Goal: Task Accomplishment & Management: Manage account settings

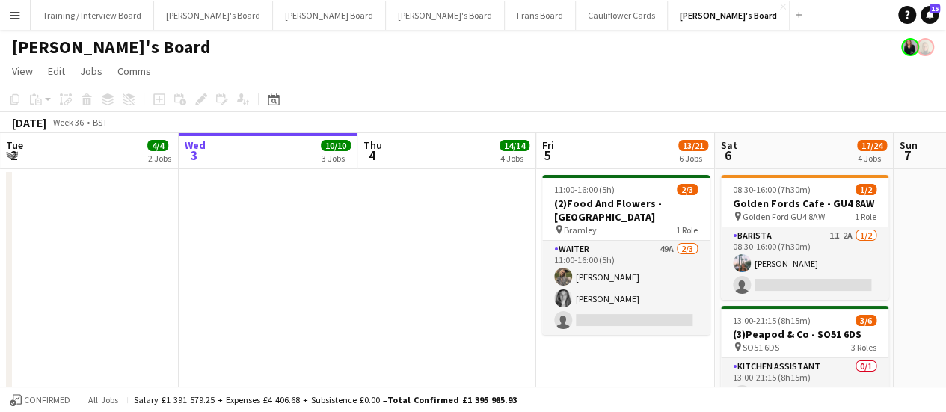
click at [469, 351] on app-date-cell at bounding box center [446, 370] width 179 height 403
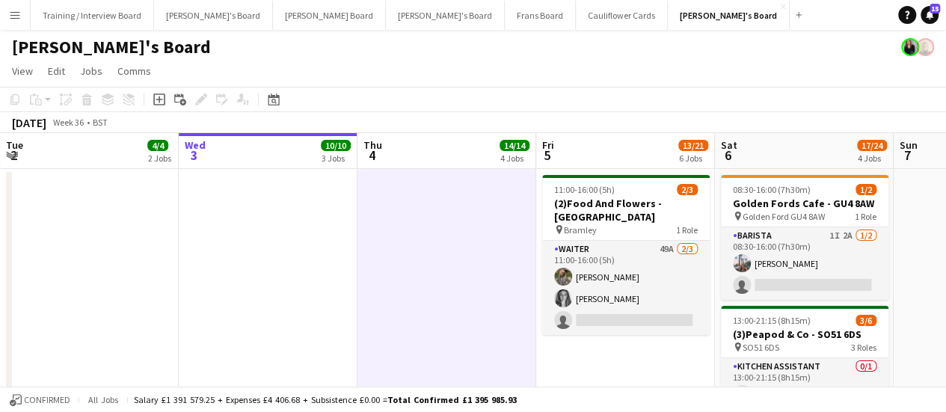
click at [354, 262] on app-date-cell at bounding box center [268, 370] width 179 height 403
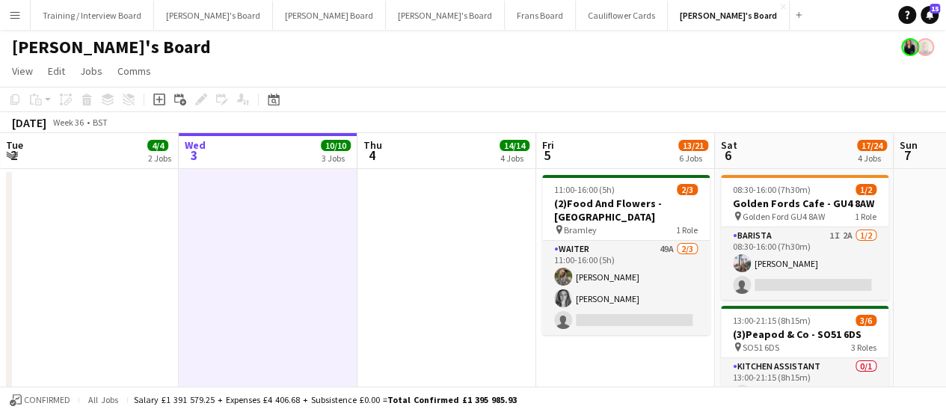
click at [315, 247] on app-date-cell at bounding box center [268, 370] width 179 height 403
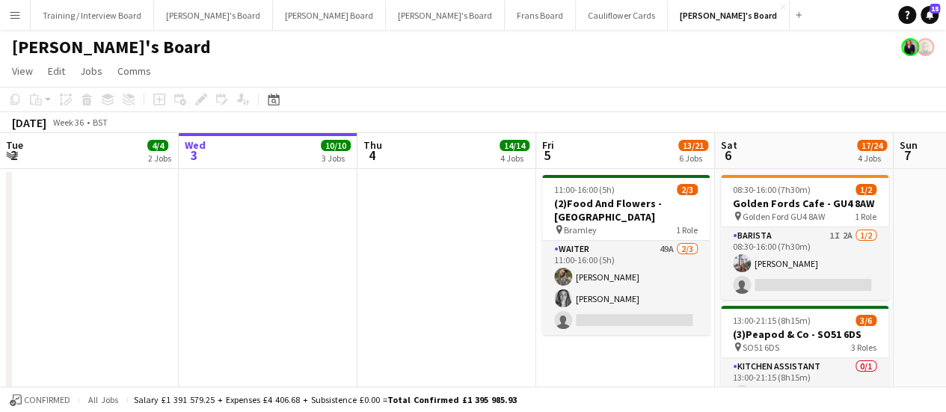
click at [315, 247] on app-date-cell at bounding box center [268, 370] width 179 height 403
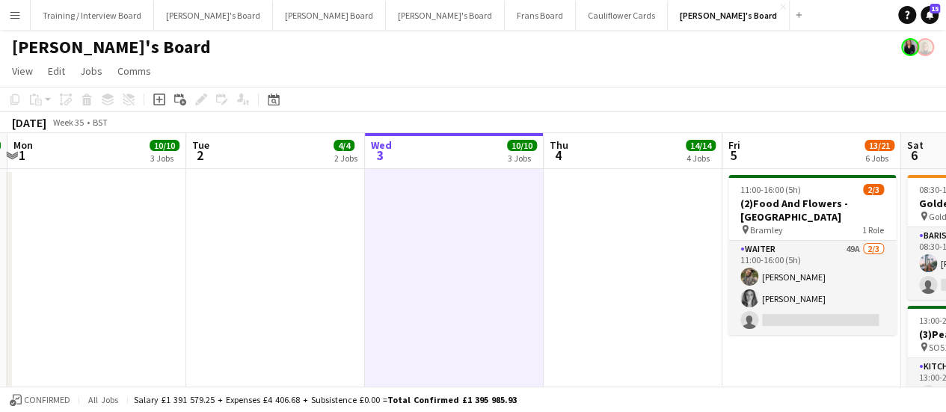
scroll to position [0, 327]
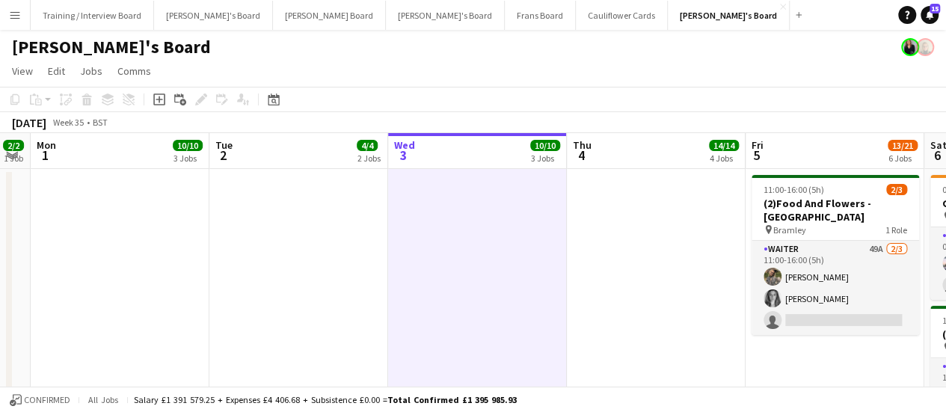
click at [315, 247] on app-date-cell at bounding box center [298, 370] width 179 height 403
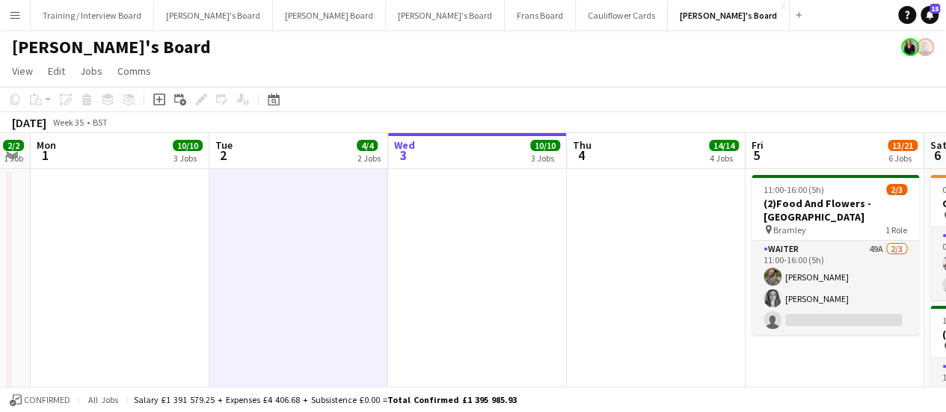
click at [160, 215] on app-date-cell at bounding box center [120, 370] width 179 height 403
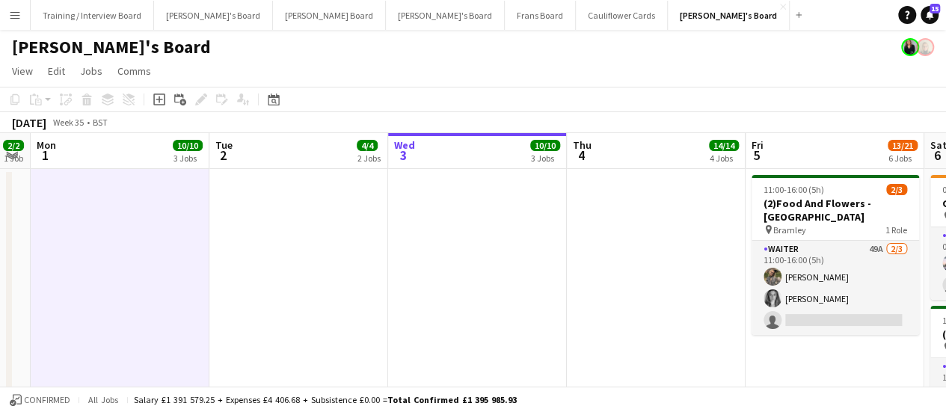
click at [414, 289] on app-date-cell at bounding box center [477, 370] width 179 height 403
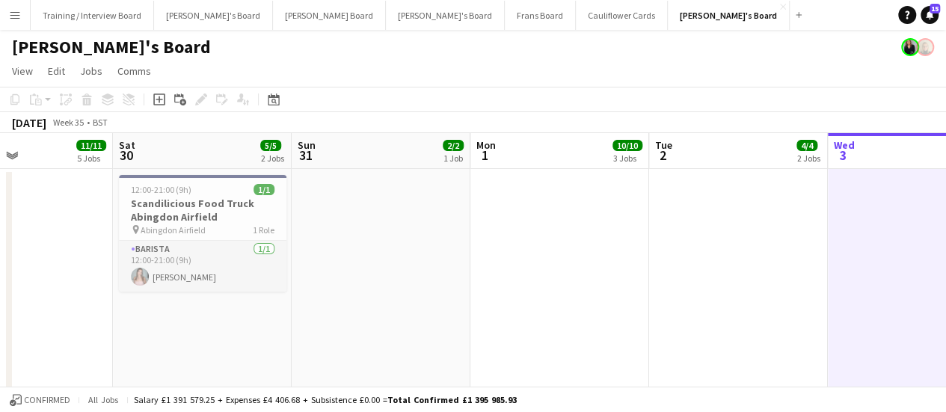
scroll to position [0, 415]
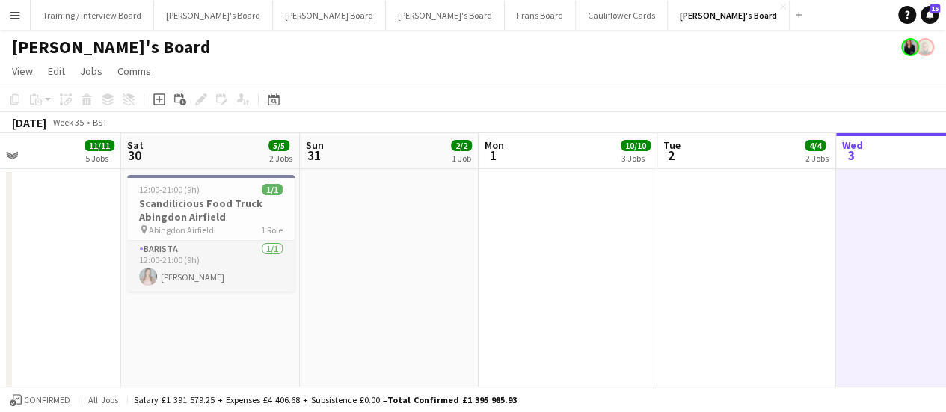
click at [399, 289] on app-date-cell at bounding box center [389, 370] width 179 height 403
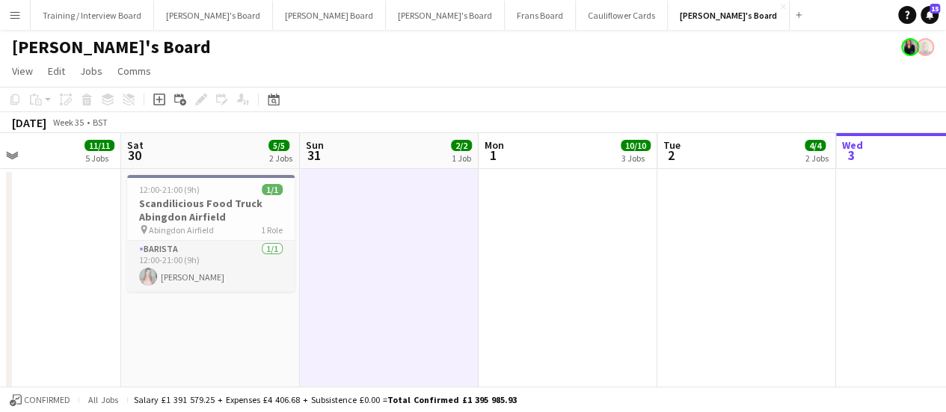
click at [257, 346] on app-date-cell "12:00-21:00 (9h) 1/1 Scandilicious Food Truck [GEOGRAPHIC_DATA] pin Abingdon Ai…" at bounding box center [210, 370] width 179 height 403
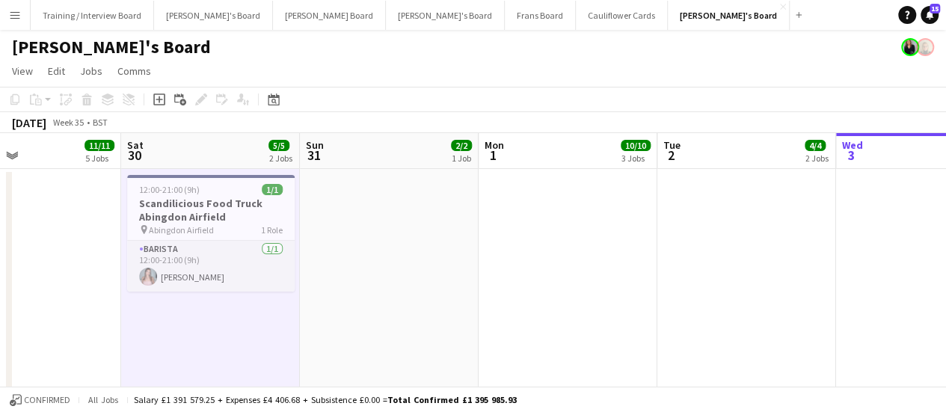
click at [365, 297] on app-date-cell at bounding box center [389, 370] width 179 height 403
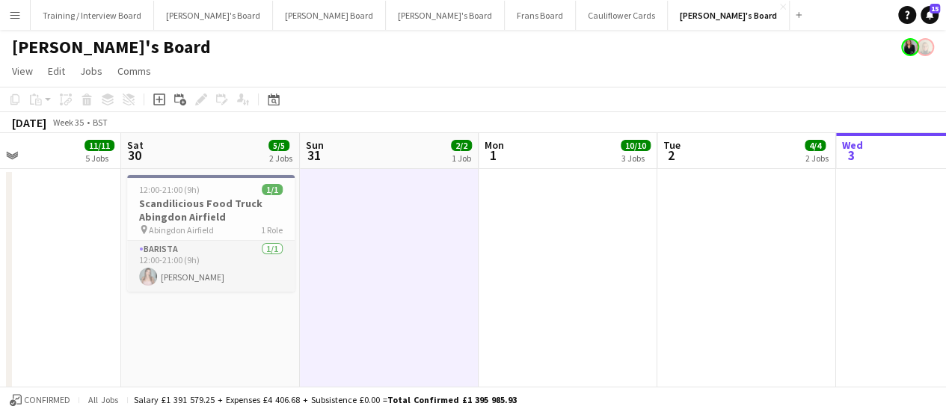
click at [562, 286] on app-date-cell at bounding box center [568, 370] width 179 height 403
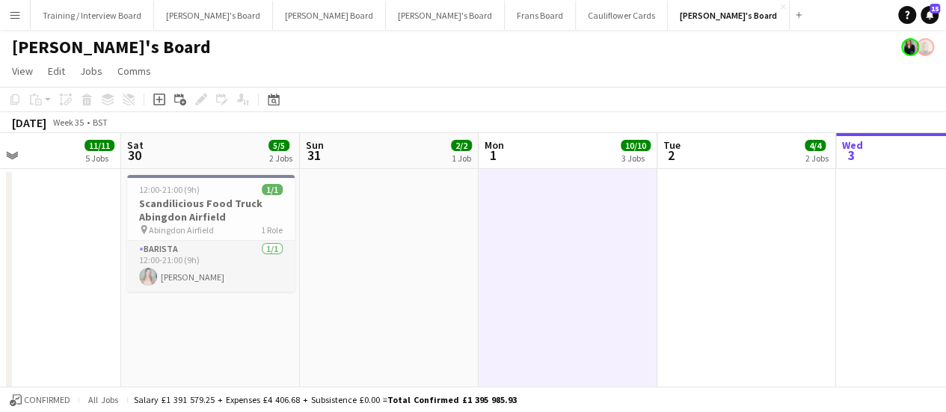
click at [386, 331] on app-date-cell at bounding box center [389, 370] width 179 height 403
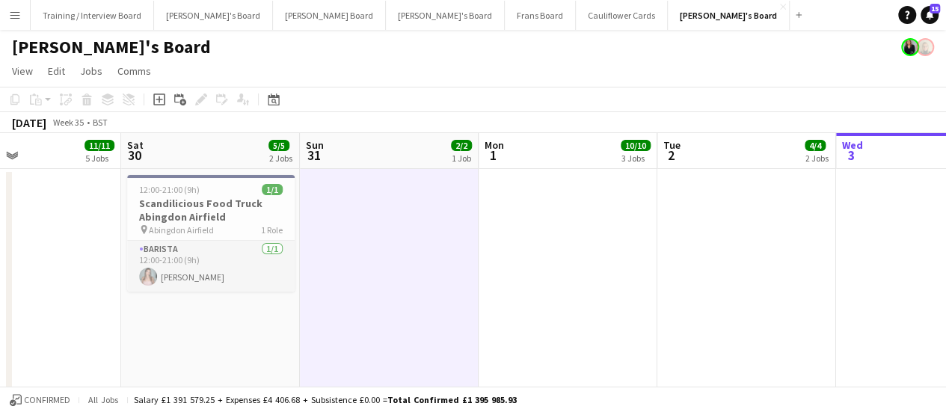
click at [226, 311] on app-date-cell "12:00-21:00 (9h) 1/1 Scandilicious Food Truck [GEOGRAPHIC_DATA] pin Abingdon Ai…" at bounding box center [210, 370] width 179 height 403
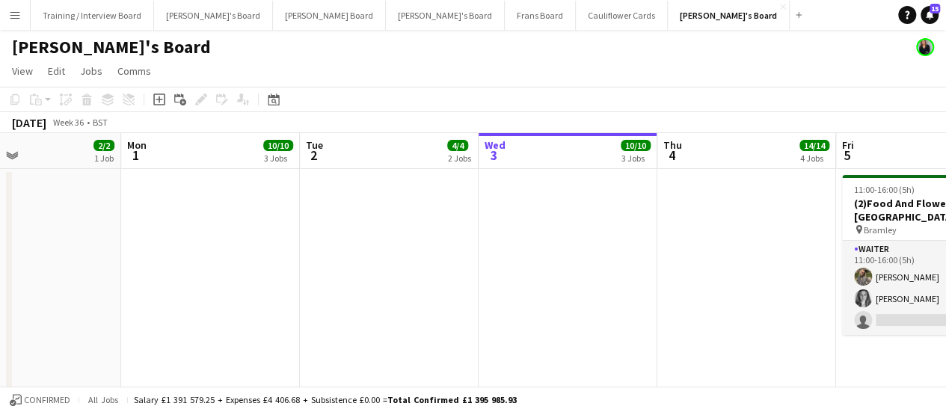
scroll to position [0, 597]
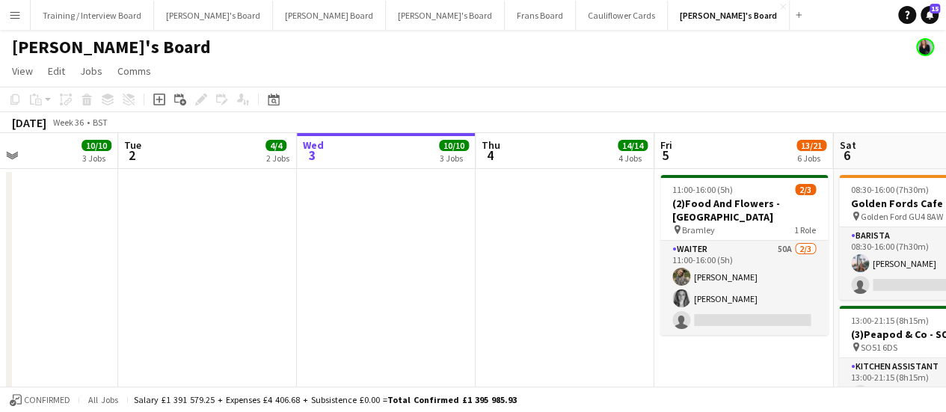
drag, startPoint x: 792, startPoint y: 279, endPoint x: 253, endPoint y: 205, distance: 544.1
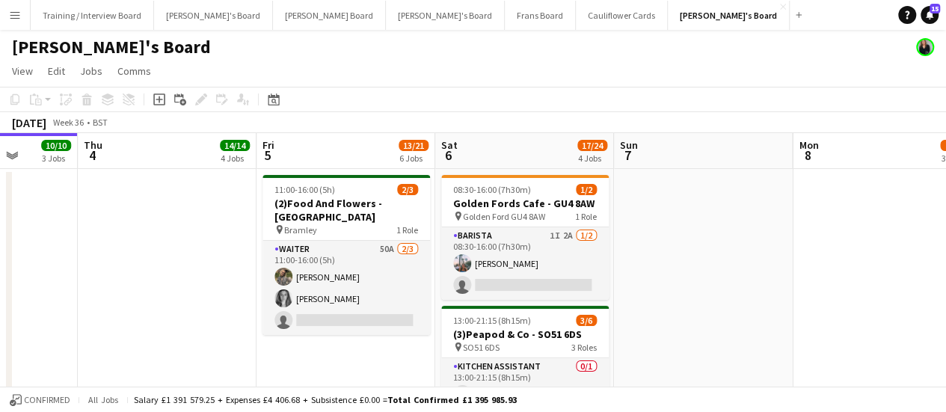
scroll to position [0, 640]
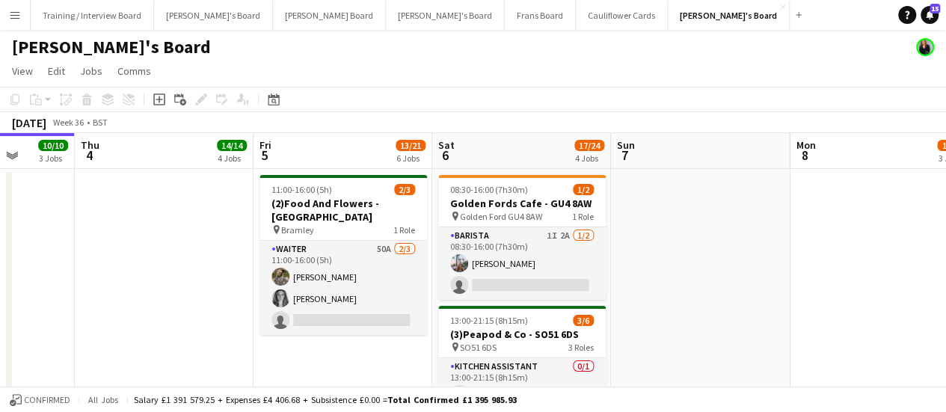
drag, startPoint x: 633, startPoint y: 193, endPoint x: 232, endPoint y: 195, distance: 400.8
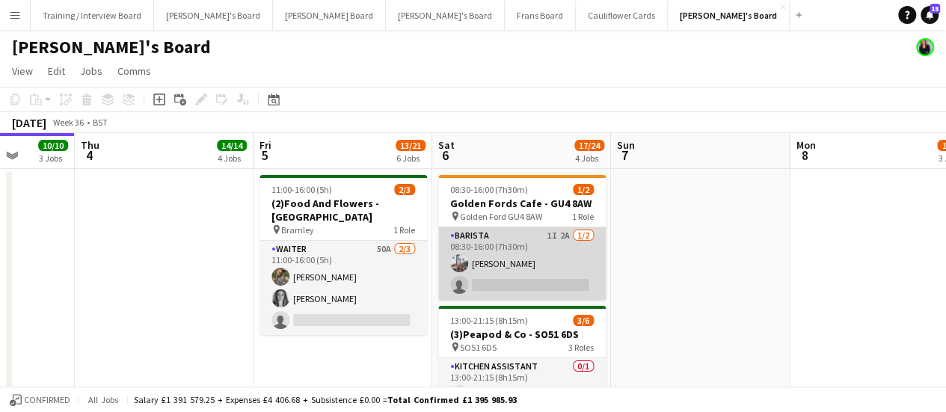
click at [573, 254] on app-card-role "Barista 1I 2A [DATE] 08:30-16:00 (7h30m) [PERSON_NAME] single-neutral-actions" at bounding box center [521, 263] width 167 height 73
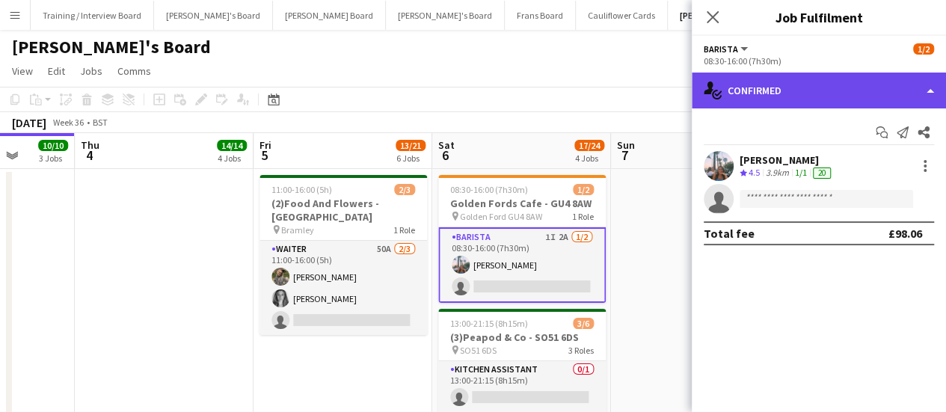
click at [822, 84] on div "single-neutral-actions-check-2 Confirmed" at bounding box center [819, 91] width 254 height 36
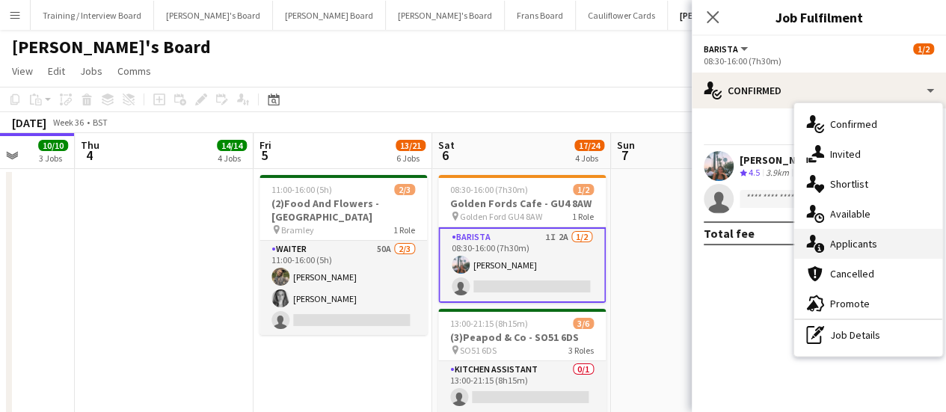
click at [898, 244] on div "single-neutral-actions-information Applicants" at bounding box center [868, 244] width 148 height 30
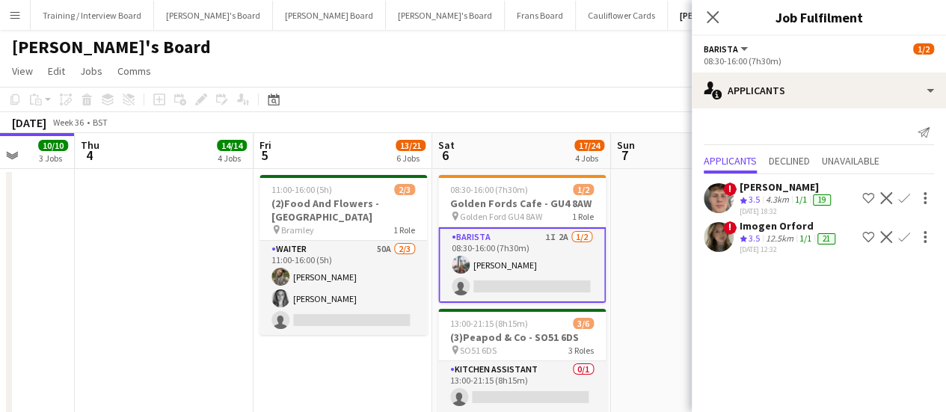
click at [569, 84] on app-page-menu "View Day view expanded Day view collapsed Month view Date picker Jump to [DATE]…" at bounding box center [473, 72] width 946 height 28
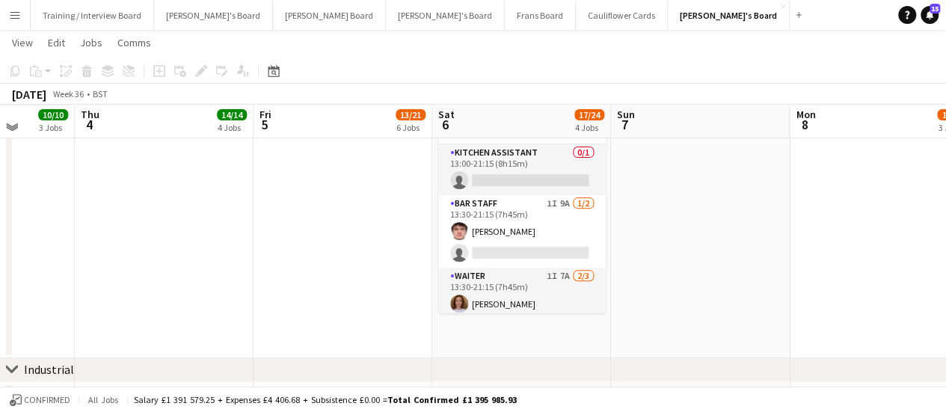
scroll to position [210, 0]
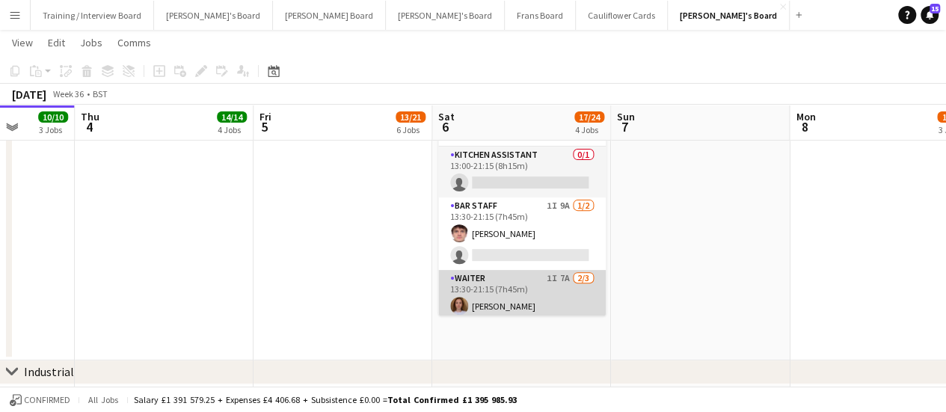
click at [552, 286] on app-card-role "Waiter 1I 7A [DATE] 13:30-21:15 (7h45m) [PERSON_NAME] [PERSON_NAME] single-neut…" at bounding box center [521, 317] width 167 height 94
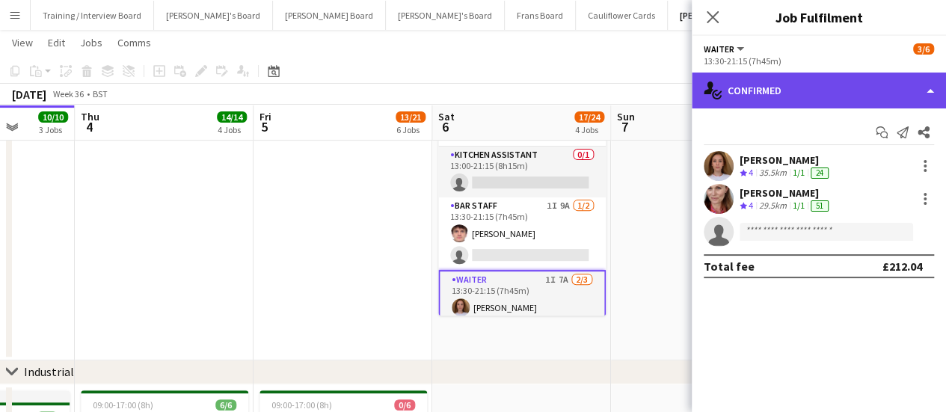
click at [884, 81] on div "single-neutral-actions-check-2 Confirmed" at bounding box center [819, 91] width 254 height 36
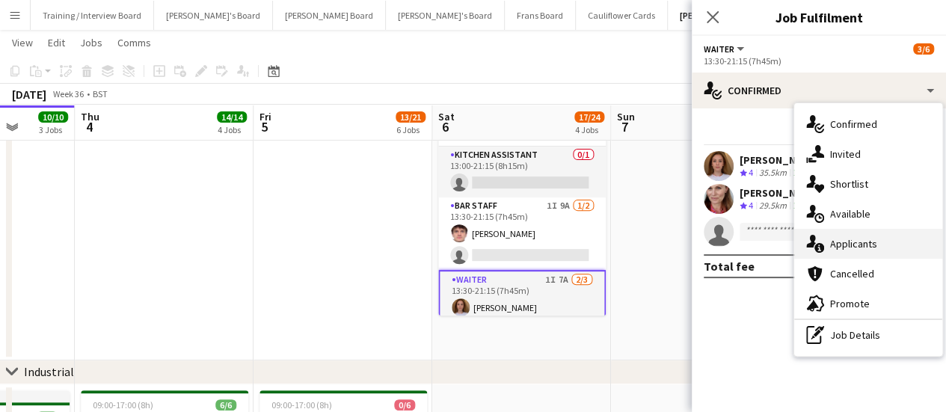
click at [887, 247] on div "single-neutral-actions-information Applicants" at bounding box center [868, 244] width 148 height 30
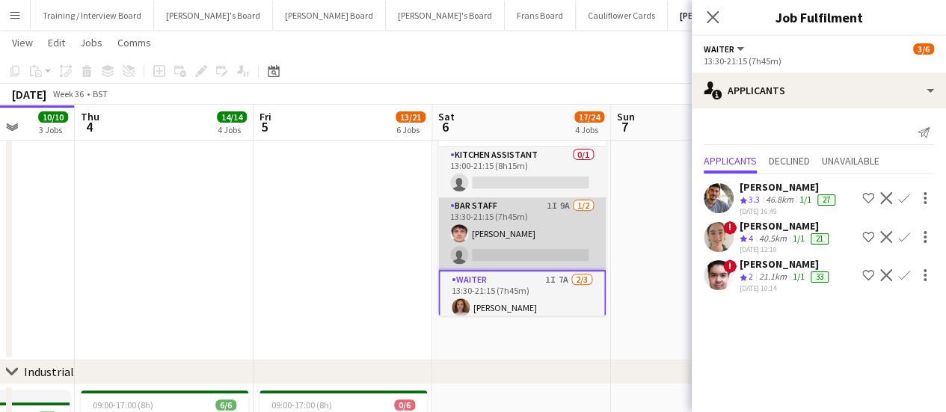
click at [534, 255] on app-card-role "BAR STAFF 1I 9A [DATE] 13:30-21:15 (7h45m) [PERSON_NAME] single-neutral-actions" at bounding box center [521, 233] width 167 height 73
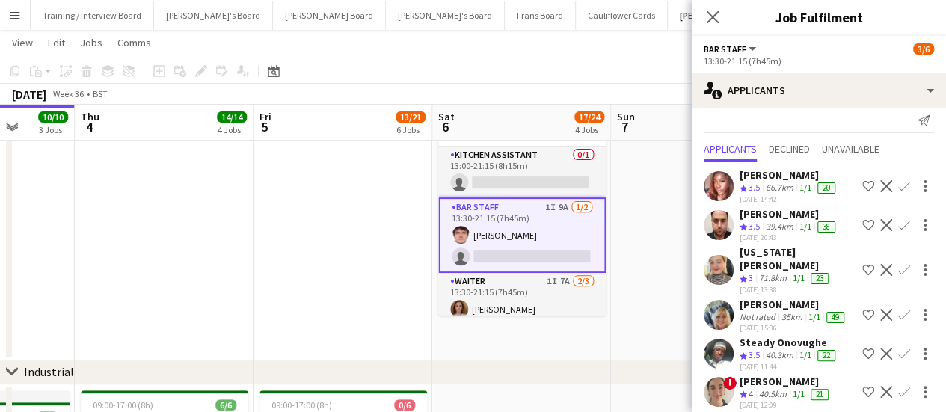
scroll to position [12, 0]
click at [775, 312] on div "Not rated" at bounding box center [758, 317] width 39 height 12
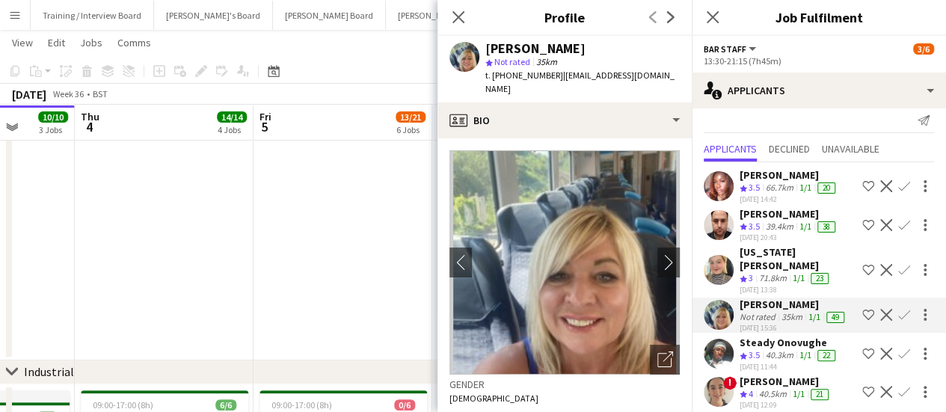
click at [332, 224] on app-date-cell "11:00-16:00 (5h) 2/3 (2)Food And Flowers - Bramley pin Bramley 1 Role Waiter 50…" at bounding box center [342, 158] width 179 height 403
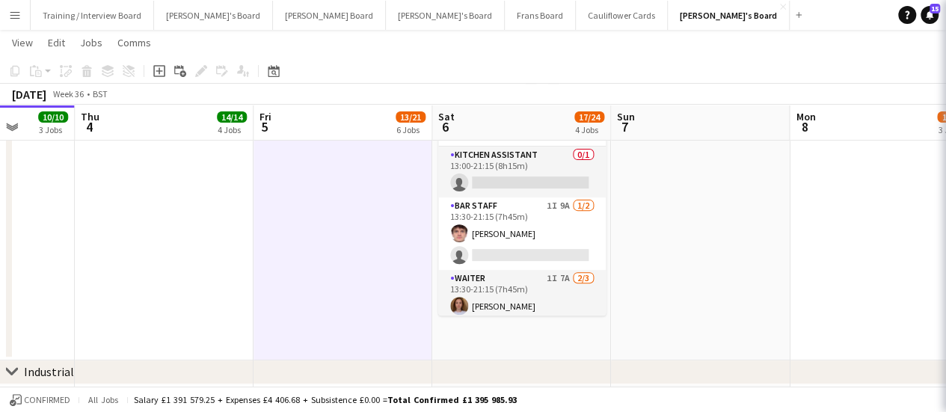
scroll to position [0, 0]
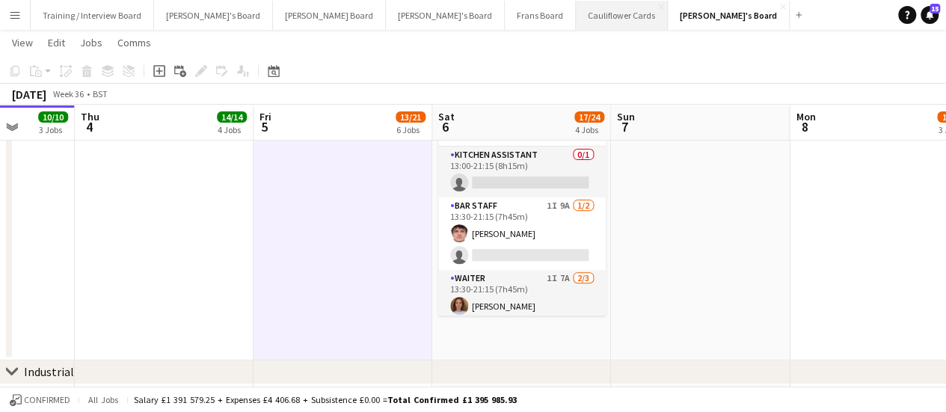
click at [576, 11] on button "Cauliflower Cards Close" at bounding box center [622, 15] width 92 height 29
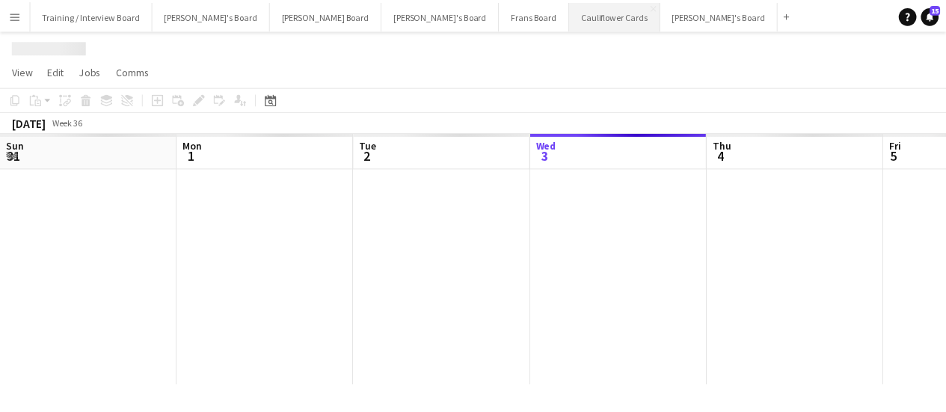
scroll to position [0, 357]
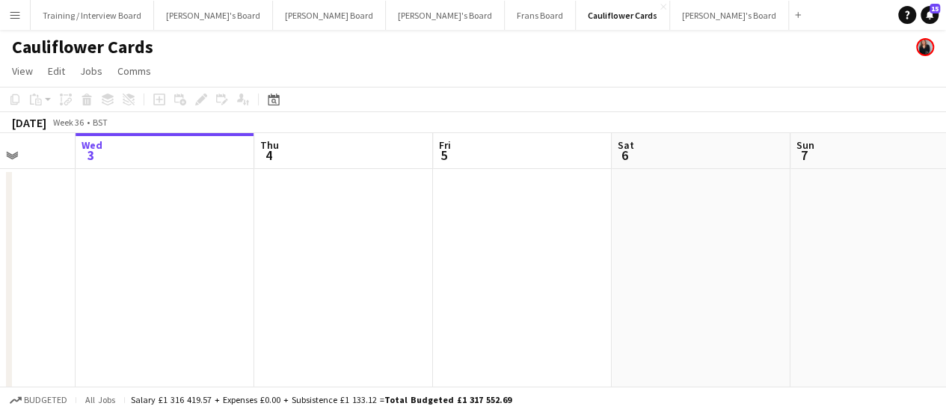
drag, startPoint x: 647, startPoint y: 294, endPoint x: 184, endPoint y: 319, distance: 464.2
click at [184, 319] on app-calendar-viewport "Sun 31 Mon 1 0/24 1 Job Tue 2 Wed 3 Thu 4 Fri 5 Sat 6 Sun 7 Mon 8 0/24 1 Job Tu…" at bounding box center [473, 279] width 946 height 293
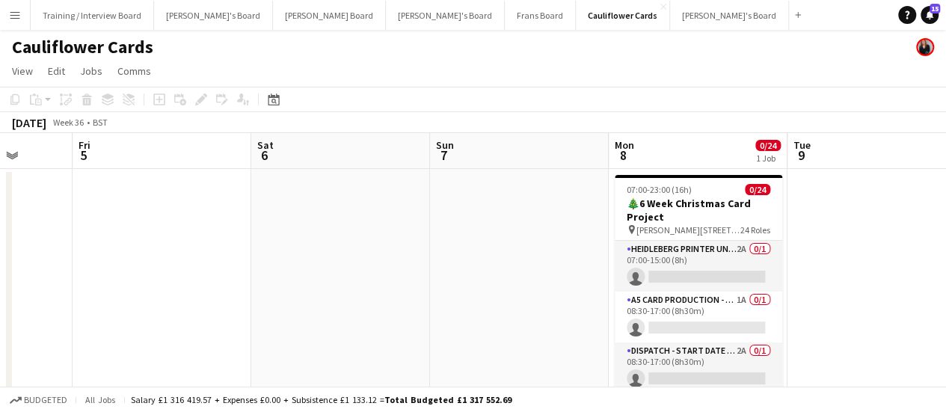
scroll to position [0, 388]
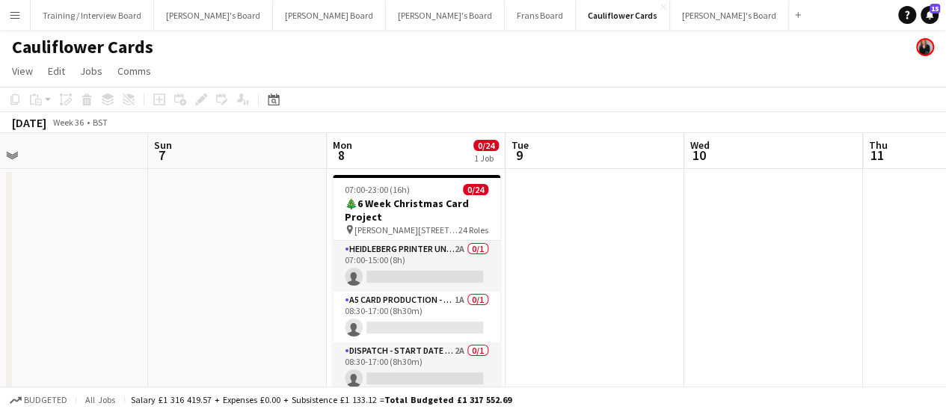
drag, startPoint x: 587, startPoint y: 324, endPoint x: 305, endPoint y: 291, distance: 283.9
click at [305, 291] on app-calendar-viewport "Thu 4 Fri 5 Sat 6 Sun 7 Mon 8 0/24 1 Job Tue 9 Wed 10 Thu 11 Fri 12 Sat 13 Sun …" at bounding box center [473, 279] width 946 height 293
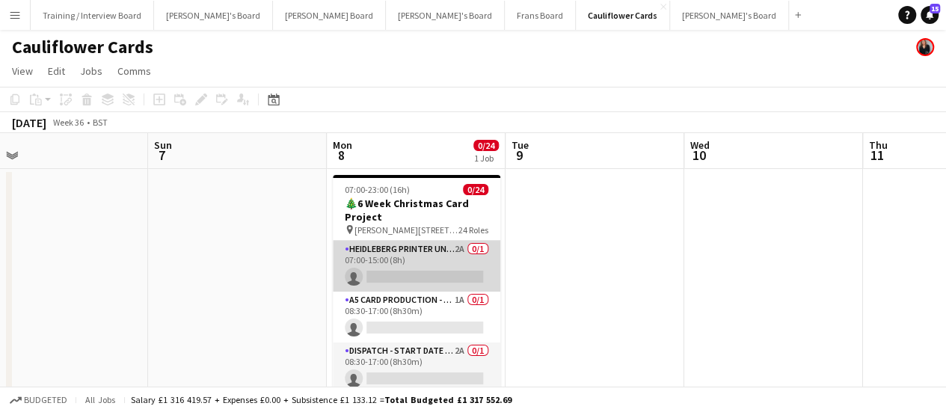
click at [450, 259] on app-card-role "Heidleberg Printer Unloading - Start Date [DATE] 2A 0/1 07:00-15:00 (8h) single…" at bounding box center [416, 266] width 167 height 51
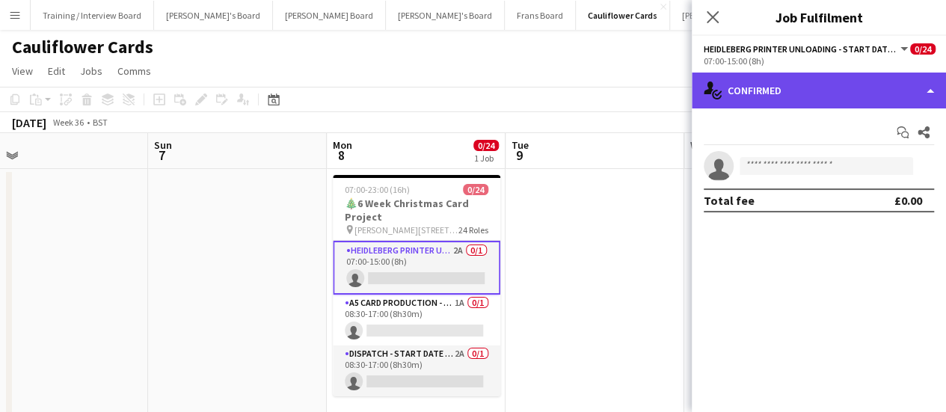
click at [826, 99] on div "single-neutral-actions-check-2 Confirmed" at bounding box center [819, 91] width 254 height 36
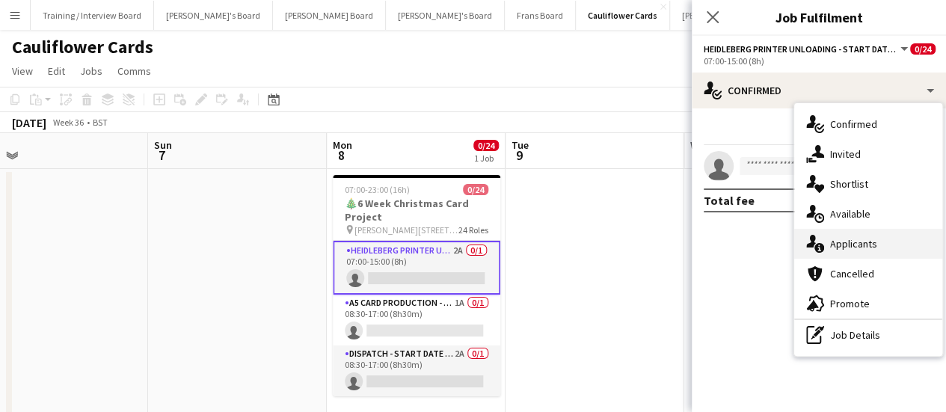
click at [858, 239] on span "Applicants" at bounding box center [853, 243] width 47 height 13
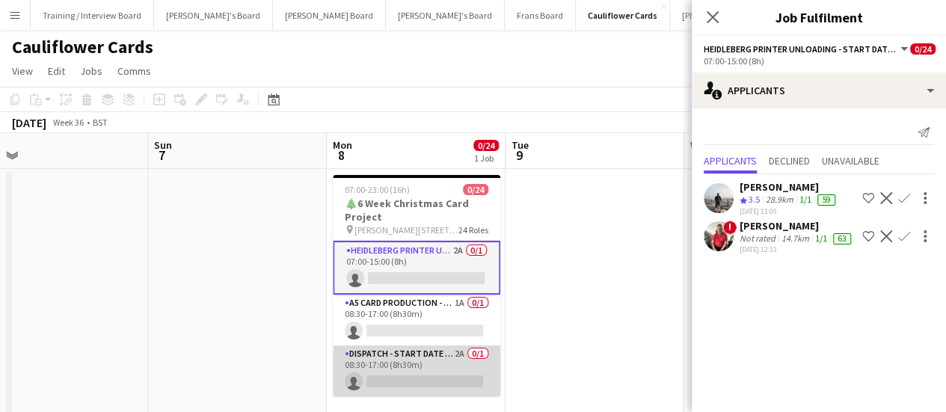
click at [440, 357] on app-card-role "Dispatch - Start Date [DATE] 2A 0/1 08:30-17:00 (8h30m) single-neutral-actions" at bounding box center [416, 370] width 167 height 51
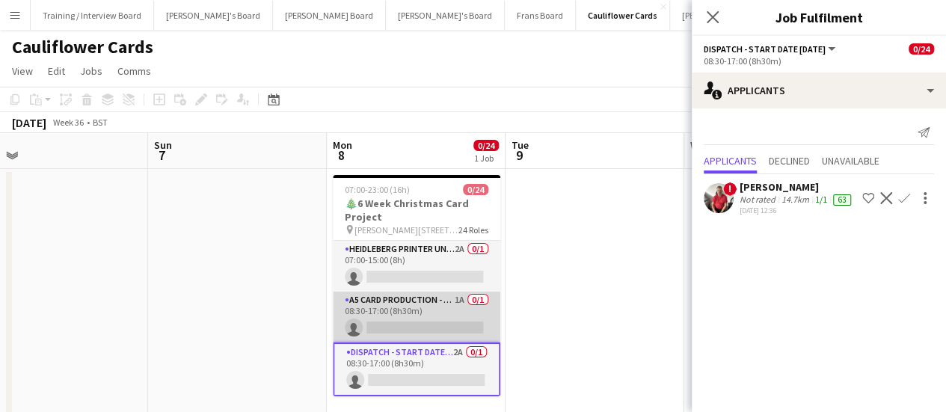
click at [450, 316] on app-card-role "A5 Card Production - Start Date [DATE] 1A 0/1 08:30-17:00 (8h30m) single-neutra…" at bounding box center [416, 317] width 167 height 51
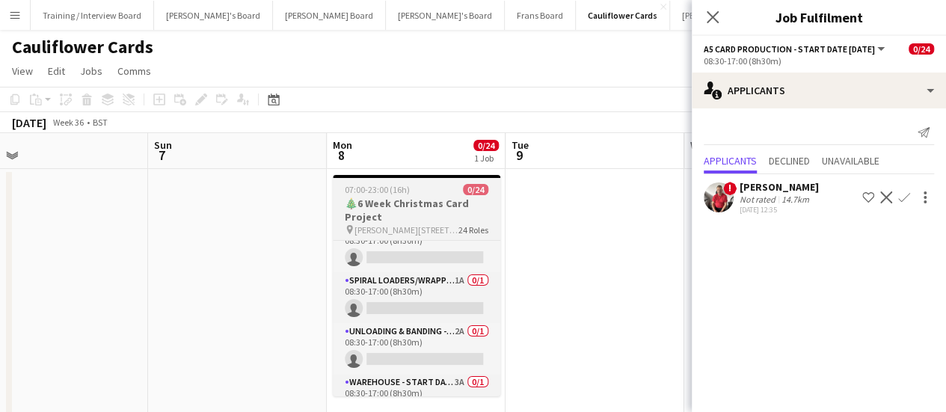
scroll to position [332, 0]
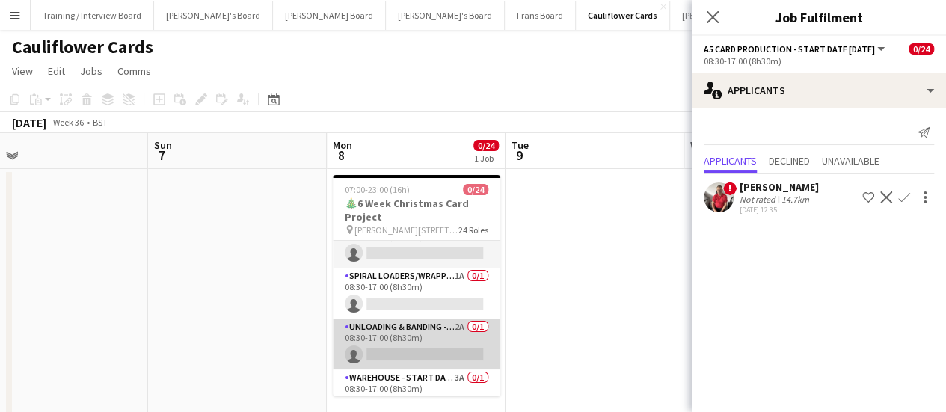
click at [440, 345] on app-card-role "Unloading & Banding - Start Date [DATE] 2A 0/1 08:30-17:00 (8h30m) single-neutr…" at bounding box center [416, 344] width 167 height 51
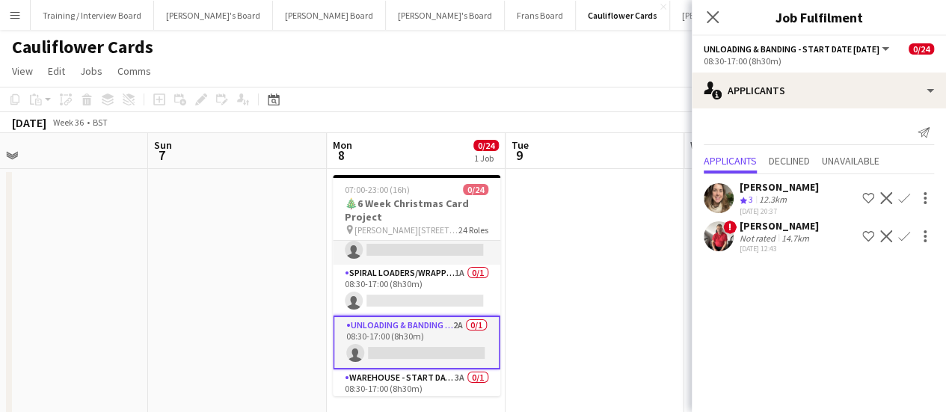
scroll to position [329, 0]
click at [786, 201] on div "12.3km" at bounding box center [773, 200] width 34 height 13
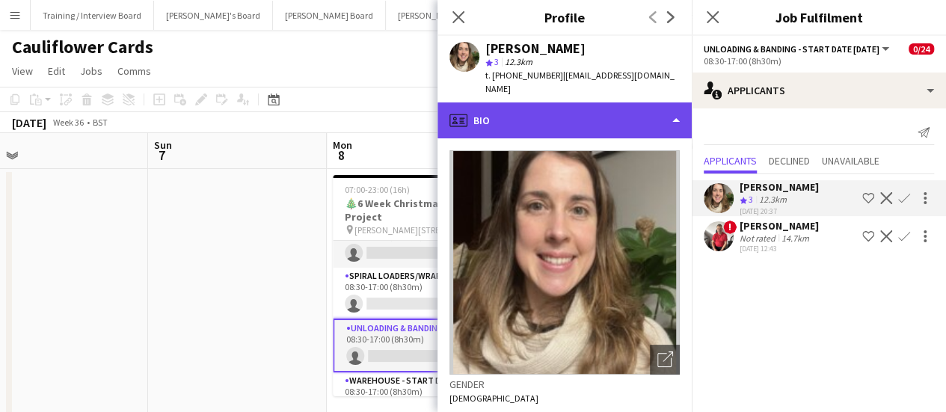
click at [545, 121] on div "profile Bio" at bounding box center [564, 120] width 254 height 36
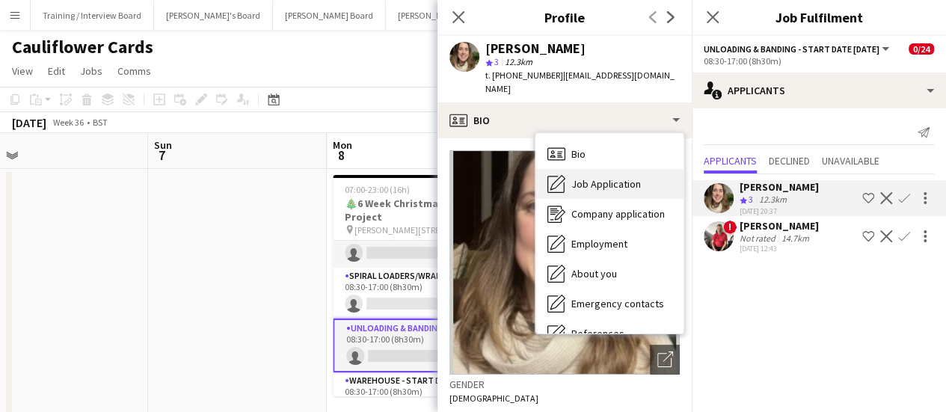
click at [594, 185] on span "Job Application" at bounding box center [606, 183] width 70 height 13
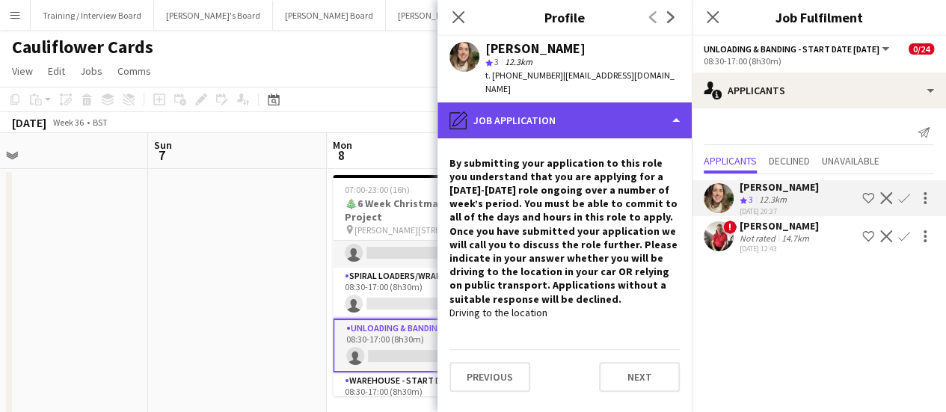
click at [628, 108] on div "pencil4 Job Application" at bounding box center [564, 120] width 254 height 36
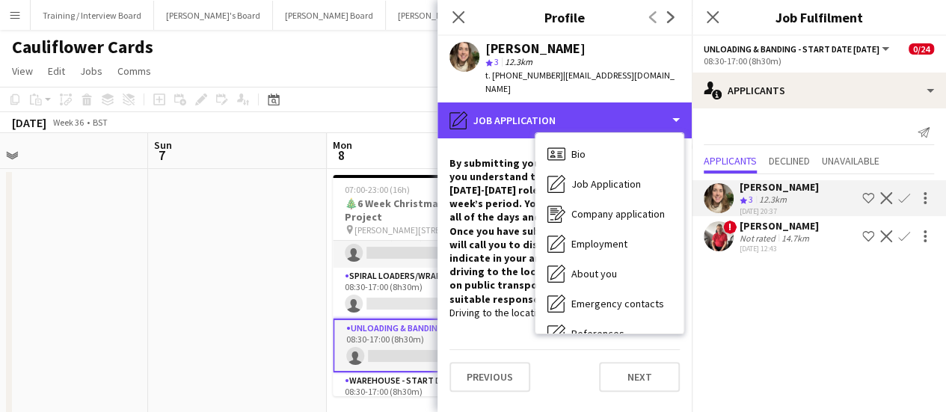
scroll to position [230, 0]
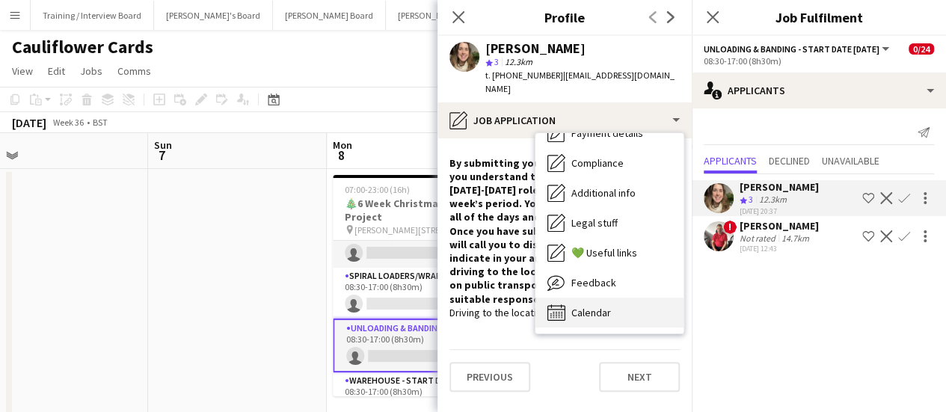
click at [638, 327] on div "Calendar Calendar" at bounding box center [609, 313] width 148 height 30
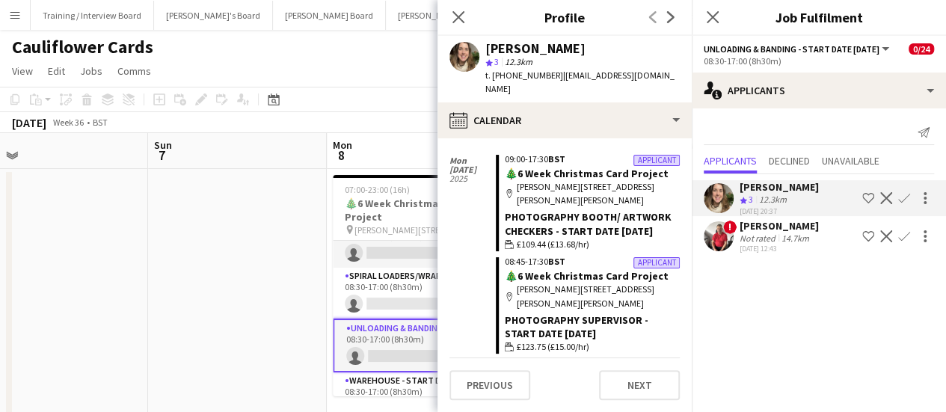
scroll to position [639, 0]
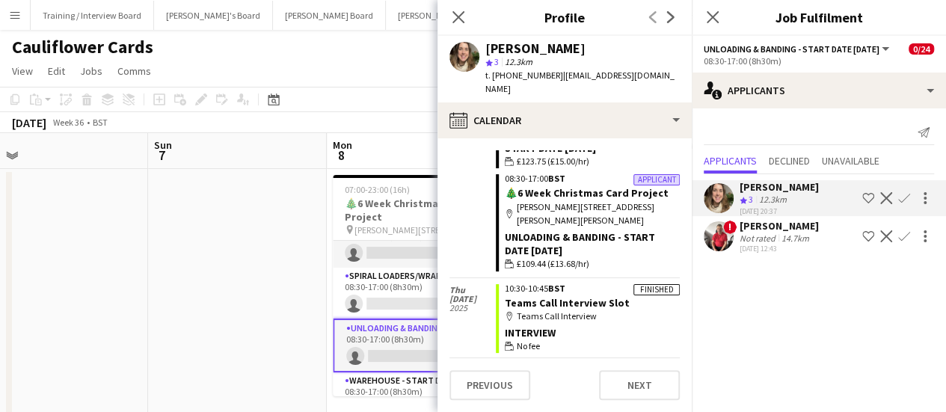
click at [314, 286] on app-date-cell at bounding box center [237, 297] width 179 height 257
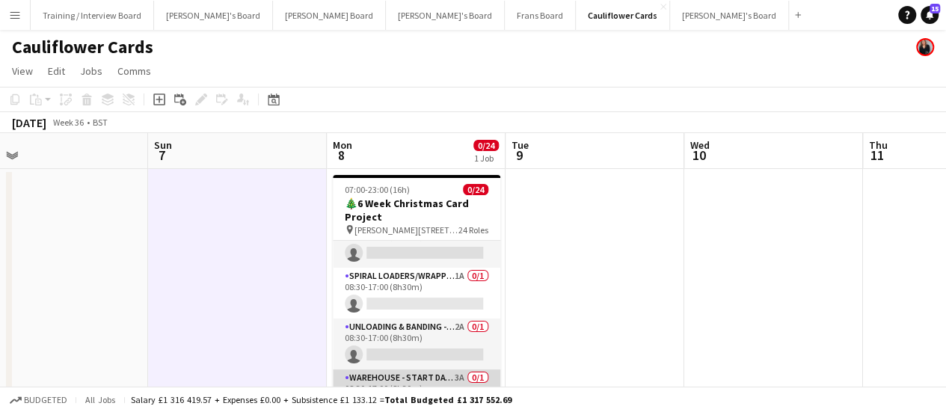
click at [434, 378] on app-card-role "Warehouse - Start Date [DATE] 3A 0/1 08:30-17:00 (8h30m) single-neutral-actions" at bounding box center [416, 394] width 167 height 51
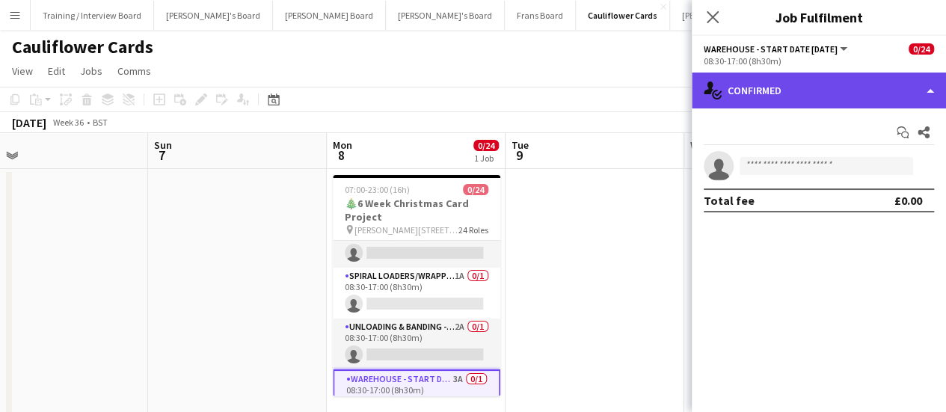
click at [866, 82] on div "single-neutral-actions-check-2 Confirmed" at bounding box center [819, 91] width 254 height 36
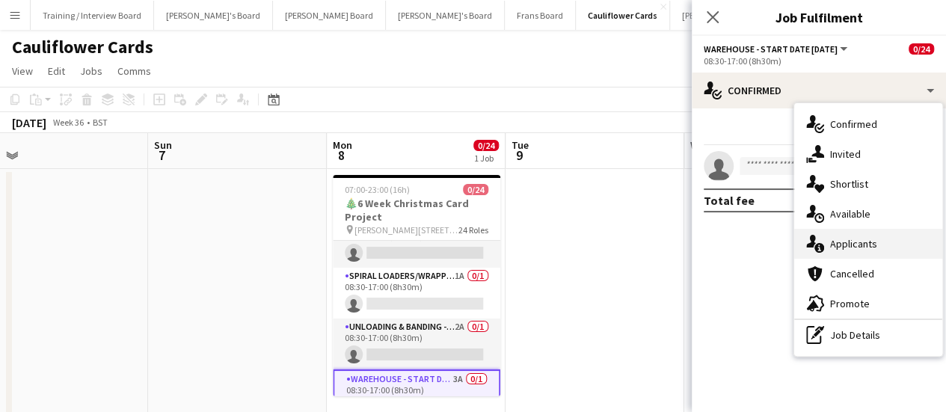
click at [854, 236] on div "single-neutral-actions-information Applicants" at bounding box center [868, 244] width 148 height 30
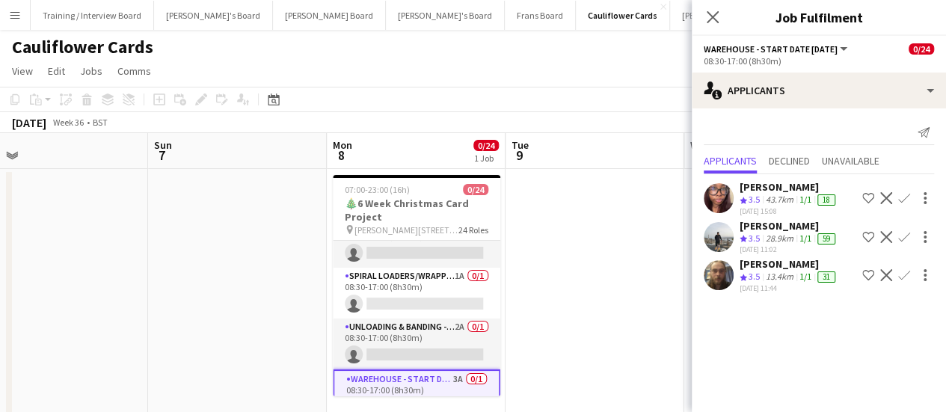
click at [783, 268] on div "[PERSON_NAME]" at bounding box center [788, 263] width 99 height 13
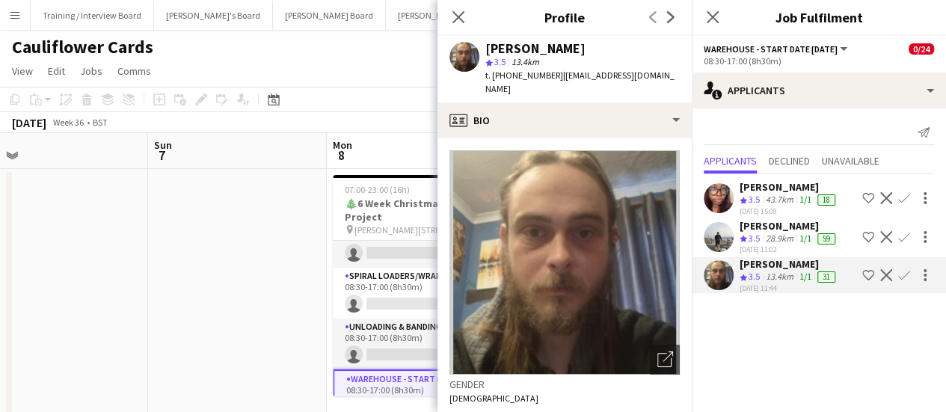
click at [766, 230] on div "[PERSON_NAME]" at bounding box center [788, 225] width 99 height 13
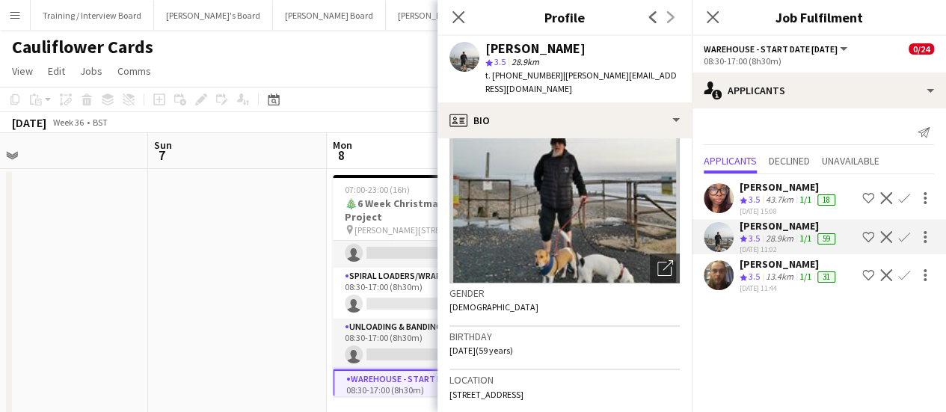
scroll to position [102, 0]
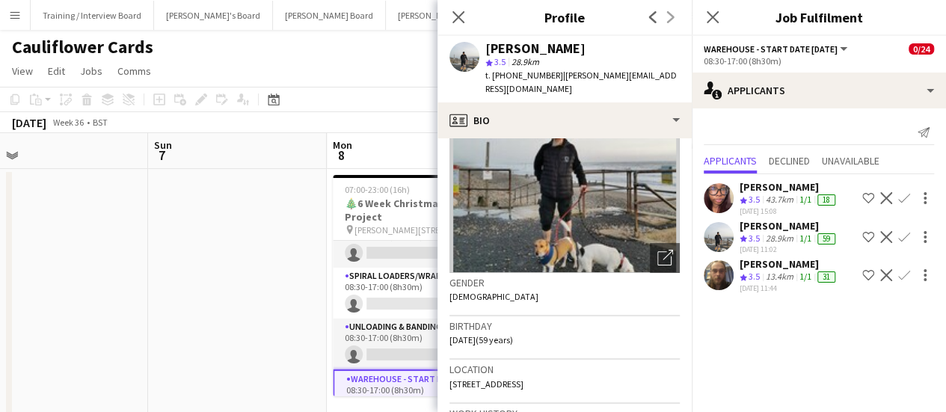
click at [305, 248] on app-date-cell at bounding box center [237, 297] width 179 height 257
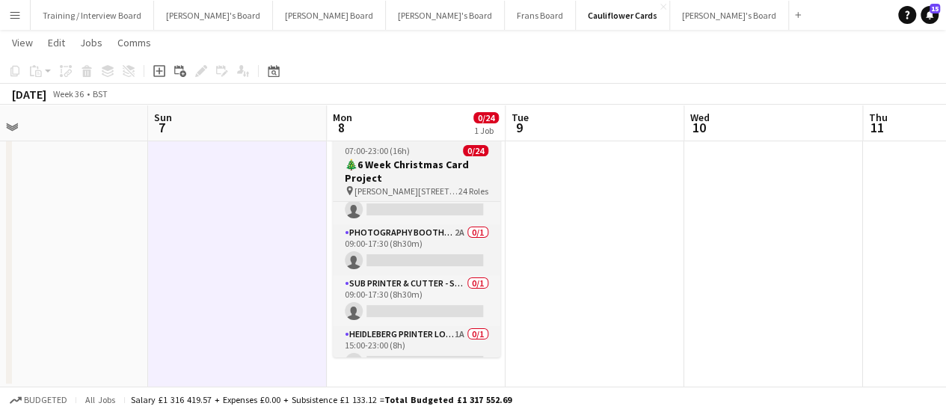
scroll to position [1059, 0]
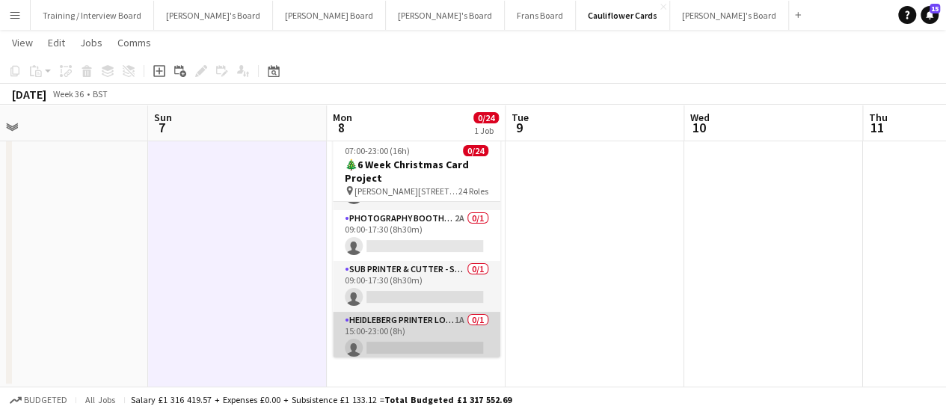
click at [456, 332] on app-card-role "Heidleberg Printer Loading - Start Date [DATE] 1A 0/1 15:00-23:00 (8h) single-n…" at bounding box center [416, 337] width 167 height 51
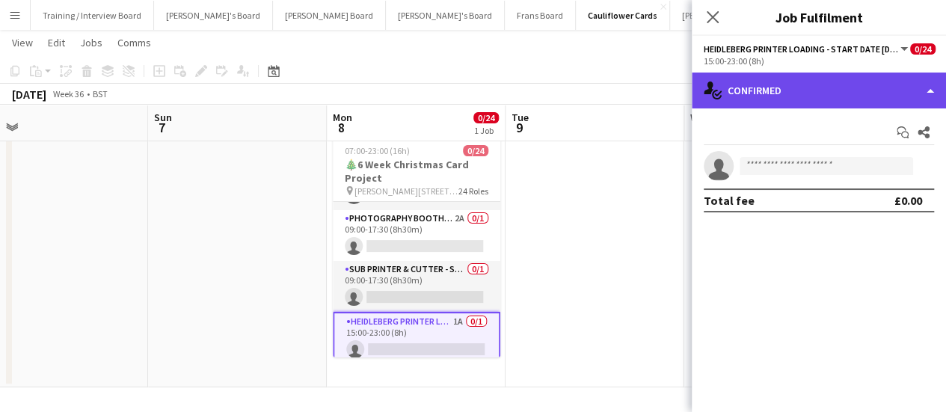
click at [840, 92] on div "single-neutral-actions-check-2 Confirmed" at bounding box center [819, 91] width 254 height 36
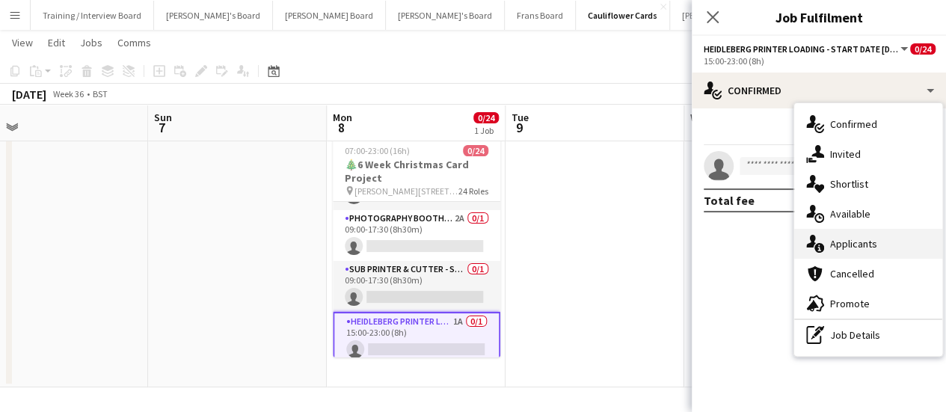
click at [843, 244] on span "Applicants" at bounding box center [853, 243] width 47 height 13
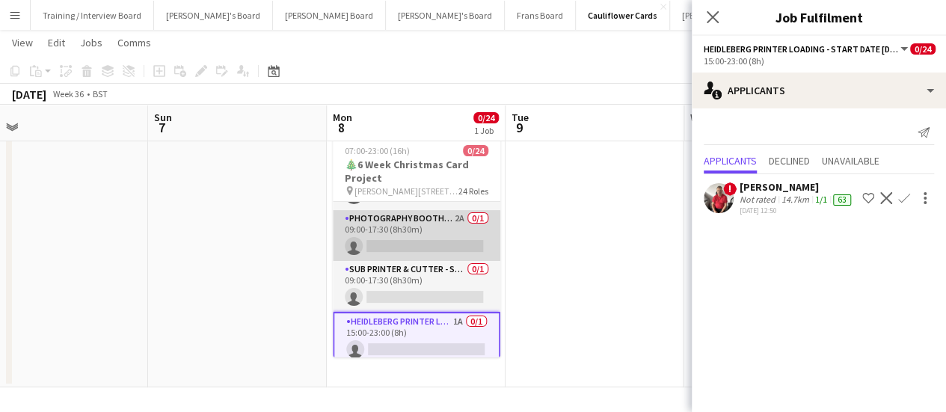
click at [443, 228] on app-card-role "Photography Booth/ Artwork checkers - Start Date [DATE] 2A 0/1 09:00-17:30 (8h3…" at bounding box center [416, 235] width 167 height 51
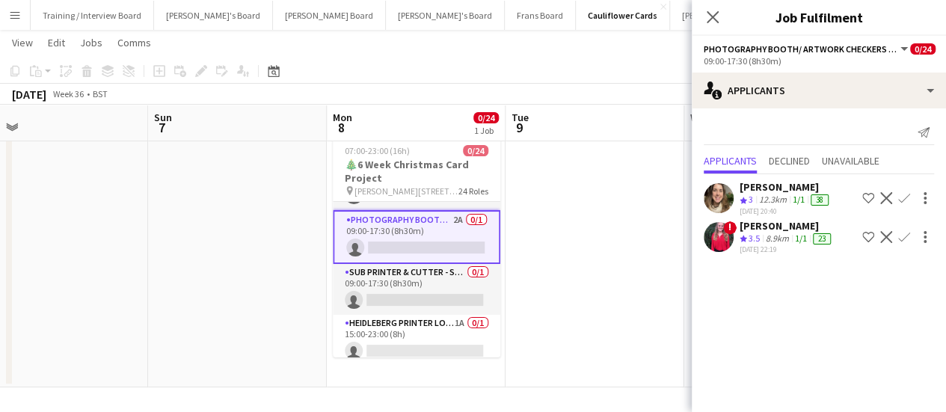
click at [769, 239] on div "8.9km" at bounding box center [777, 239] width 29 height 13
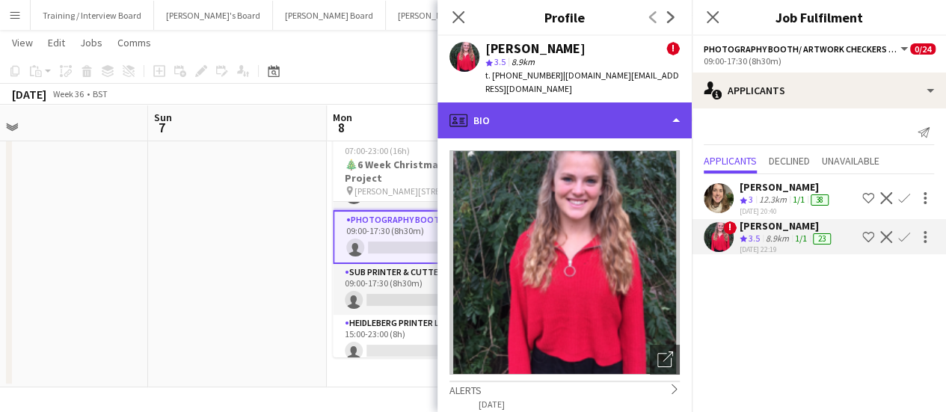
click at [633, 117] on div "profile Bio" at bounding box center [564, 120] width 254 height 36
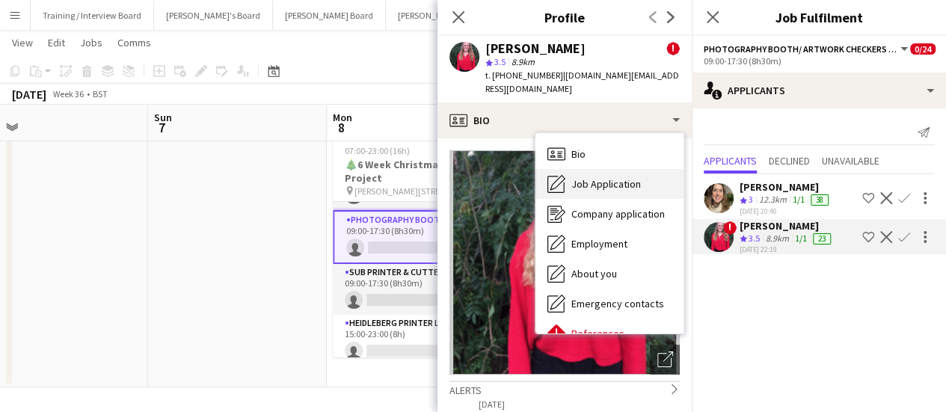
click at [612, 177] on span "Job Application" at bounding box center [606, 183] width 70 height 13
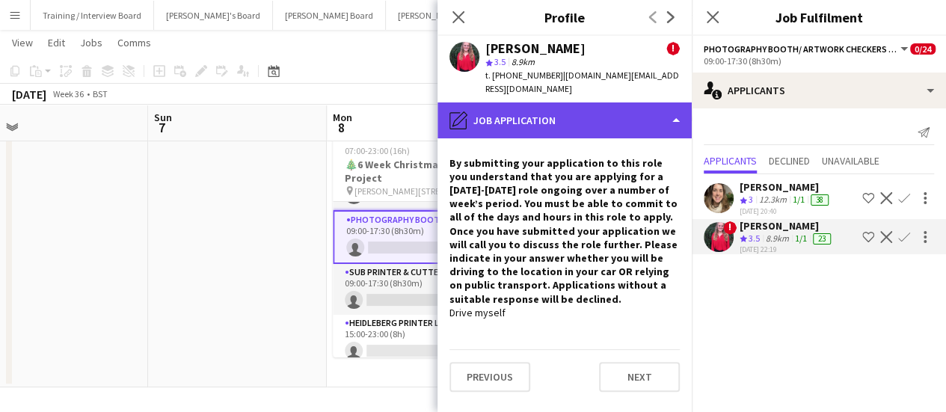
click at [643, 114] on div "pencil4 Job Application" at bounding box center [564, 120] width 254 height 36
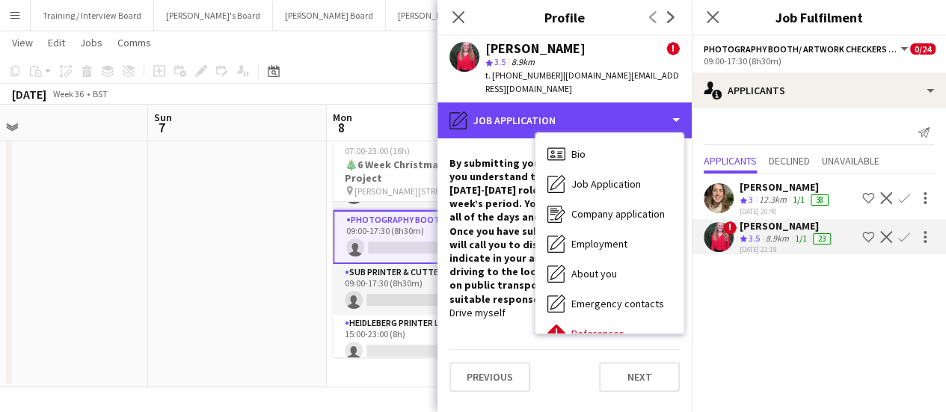
scroll to position [230, 0]
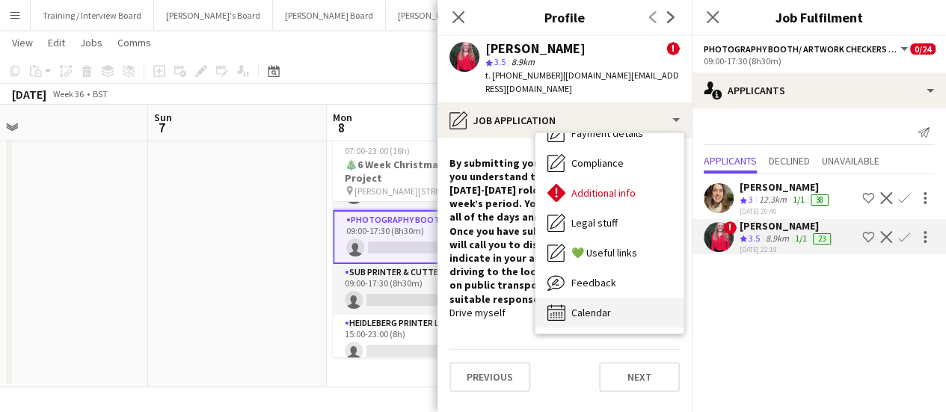
click at [631, 298] on div "Calendar Calendar" at bounding box center [609, 313] width 148 height 30
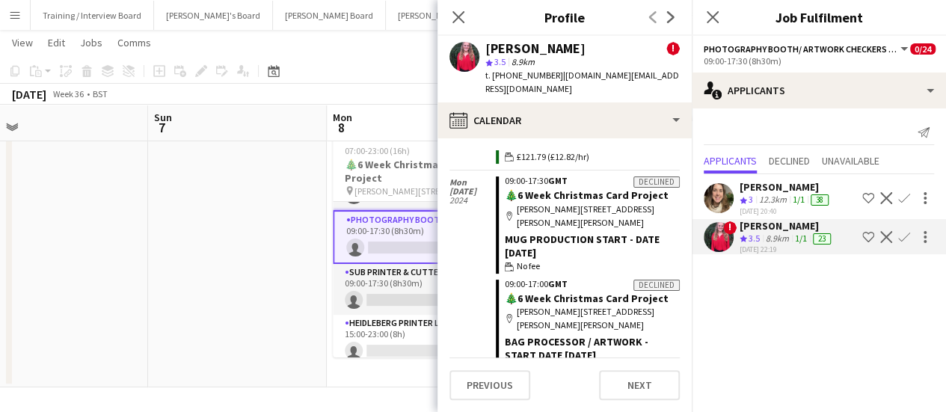
scroll to position [3541, 0]
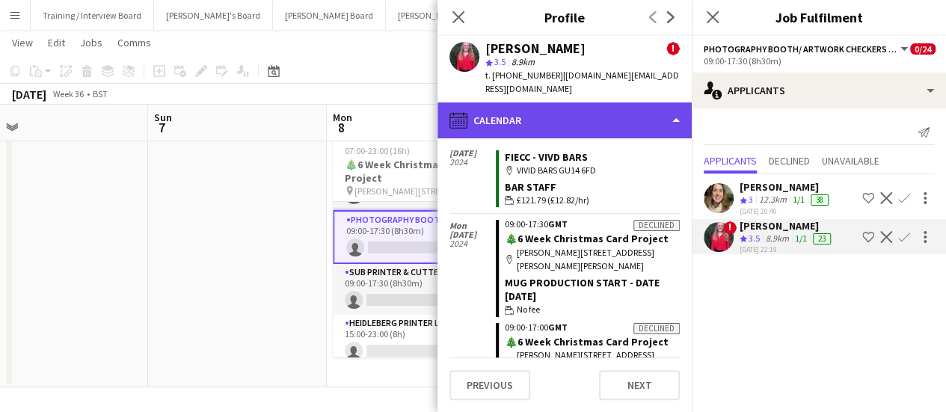
click at [649, 108] on div "calendar-full Calendar" at bounding box center [564, 120] width 254 height 36
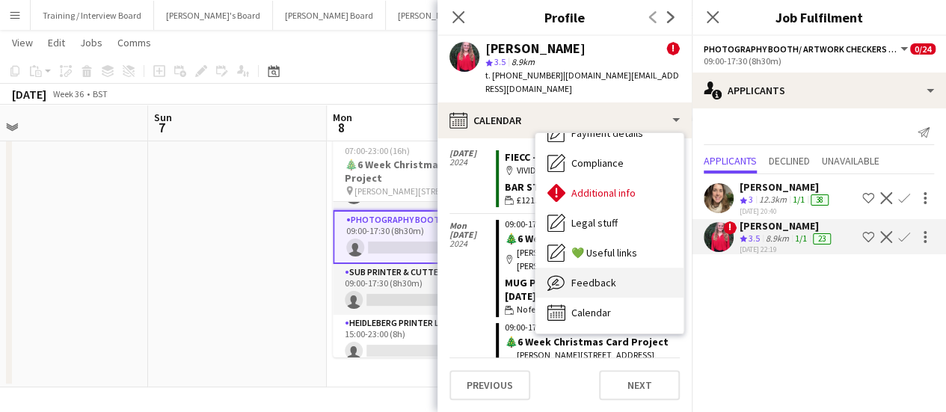
click at [631, 276] on div "Feedback Feedback" at bounding box center [609, 283] width 148 height 30
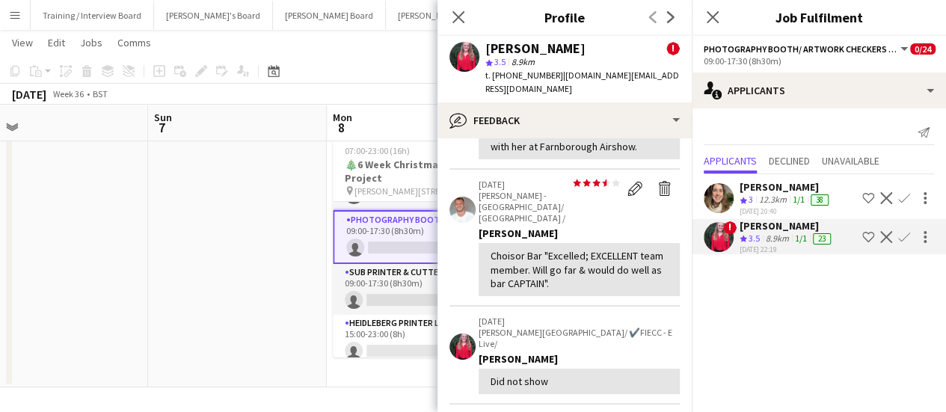
scroll to position [422, 0]
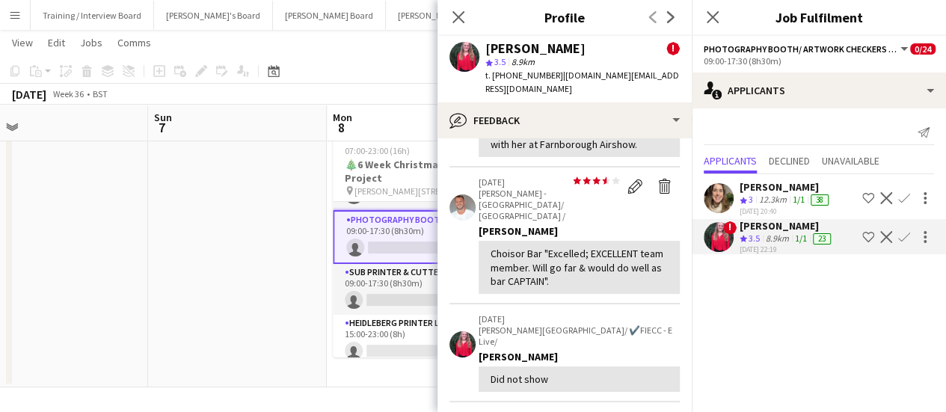
click at [283, 256] on app-date-cell at bounding box center [237, 258] width 179 height 257
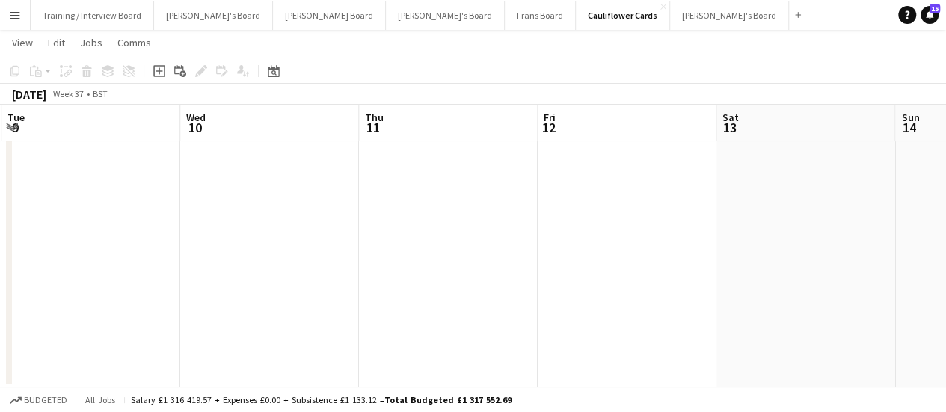
drag, startPoint x: 747, startPoint y: 283, endPoint x: 288, endPoint y: 182, distance: 470.0
click at [241, 189] on app-calendar-viewport "Sat 6 Sun 7 Mon 8 0/24 1 Job Tue 9 Wed 10 Thu 11 Fri 12 Sat 13 Sun 14 Mon 15 Tu…" at bounding box center [473, 204] width 946 height 366
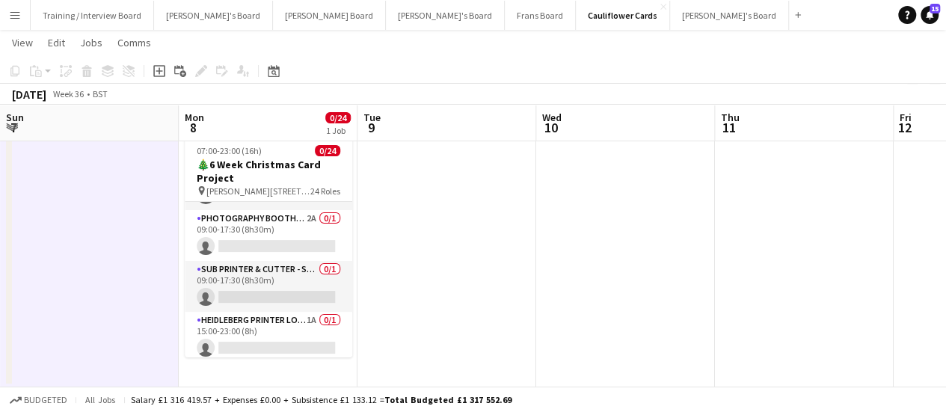
click at [650, 269] on app-calendar-viewport "Fri 5 Sat 6 Sun 7 Mon 8 0/24 1 Job Tue 9 Wed 10 Thu 11 Fri 12 Sat 13 Sun 14 Mon…" at bounding box center [473, 204] width 946 height 366
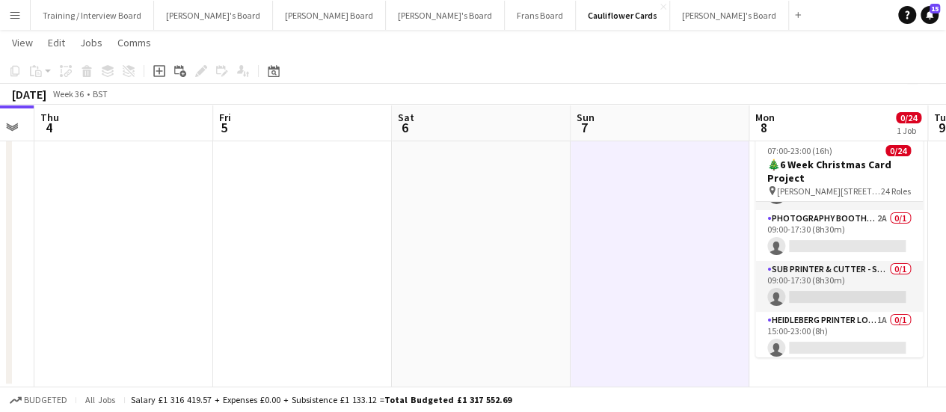
drag, startPoint x: 268, startPoint y: 280, endPoint x: 840, endPoint y: 269, distance: 572.1
click at [840, 269] on app-calendar-viewport "Tue 2 Wed 3 Thu 4 Fri 5 Sat 6 Sun 7 Mon 8 0/24 1 Job Tue 9 Wed 10 Thu 11 Fri 12…" at bounding box center [473, 204] width 946 height 366
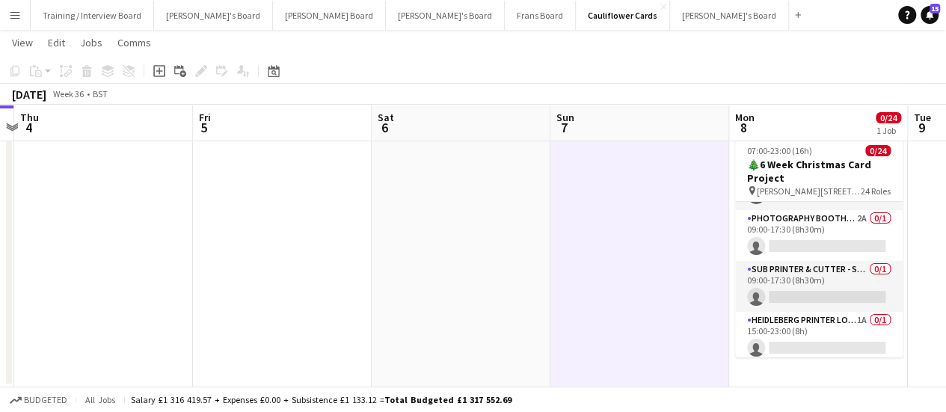
drag, startPoint x: 347, startPoint y: 234, endPoint x: 669, endPoint y: 249, distance: 322.6
click at [669, 249] on app-calendar-viewport "Tue 2 Wed 3 Thu 4 Fri 5 Sat 6 Sun 7 Mon 8 0/24 1 Job Tue 9 Wed 10 Thu 11 Fri 12…" at bounding box center [473, 204] width 946 height 366
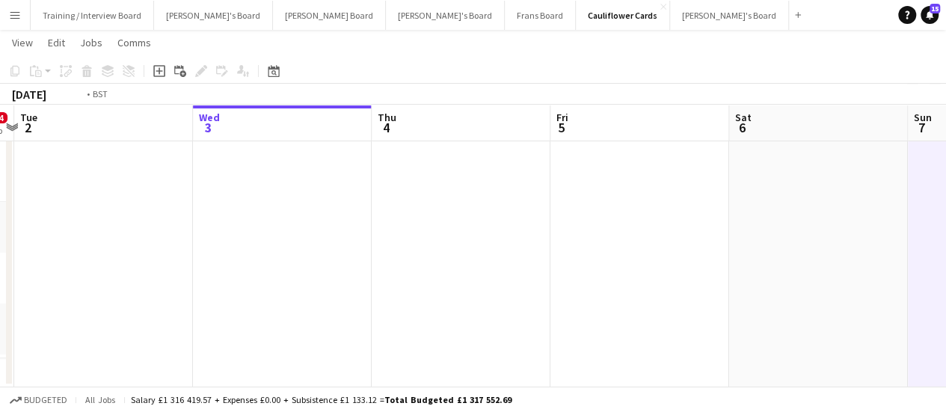
scroll to position [0, 335]
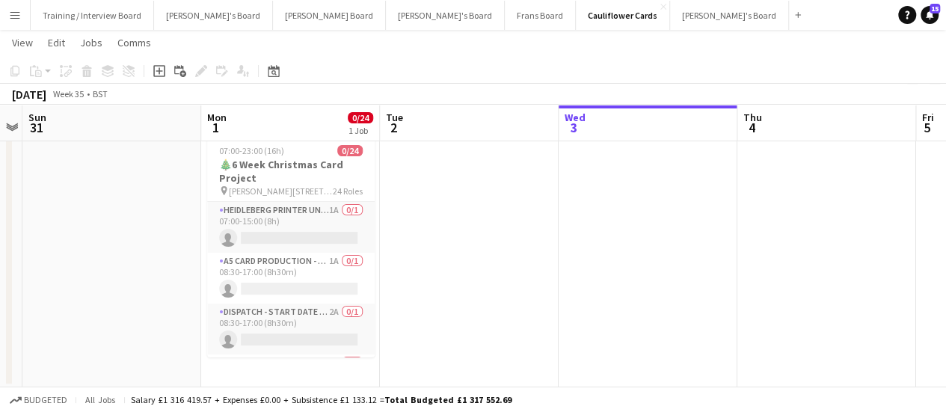
drag, startPoint x: 218, startPoint y: 239, endPoint x: 583, endPoint y: 221, distance: 366.0
click at [583, 221] on app-calendar-viewport "Fri 29 Sat 30 Sun 31 Mon 1 0/24 1 Job Tue 2 Wed 3 Thu 4 Fri 5 Sat 6 Sun 7 Mon 8…" at bounding box center [473, 204] width 946 height 366
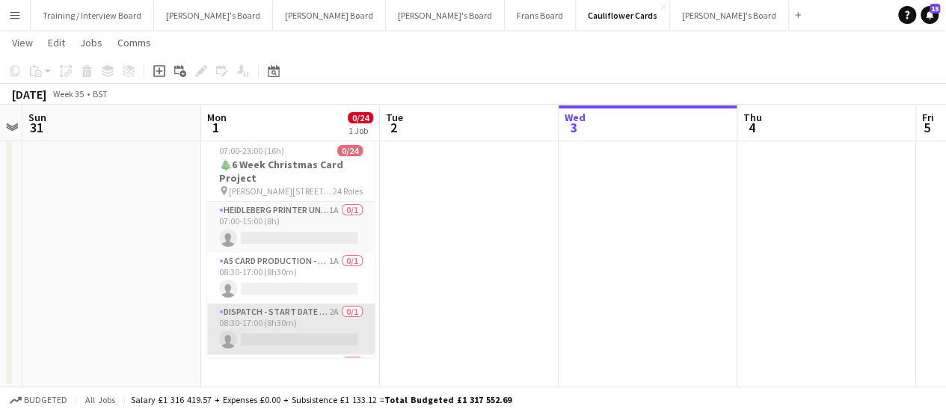
click at [324, 321] on app-card-role "Dispatch - Start Date [DATE] 2A 0/1 08:30-17:00 (8h30m) single-neutral-actions" at bounding box center [290, 329] width 167 height 51
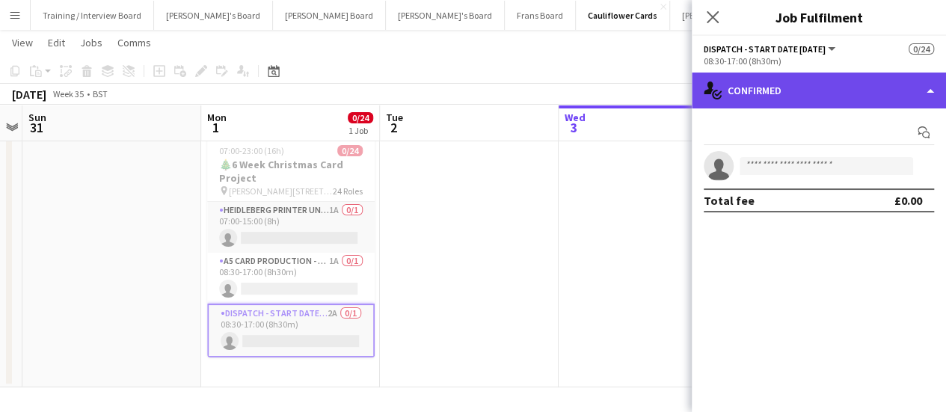
click at [793, 92] on div "single-neutral-actions-check-2 Confirmed" at bounding box center [819, 91] width 254 height 36
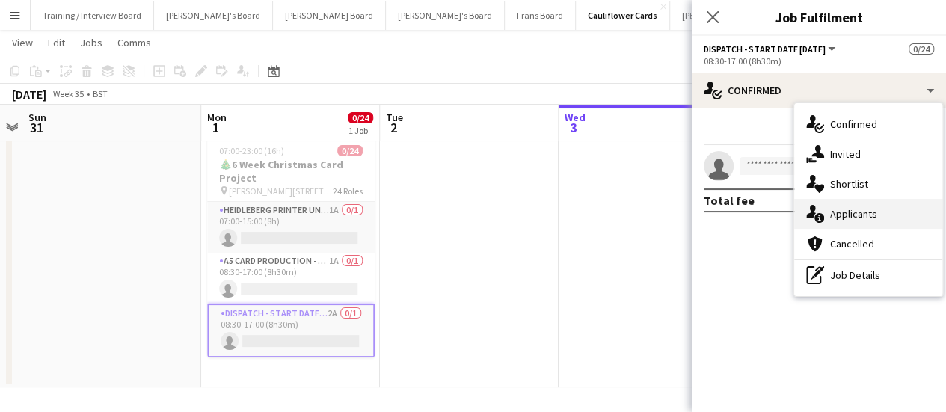
click at [858, 218] on span "Applicants" at bounding box center [853, 213] width 47 height 13
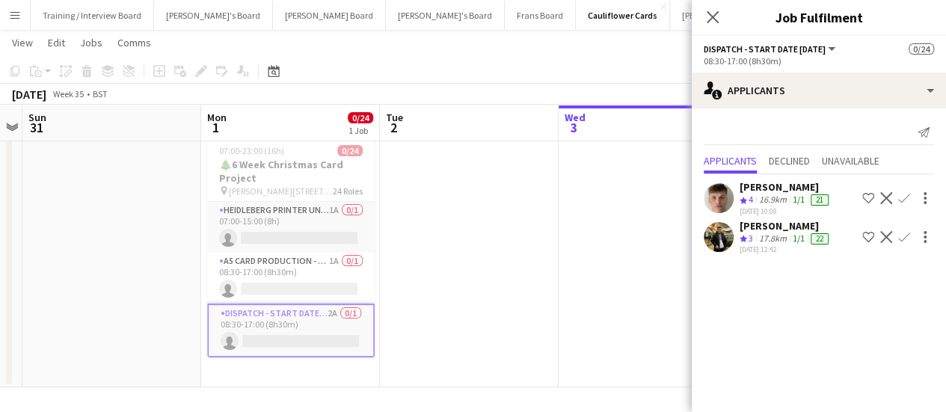
click at [766, 191] on div "[PERSON_NAME]" at bounding box center [785, 186] width 92 height 13
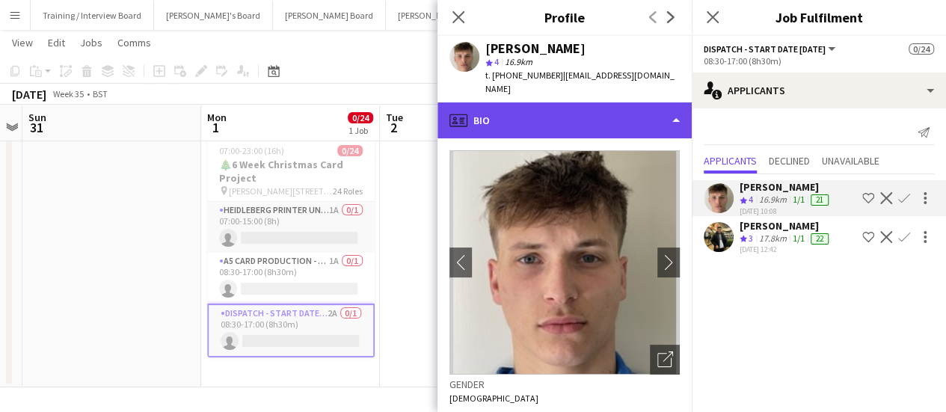
click at [565, 111] on div "profile Bio" at bounding box center [564, 120] width 254 height 36
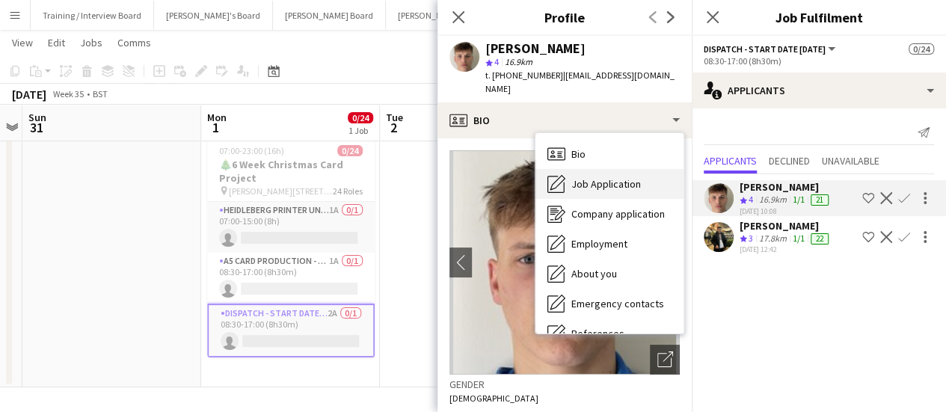
click at [579, 177] on span "Job Application" at bounding box center [606, 183] width 70 height 13
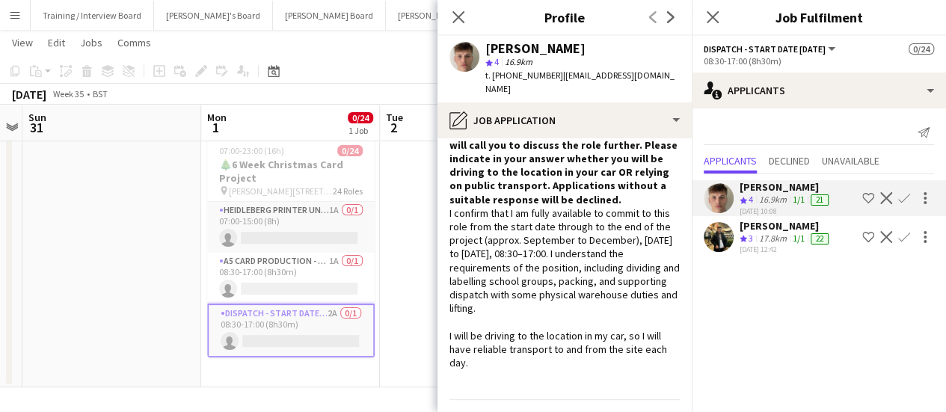
scroll to position [100, 0]
click at [413, 230] on app-date-cell at bounding box center [469, 258] width 179 height 257
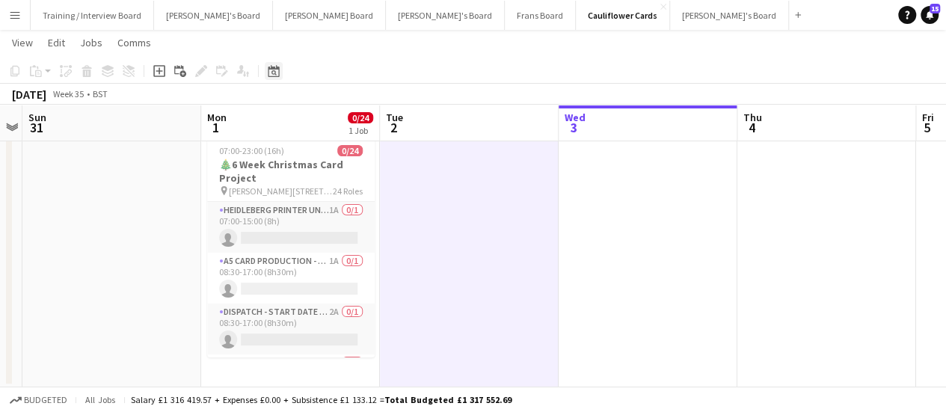
click at [275, 70] on icon at bounding box center [273, 71] width 11 height 12
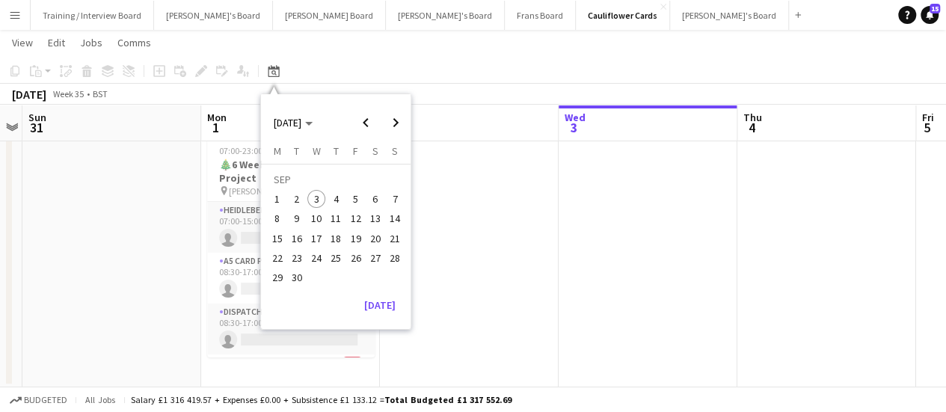
click at [490, 215] on app-date-cell at bounding box center [469, 258] width 179 height 257
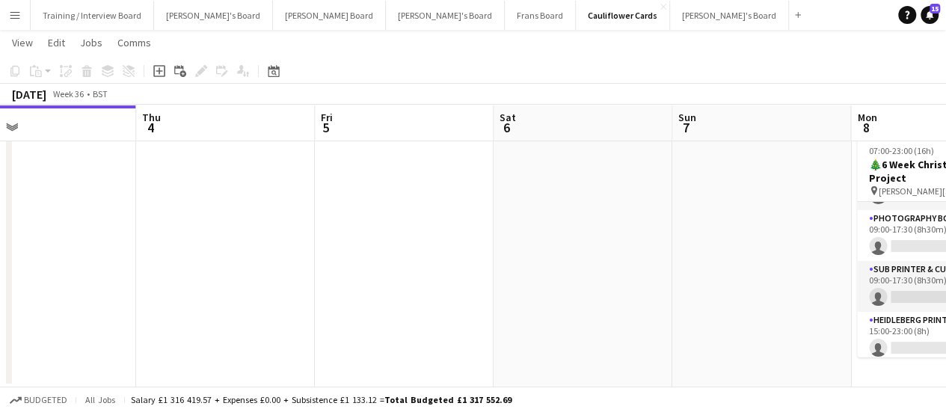
scroll to position [0, 580]
drag, startPoint x: 627, startPoint y: 230, endPoint x: 24, endPoint y: 253, distance: 603.1
click at [24, 253] on app-calendar-viewport "Sun 31 Mon 1 0/24 1 Job Tue 2 Wed 3 Thu 4 Fri 5 Sat 6 Sun 7 Mon 8 0/24 1 Job Tu…" at bounding box center [473, 204] width 946 height 366
click at [670, 28] on button "[PERSON_NAME]'s Board Close" at bounding box center [729, 15] width 119 height 29
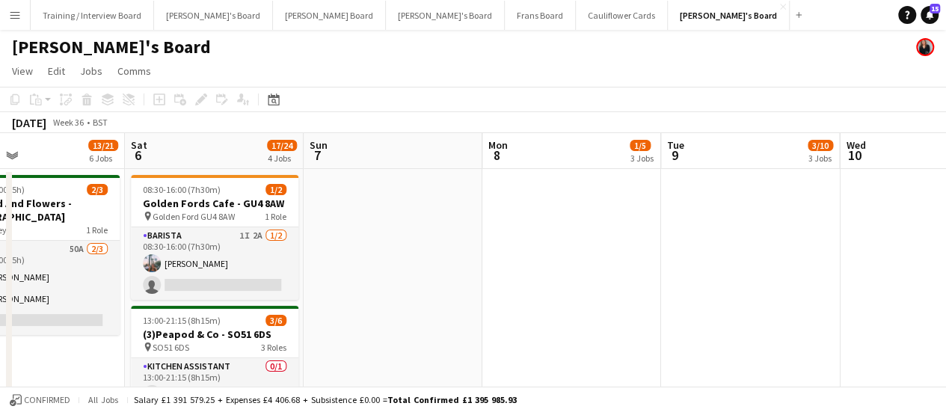
scroll to position [0, 423]
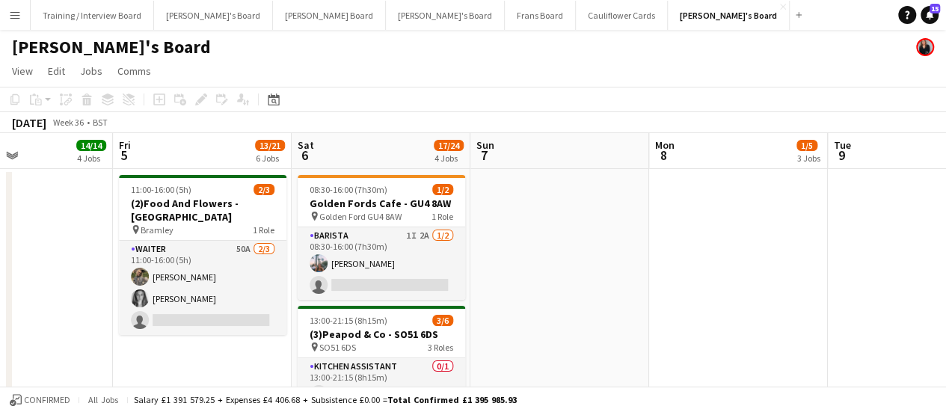
drag, startPoint x: 488, startPoint y: 250, endPoint x: 64, endPoint y: 129, distance: 441.4
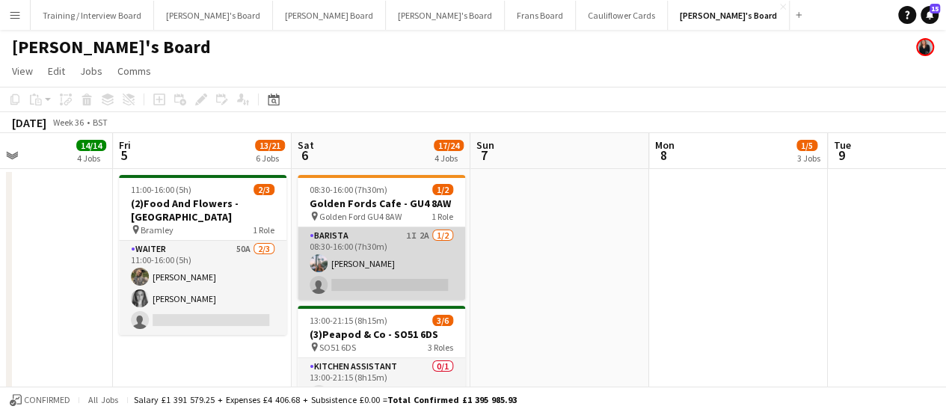
click at [374, 267] on app-card-role "Barista 1I 2A [DATE] 08:30-16:00 (7h30m) [PERSON_NAME] single-neutral-actions" at bounding box center [381, 263] width 167 height 73
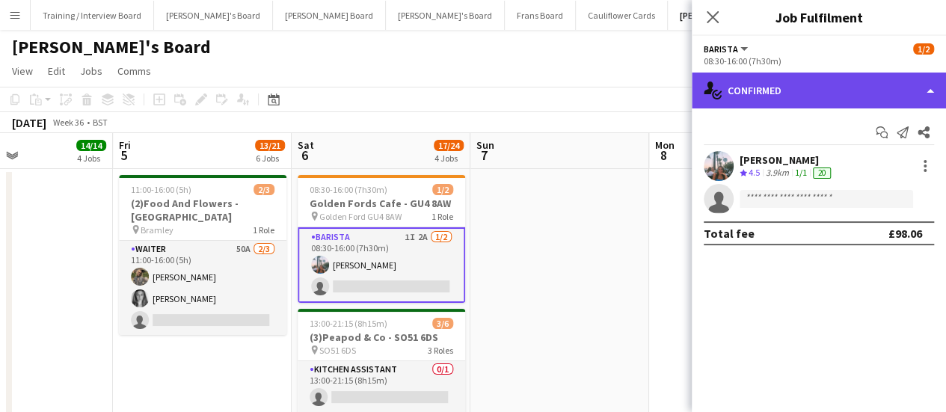
click at [854, 87] on div "single-neutral-actions-check-2 Confirmed" at bounding box center [819, 91] width 254 height 36
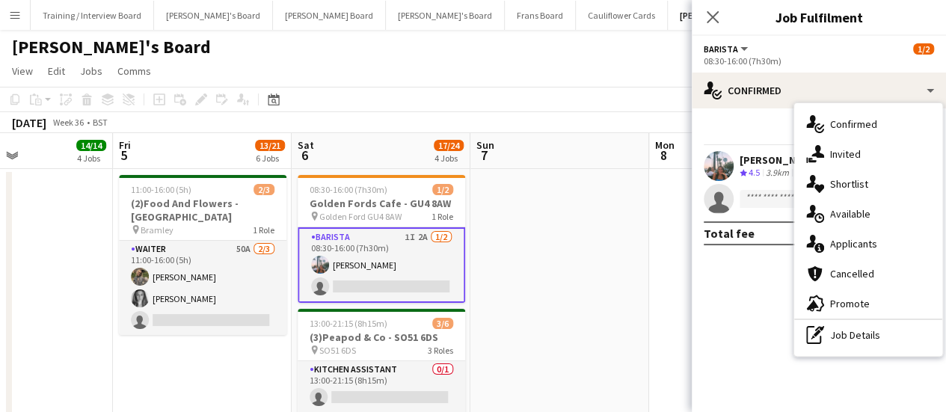
click at [582, 253] on app-date-cell at bounding box center [559, 370] width 179 height 403
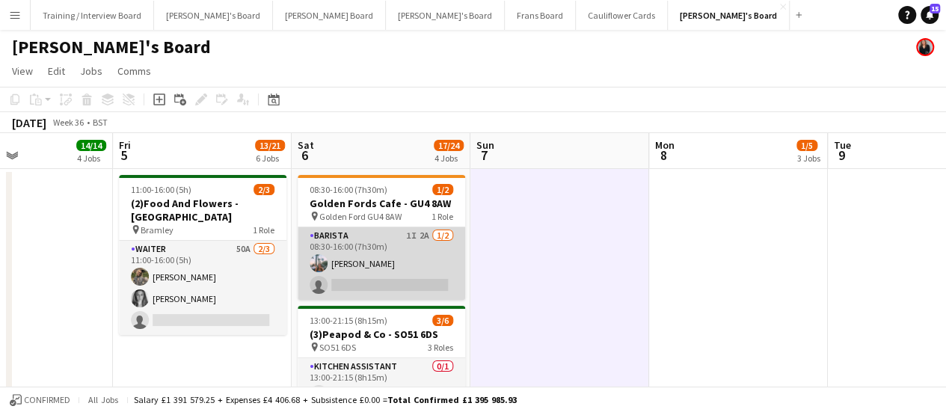
click at [356, 265] on app-card-role "Barista 1I 2A [DATE] 08:30-16:00 (7h30m) [PERSON_NAME] single-neutral-actions" at bounding box center [381, 263] width 167 height 73
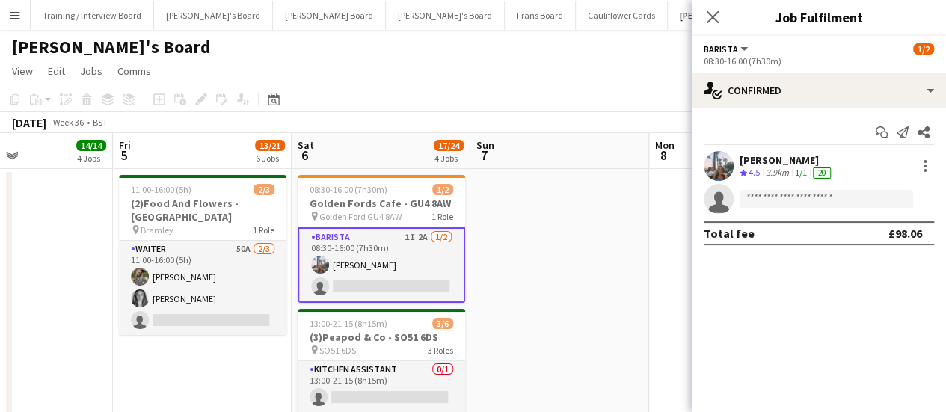
click at [757, 182] on div "[PERSON_NAME] Crew rating 4.5 3.9km 1/1 20 single-neutral-actions" at bounding box center [819, 182] width 254 height 63
click at [757, 171] on span "4.5" at bounding box center [753, 172] width 11 height 11
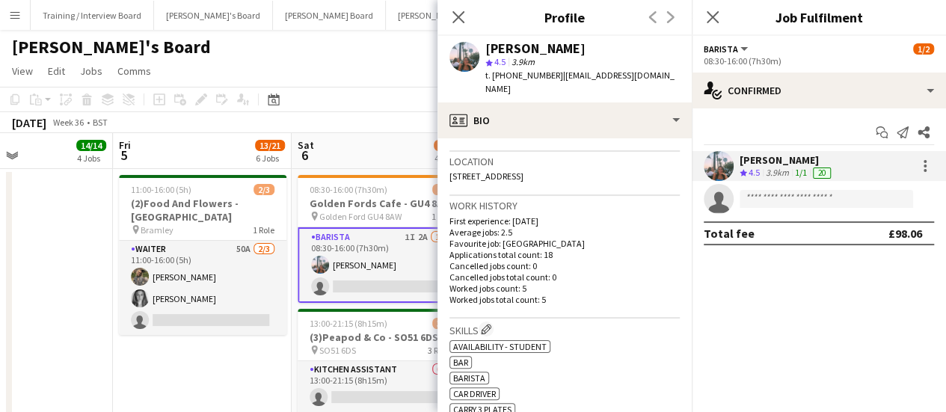
scroll to position [315, 0]
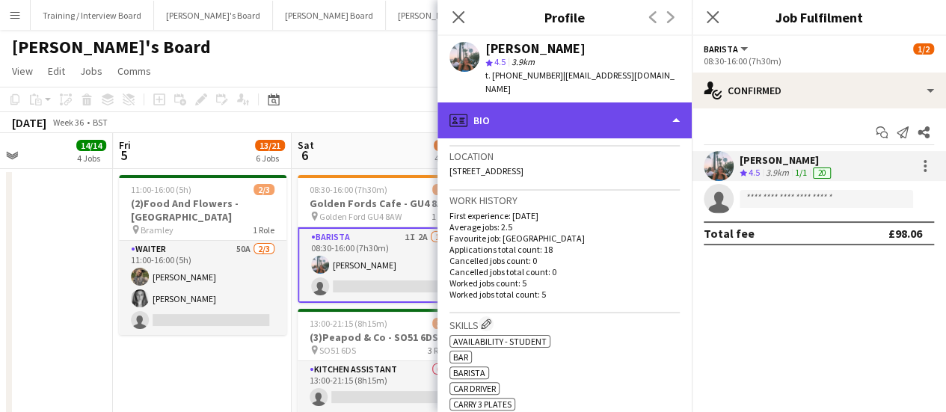
click at [566, 102] on div "profile Bio" at bounding box center [564, 120] width 254 height 36
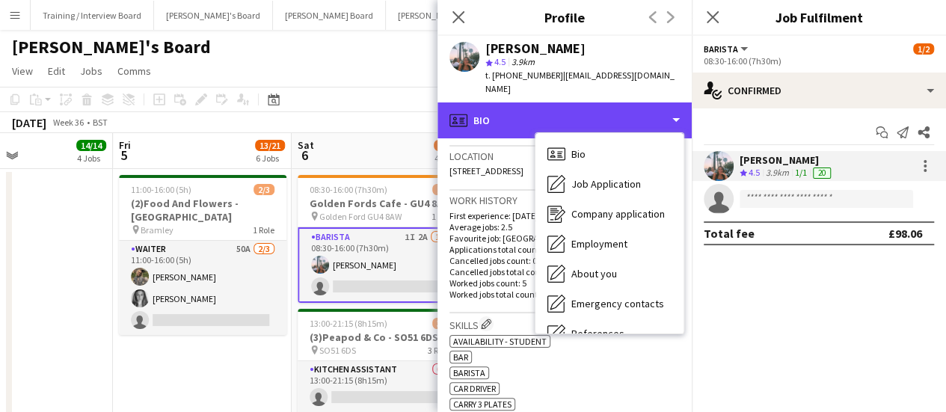
scroll to position [230, 0]
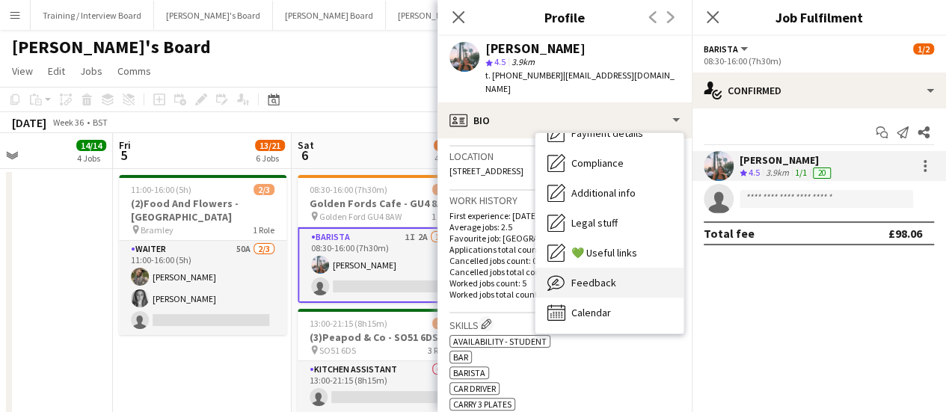
click at [621, 268] on div "Feedback Feedback" at bounding box center [609, 283] width 148 height 30
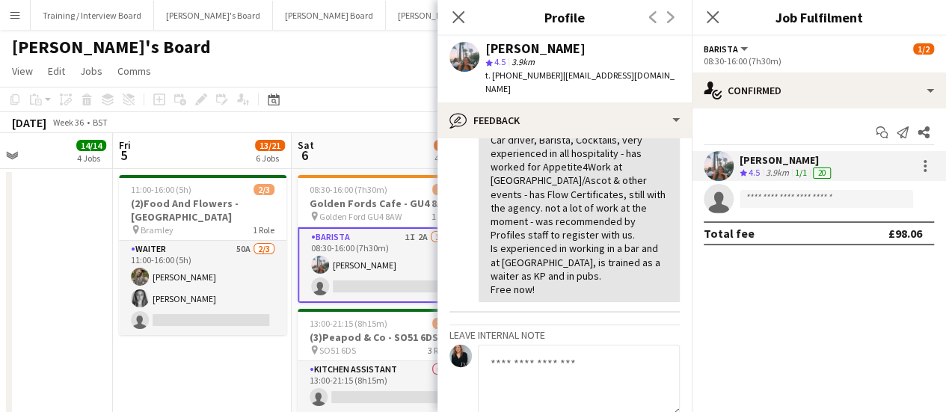
scroll to position [94, 0]
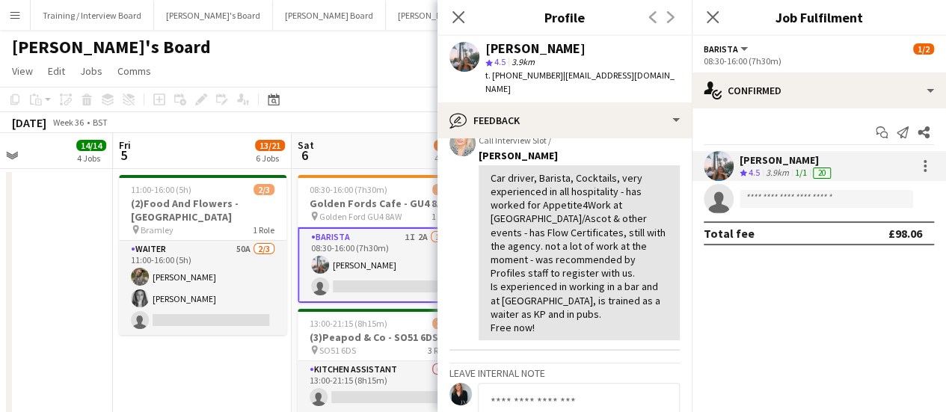
click at [383, 89] on app-toolbar "Copy Paste Paste Ctrl+V Paste with crew Ctrl+Shift+V Paste linked Job [GEOGRAPH…" at bounding box center [473, 99] width 946 height 25
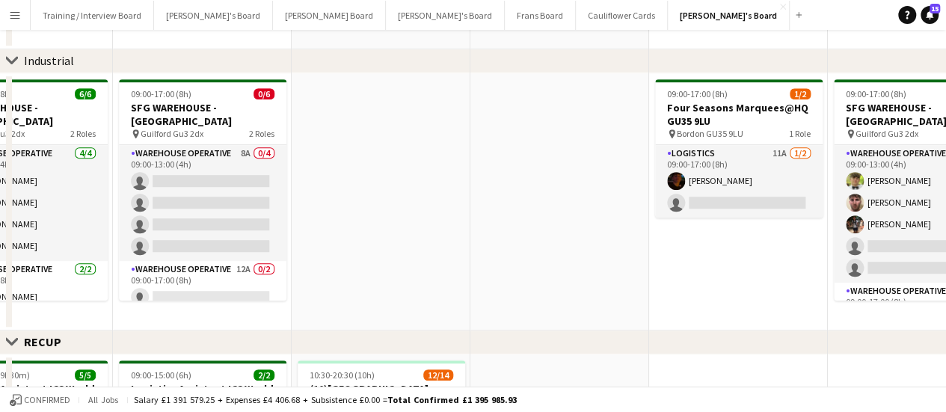
scroll to position [0, 0]
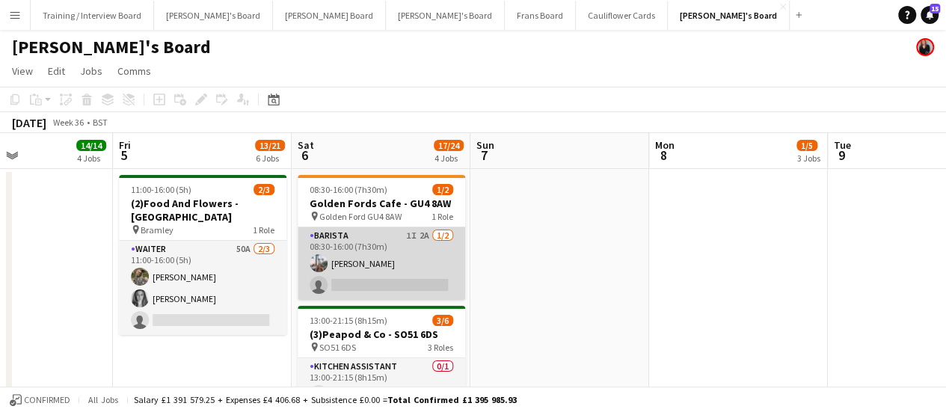
click at [356, 262] on app-card-role "Barista 1I 2A [DATE] 08:30-16:00 (7h30m) [PERSON_NAME] single-neutral-actions" at bounding box center [381, 263] width 167 height 73
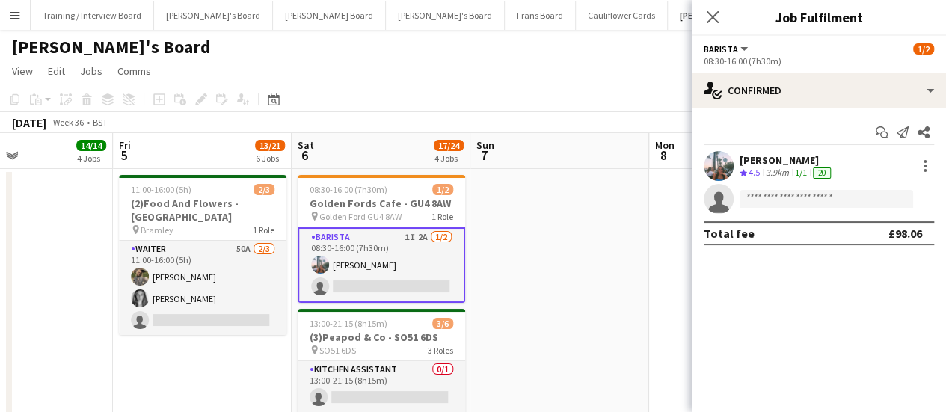
click at [780, 167] on div "3.9km" at bounding box center [777, 173] width 29 height 13
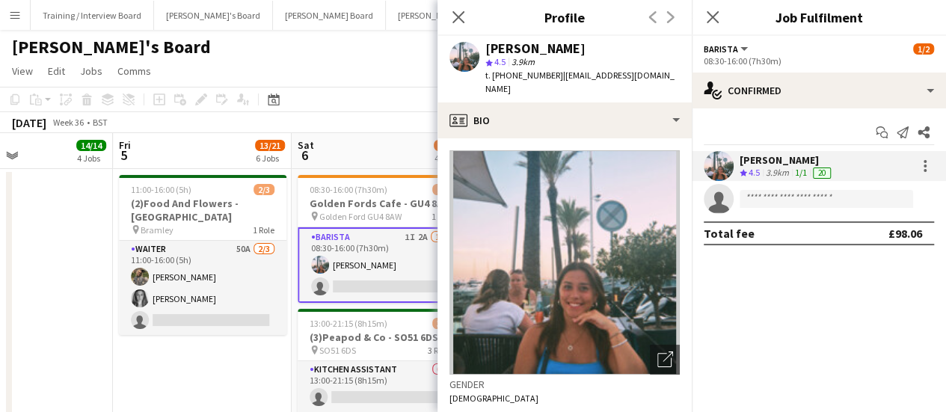
click at [396, 79] on app-page-menu "View Day view expanded Day view collapsed Month view Date picker Jump to [DATE]…" at bounding box center [473, 72] width 946 height 28
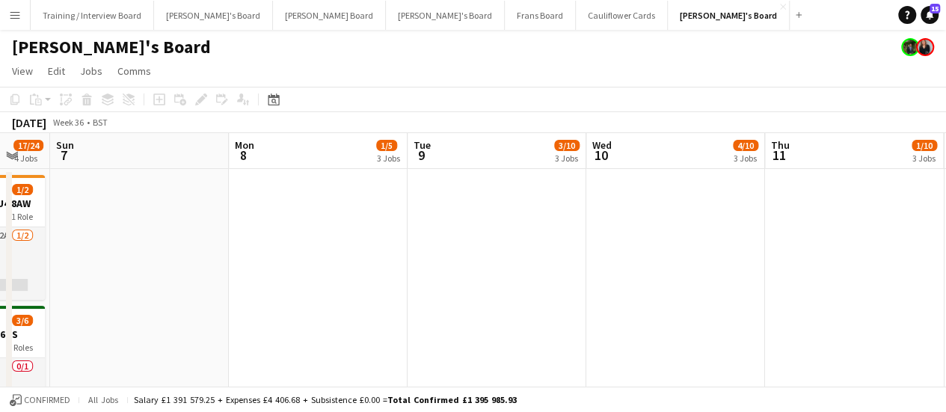
drag, startPoint x: 537, startPoint y: 227, endPoint x: 117, endPoint y: 192, distance: 421.6
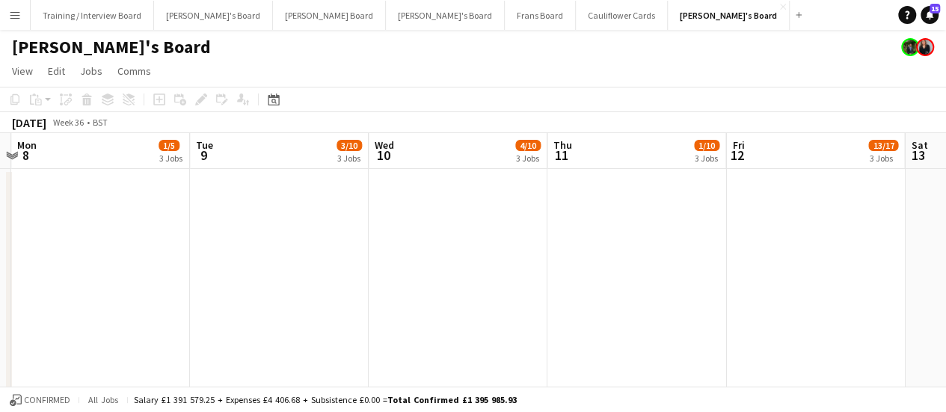
drag, startPoint x: 547, startPoint y: 274, endPoint x: 319, endPoint y: 242, distance: 230.2
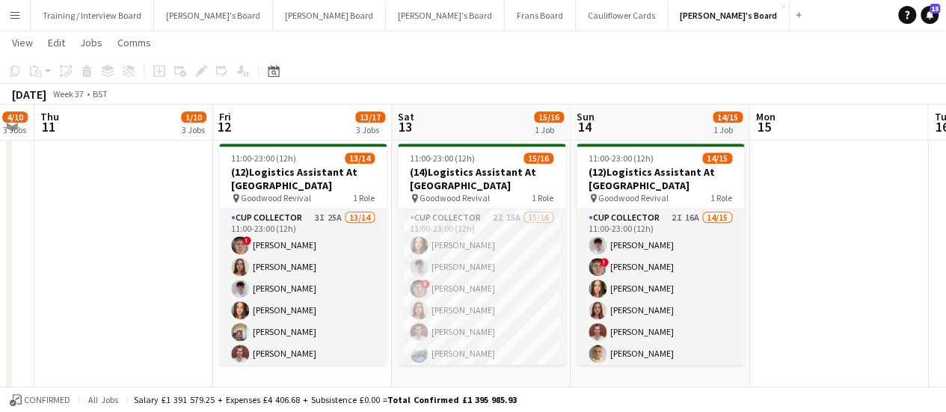
scroll to position [0, 682]
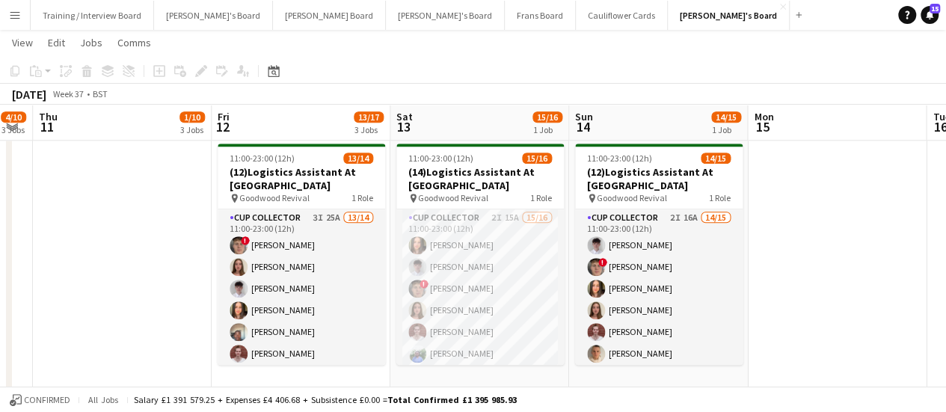
drag, startPoint x: 677, startPoint y: 224, endPoint x: 173, endPoint y: 171, distance: 506.6
click at [173, 171] on app-calendar-viewport "Sun 7 Mon 8 1/5 3 Jobs Tue 9 3/10 3 Jobs Wed 10 4/10 3 Jobs Thu 11 1/10 3 Jobs …" at bounding box center [473, 119] width 946 height 1598
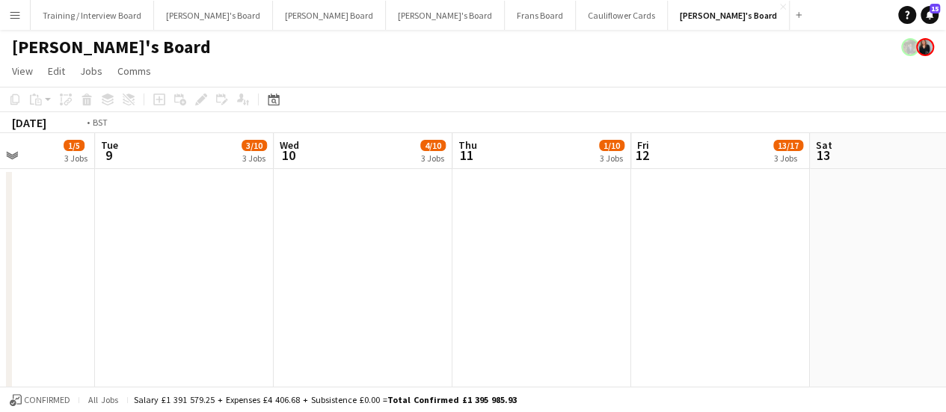
scroll to position [0, 366]
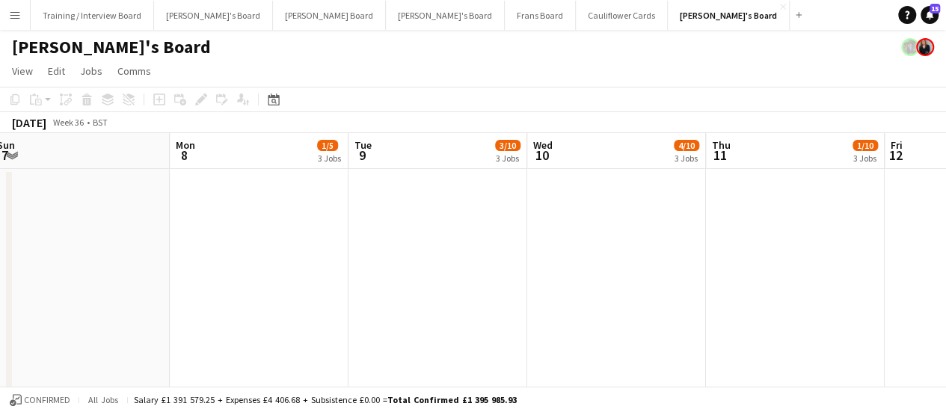
drag, startPoint x: 173, startPoint y: 294, endPoint x: 846, endPoint y: 314, distance: 673.9
click at [140, 406] on div "Confirmed All jobs Salary £1 391 579.25 + Expenses £4 406.68 + Subsistence £0.0…" at bounding box center [473, 399] width 946 height 25
click at [275, 267] on app-date-cell at bounding box center [259, 370] width 179 height 403
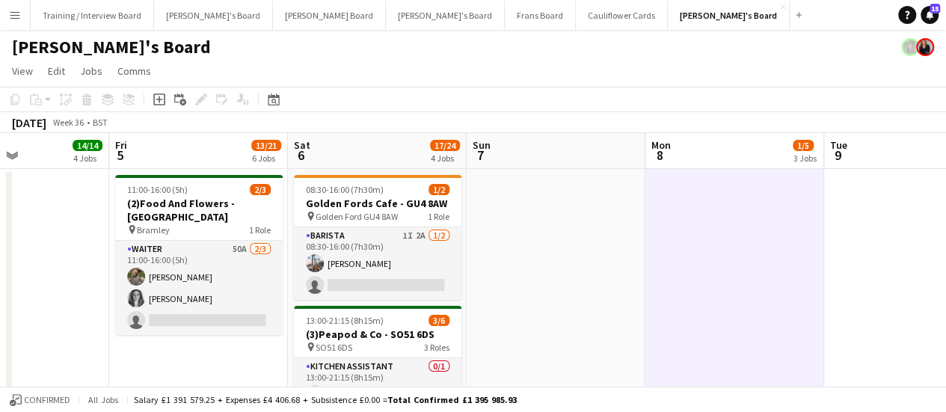
scroll to position [0, 424]
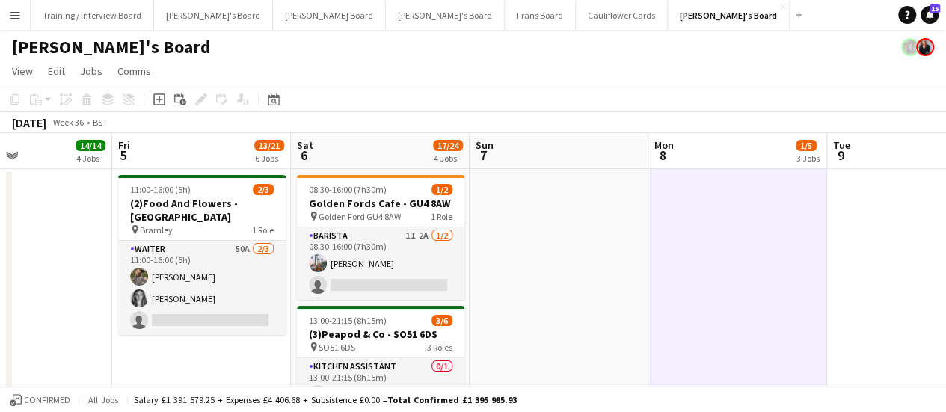
drag, startPoint x: 55, startPoint y: 289, endPoint x: 534, endPoint y: 244, distance: 480.5
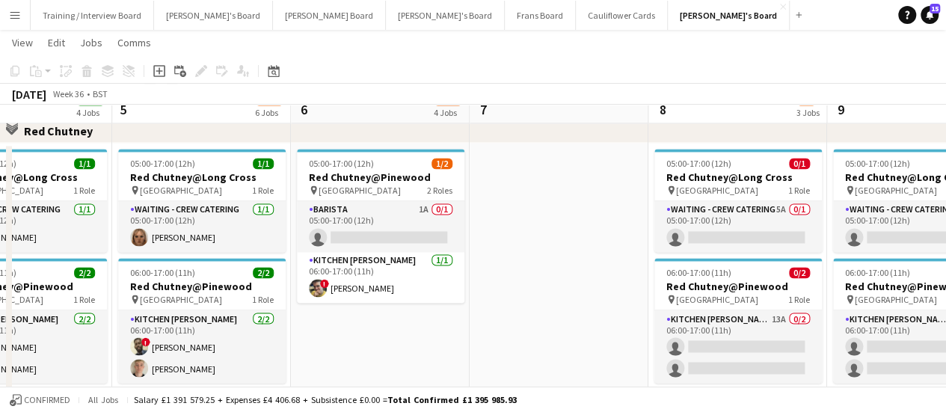
scroll to position [1135, 0]
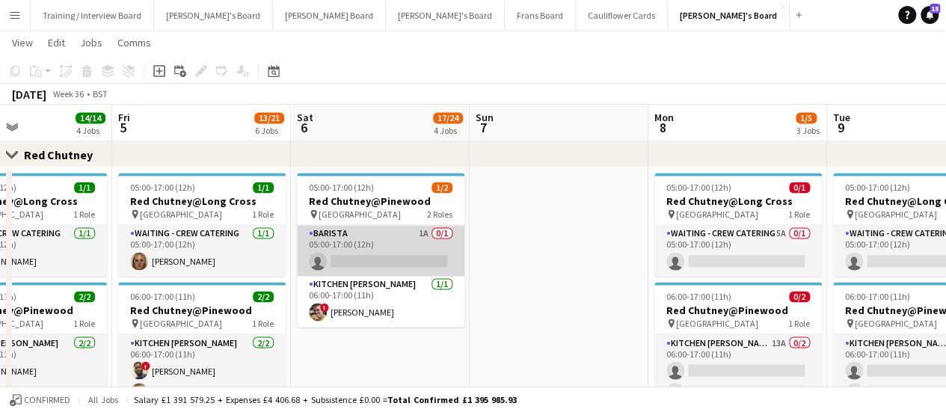
click at [429, 238] on app-card-role "Barista 1A 0/1 05:00-17:00 (12h) single-neutral-actions" at bounding box center [380, 250] width 167 height 51
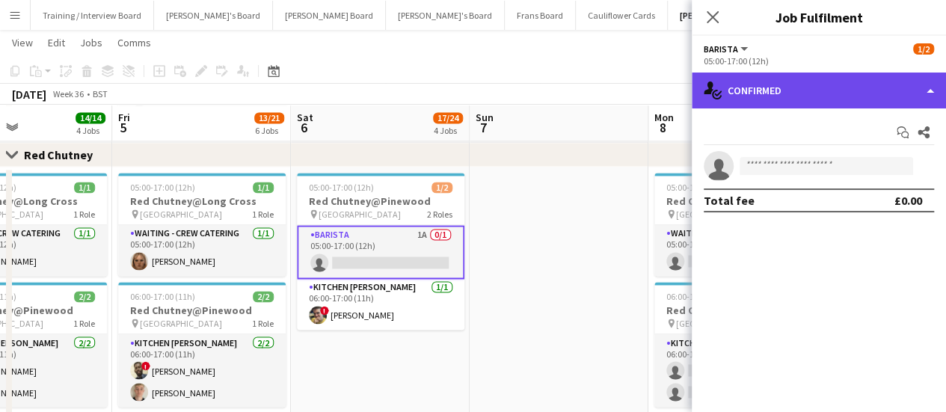
click at [896, 90] on div "single-neutral-actions-check-2 Confirmed" at bounding box center [819, 91] width 254 height 36
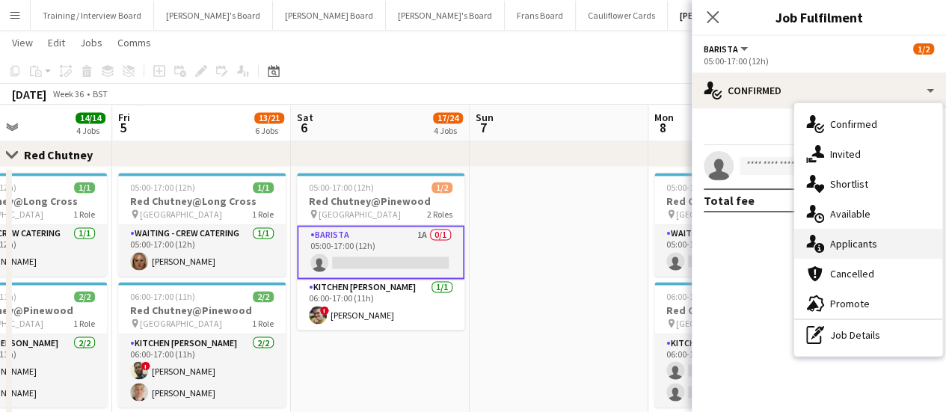
click at [870, 234] on div "single-neutral-actions-information Applicants" at bounding box center [868, 244] width 148 height 30
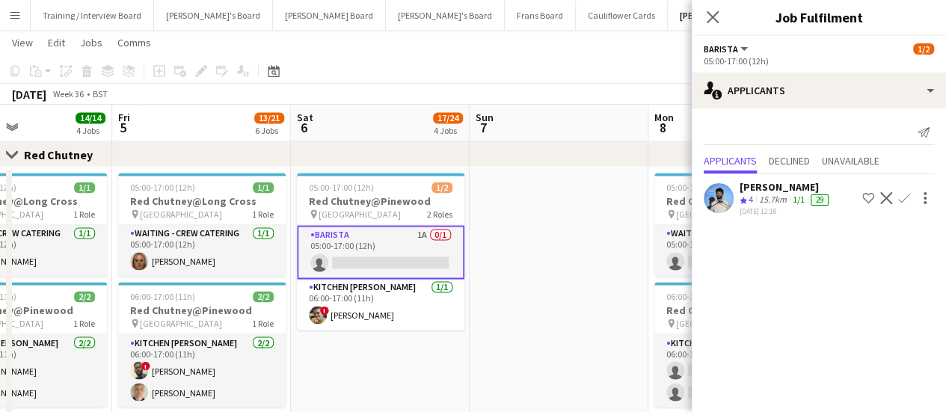
click at [767, 210] on div "[DATE] 12:18" at bounding box center [785, 211] width 92 height 10
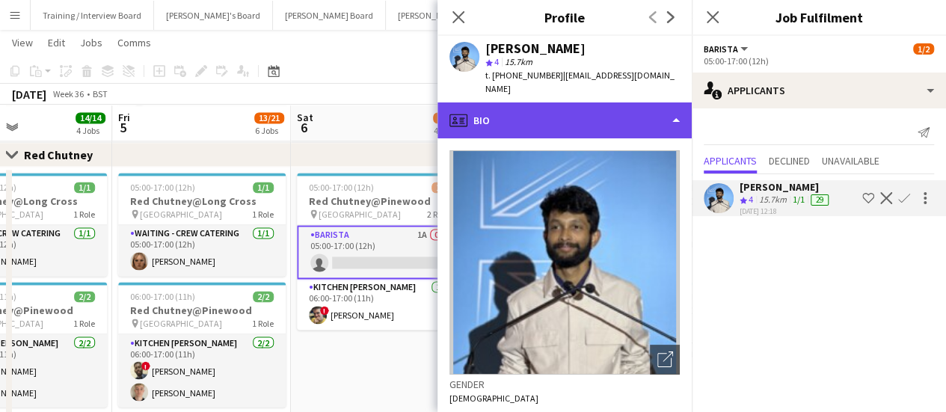
click at [602, 112] on div "profile Bio" at bounding box center [564, 120] width 254 height 36
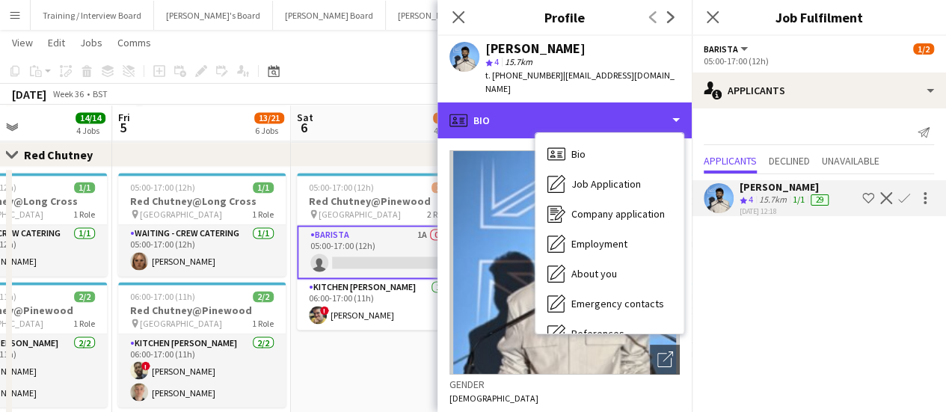
scroll to position [230, 0]
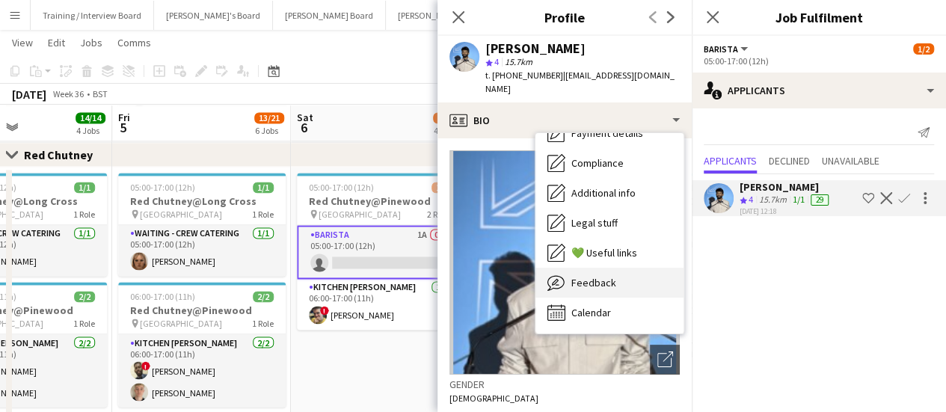
click at [622, 269] on div "Feedback Feedback" at bounding box center [609, 283] width 148 height 30
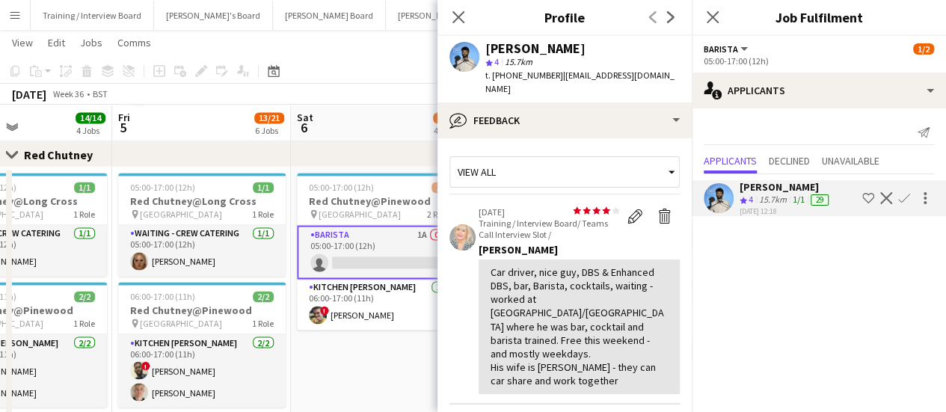
click at [330, 368] on app-date-cell "05:00-17:00 (12h) 1/2 Red Chutney@Pinewood pin Pinewood Studios 2 Roles Barista…" at bounding box center [380, 310] width 179 height 286
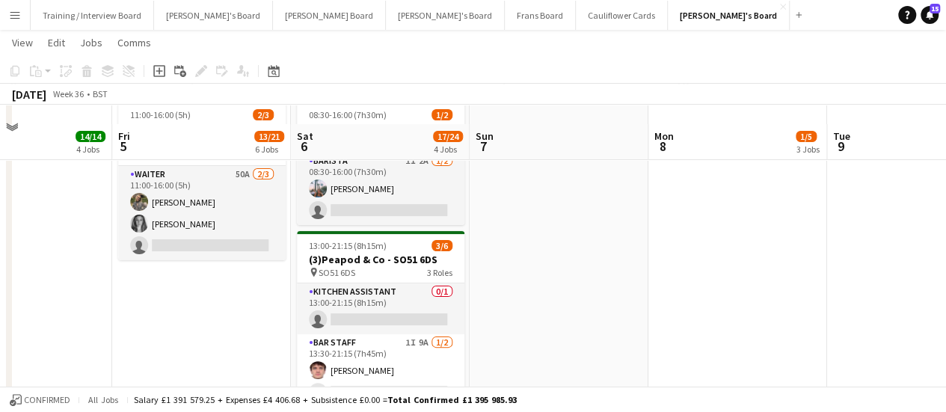
scroll to position [0, 0]
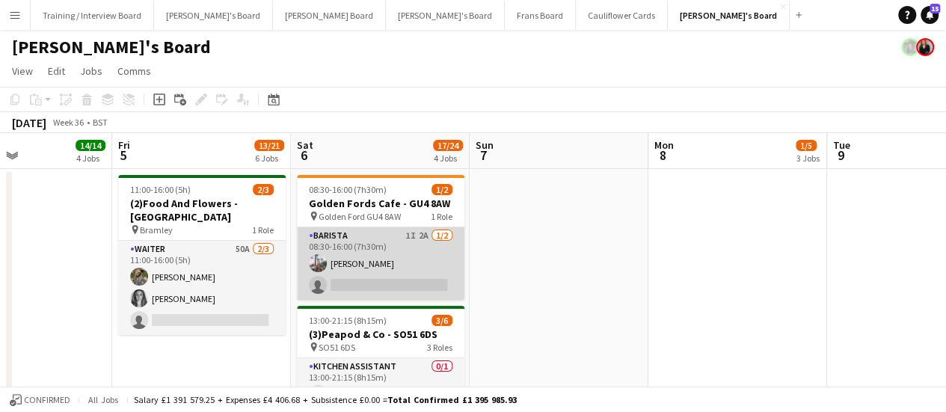
click at [373, 278] on app-card-role "Barista 1I 2A [DATE] 08:30-16:00 (7h30m) [PERSON_NAME] single-neutral-actions" at bounding box center [380, 263] width 167 height 73
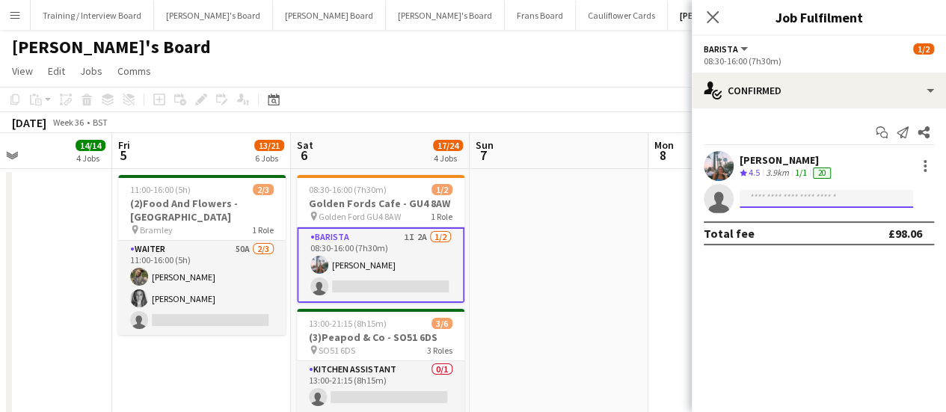
click at [761, 200] on input at bounding box center [825, 199] width 173 height 18
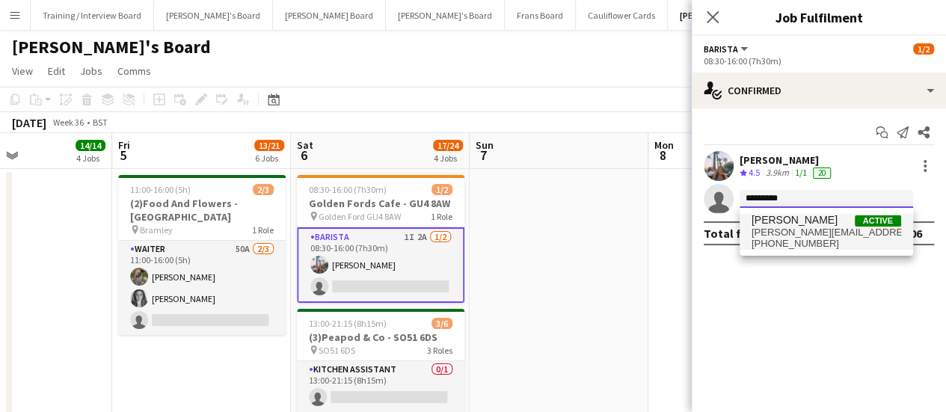
type input "*********"
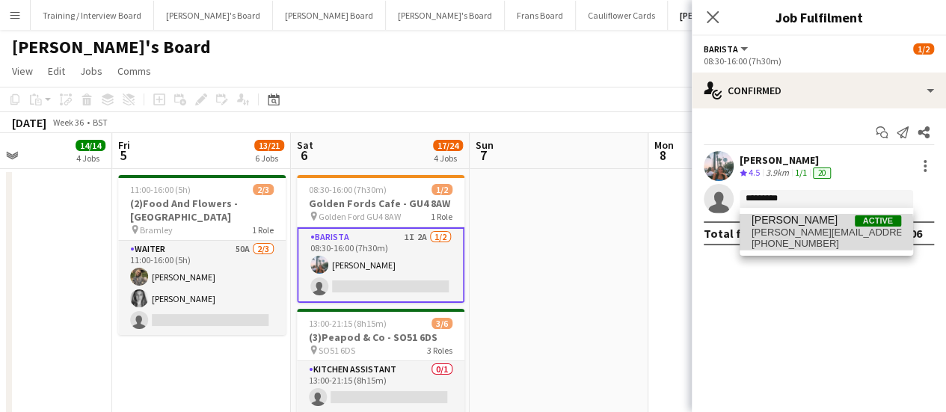
click at [788, 232] on span "[PERSON_NAME][EMAIL_ADDRESS][PERSON_NAME][DOMAIN_NAME]" at bounding box center [826, 233] width 150 height 12
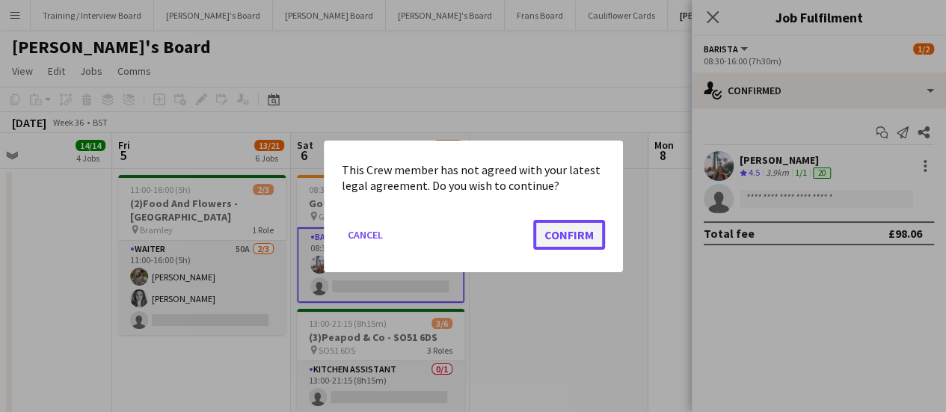
click at [573, 230] on button "Confirm" at bounding box center [569, 234] width 72 height 30
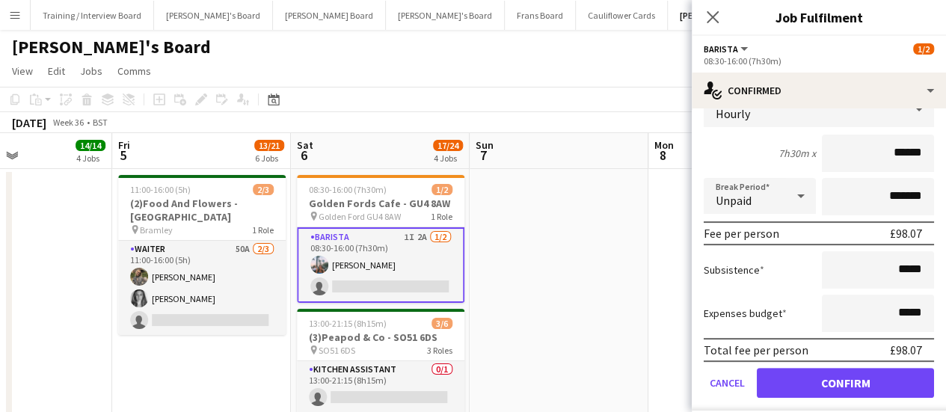
scroll to position [159, 0]
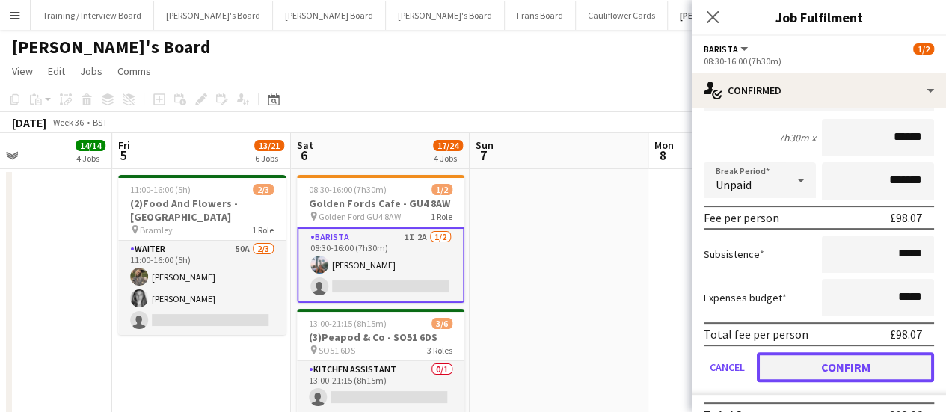
click at [843, 366] on button "Confirm" at bounding box center [845, 367] width 177 height 30
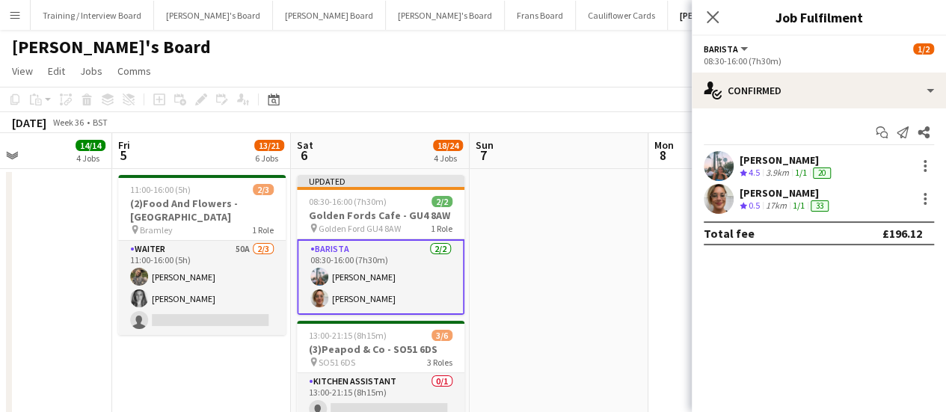
click at [397, 263] on app-card-role "Barista [DATE] 08:30-16:00 (7h30m) [PERSON_NAME] [PERSON_NAME]" at bounding box center [380, 277] width 167 height 76
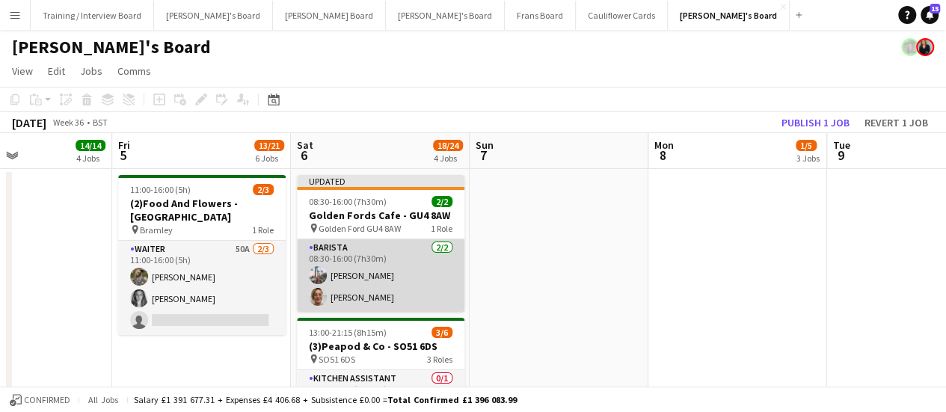
click at [390, 267] on app-card-role "Barista [DATE] 08:30-16:00 (7h30m) [PERSON_NAME] [PERSON_NAME]" at bounding box center [380, 275] width 167 height 73
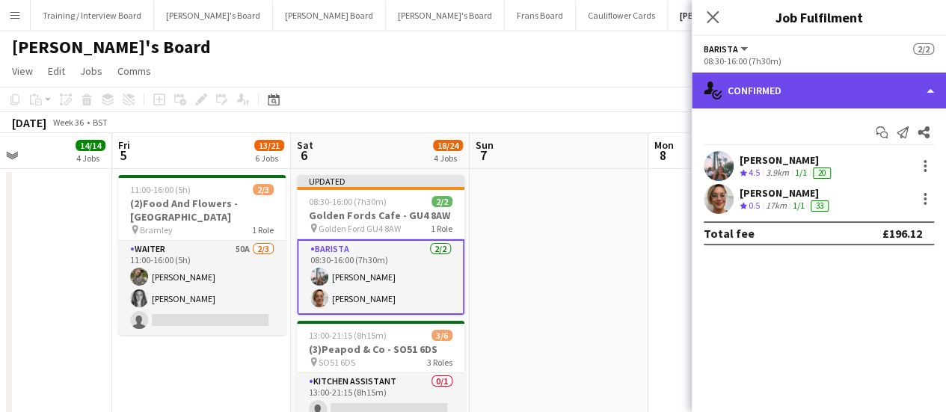
click at [828, 96] on div "single-neutral-actions-check-2 Confirmed" at bounding box center [819, 91] width 254 height 36
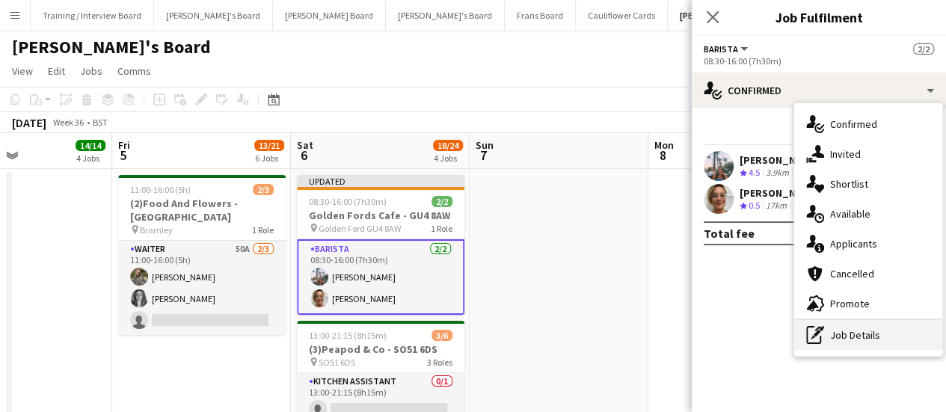
click at [867, 334] on div "pen-write Job Details" at bounding box center [868, 335] width 148 height 30
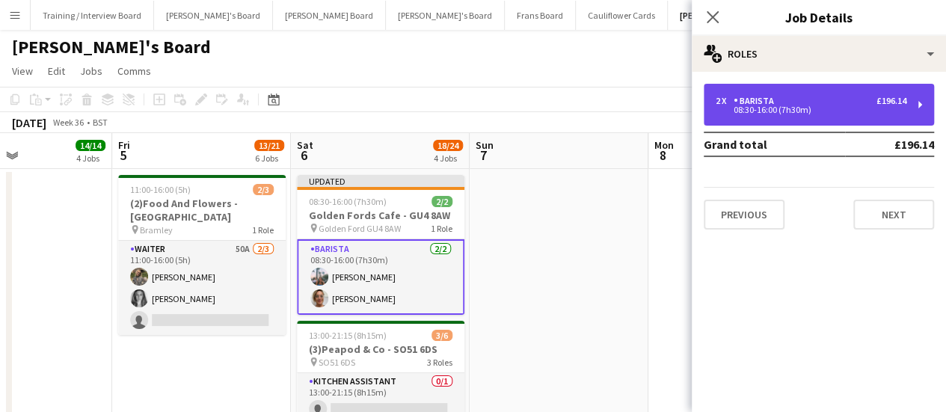
click at [772, 100] on div "Barista" at bounding box center [756, 101] width 46 height 10
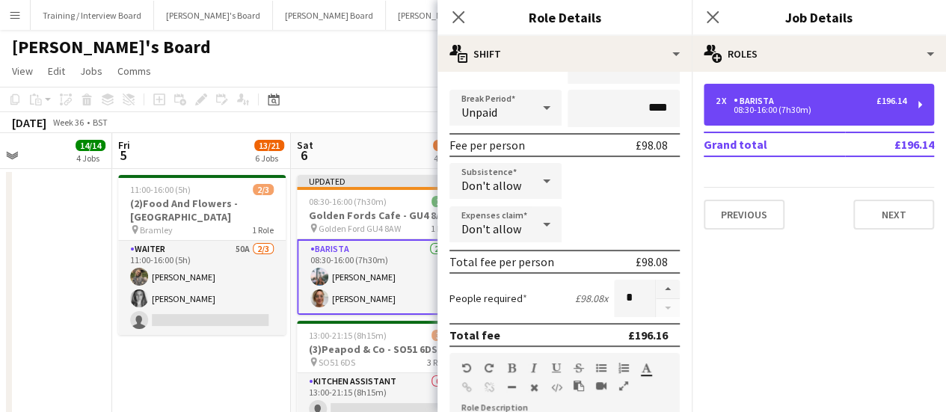
scroll to position [184, 0]
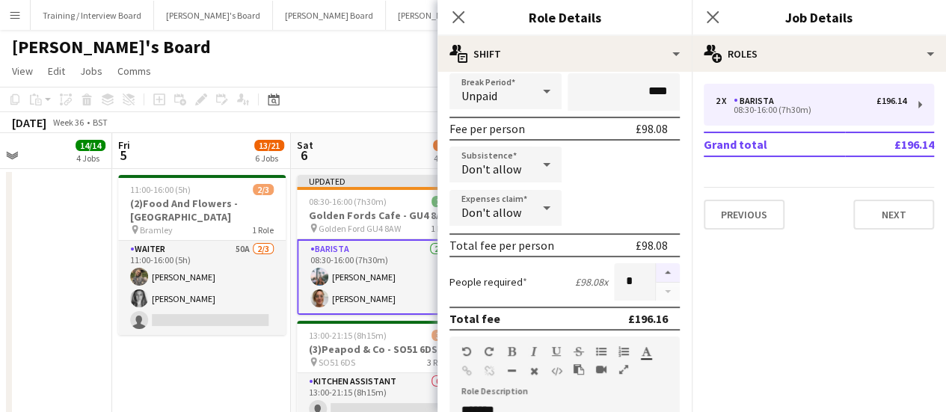
click at [656, 267] on button "button" at bounding box center [668, 272] width 24 height 19
type input "*"
click at [217, 366] on app-date-cell "11:00-16:00 (5h) 2/3 (2)Food And Flowers - Bramley pin Bramley 1 Role Waiter 50…" at bounding box center [201, 376] width 179 height 415
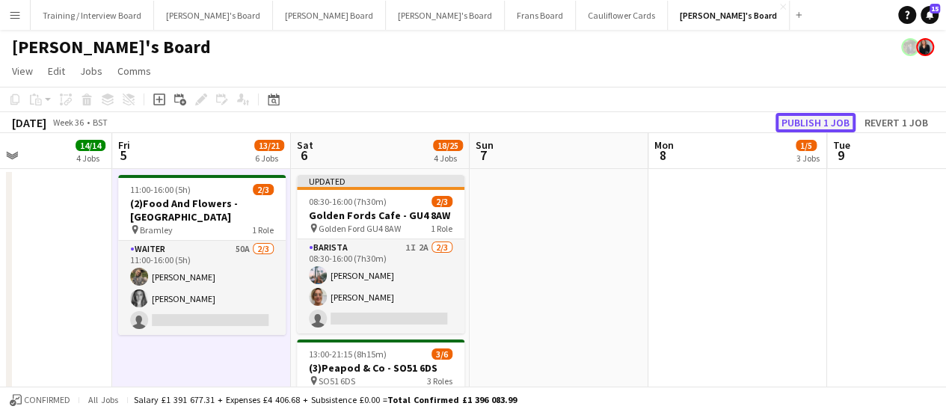
click at [827, 123] on button "Publish 1 job" at bounding box center [815, 122] width 80 height 19
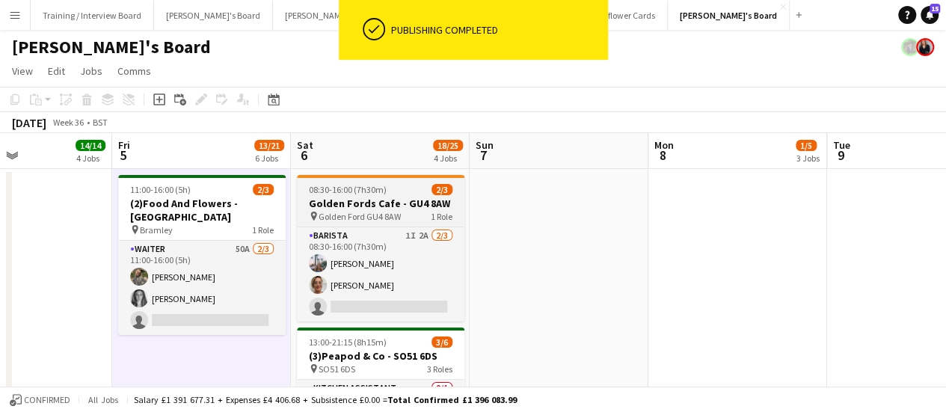
click at [354, 212] on span "Golden Ford GU4 8AW" at bounding box center [360, 216] width 82 height 11
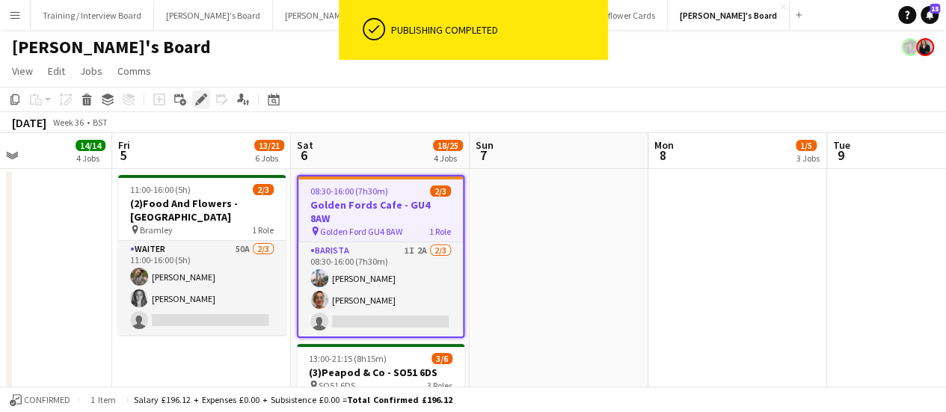
click at [202, 102] on icon "Edit" at bounding box center [201, 99] width 12 height 12
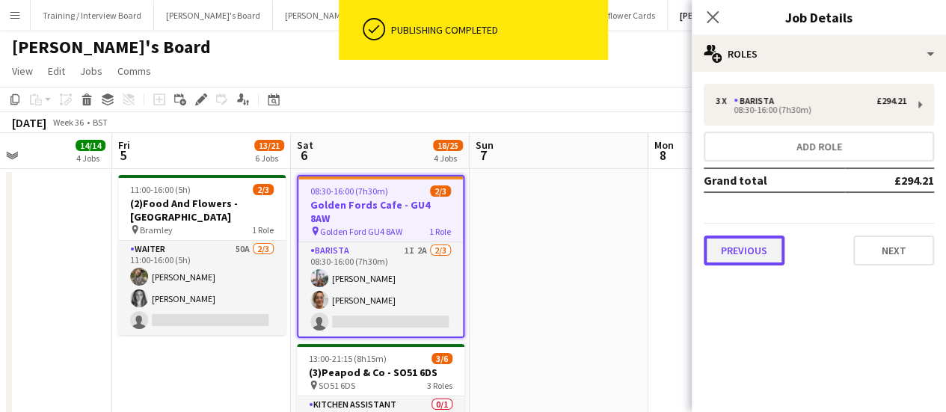
click at [758, 256] on button "Previous" at bounding box center [744, 251] width 81 height 30
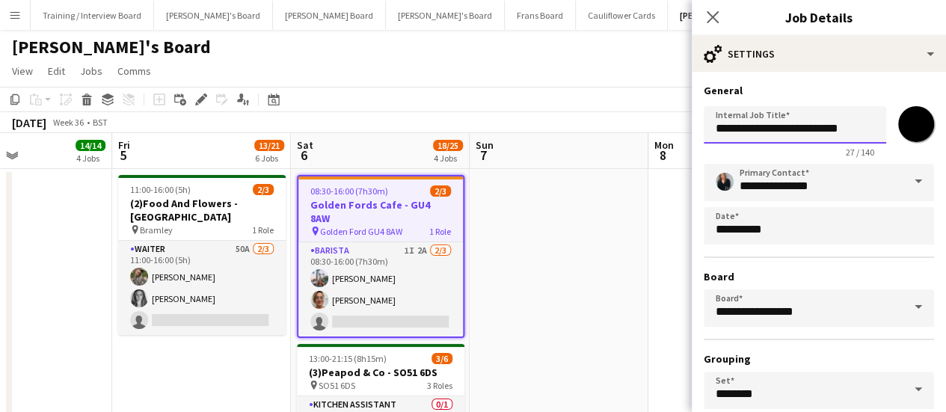
click at [708, 129] on input "**********" at bounding box center [795, 124] width 182 height 37
type input "**********"
click at [562, 262] on app-date-cell at bounding box center [559, 387] width 179 height 437
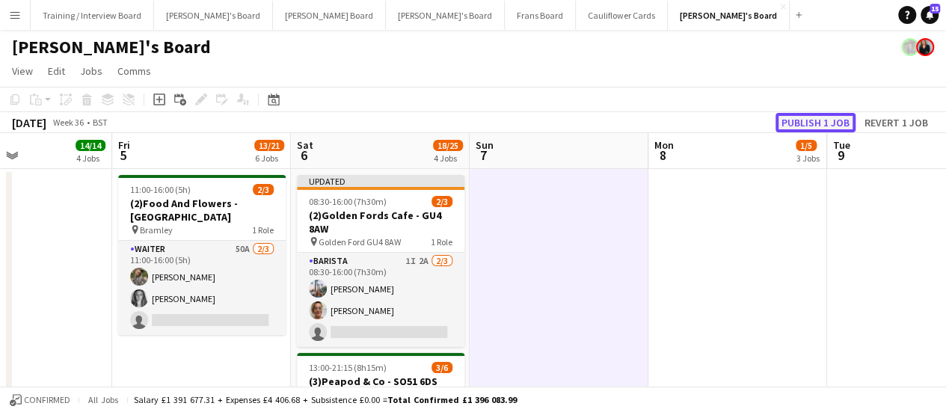
click at [827, 122] on button "Publish 1 job" at bounding box center [815, 122] width 80 height 19
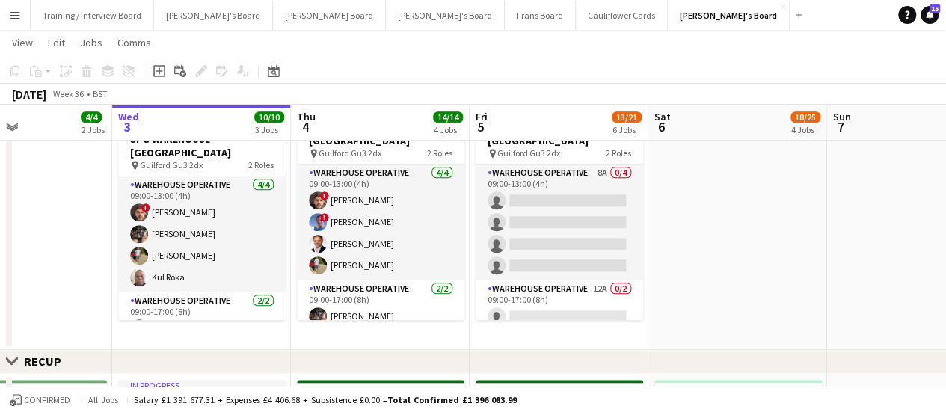
scroll to position [0, 422]
drag, startPoint x: 292, startPoint y: 274, endPoint x: 650, endPoint y: 300, distance: 359.8
click at [650, 300] on app-calendar-viewport "Sun 31 2/2 1 Job Mon 1 10/10 3 Jobs Tue 2 4/4 2 Jobs Wed 3 10/10 3 Jobs Thu 4 1…" at bounding box center [473, 338] width 946 height 1631
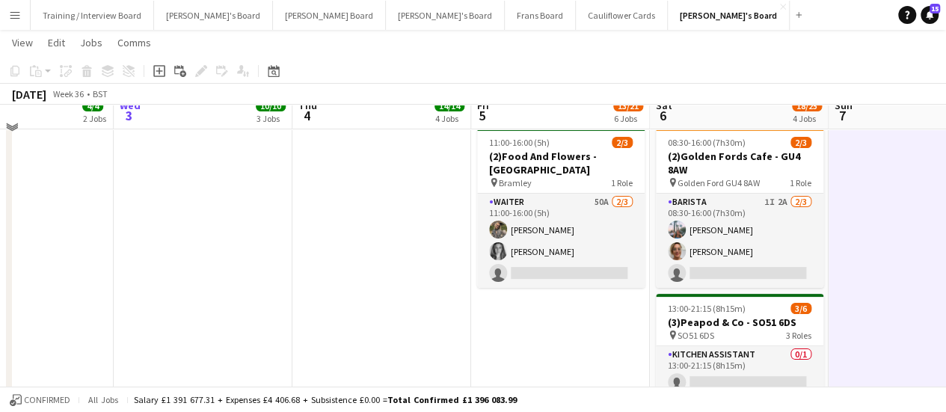
scroll to position [34, 0]
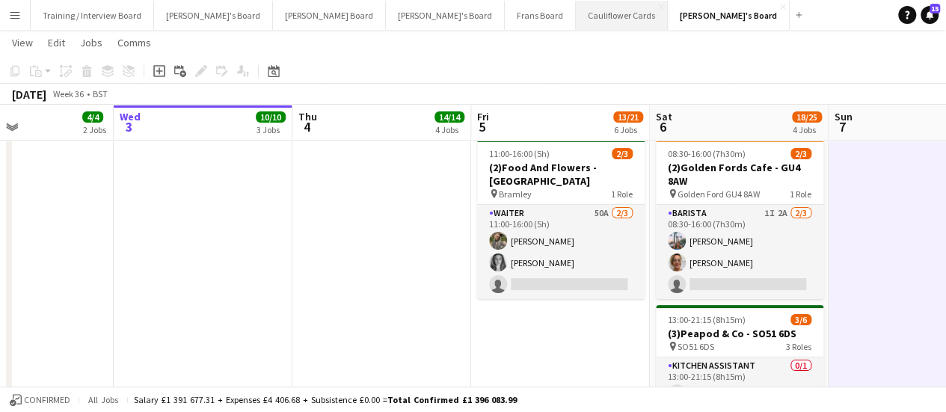
click at [576, 7] on button "Cauliflower Cards Close" at bounding box center [622, 15] width 92 height 29
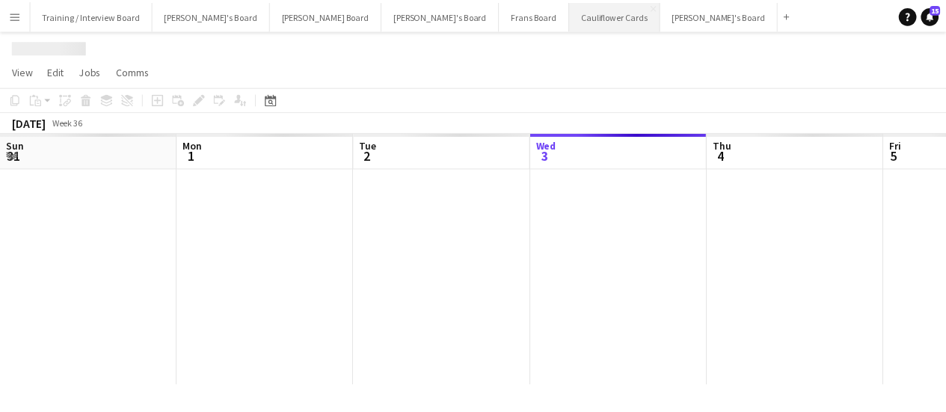
scroll to position [0, 357]
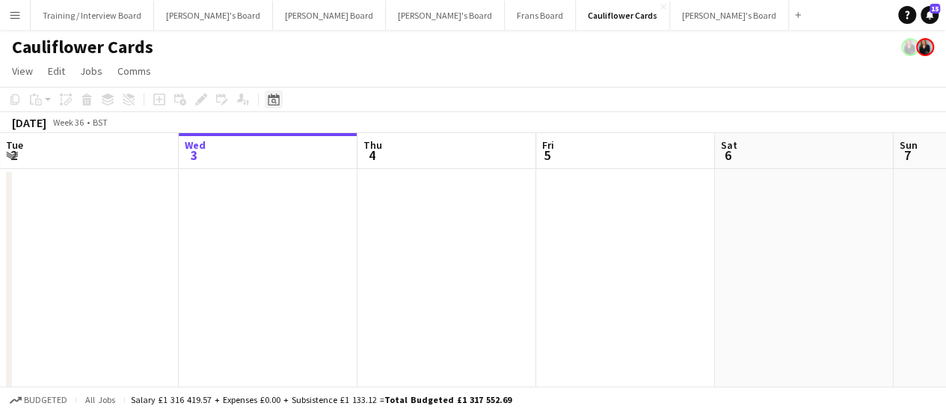
click at [277, 98] on icon at bounding box center [273, 99] width 11 height 12
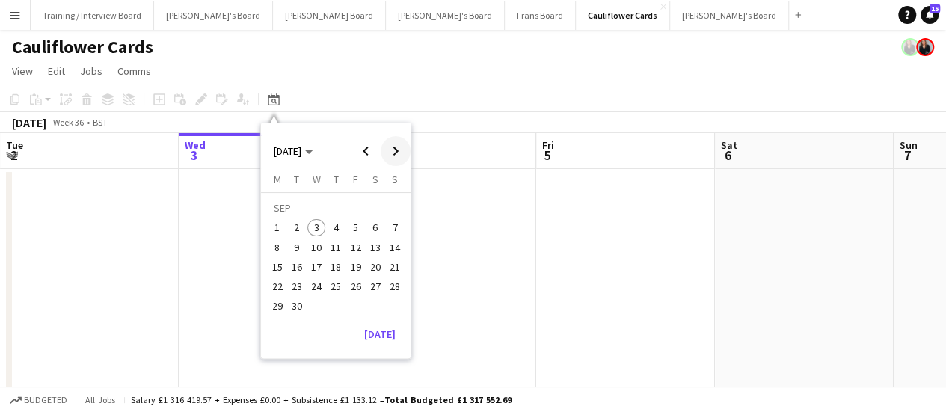
click at [395, 156] on span "Next month" at bounding box center [396, 151] width 30 height 30
click at [313, 227] on span "1" at bounding box center [316, 228] width 18 height 18
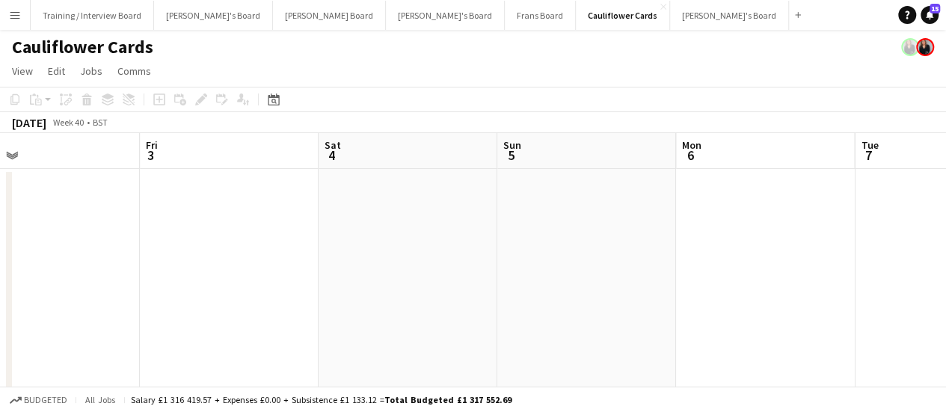
drag, startPoint x: 687, startPoint y: 291, endPoint x: 269, endPoint y: 207, distance: 426.3
drag, startPoint x: 737, startPoint y: 237, endPoint x: 342, endPoint y: 216, distance: 395.3
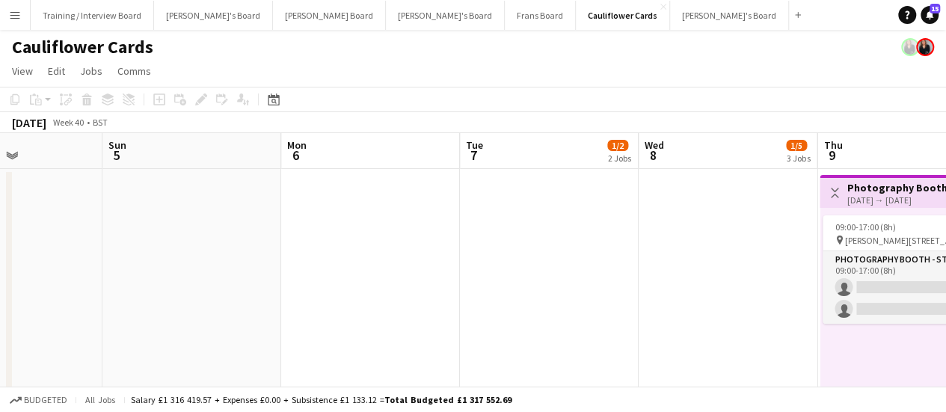
drag, startPoint x: 482, startPoint y: 228, endPoint x: 138, endPoint y: 201, distance: 345.7
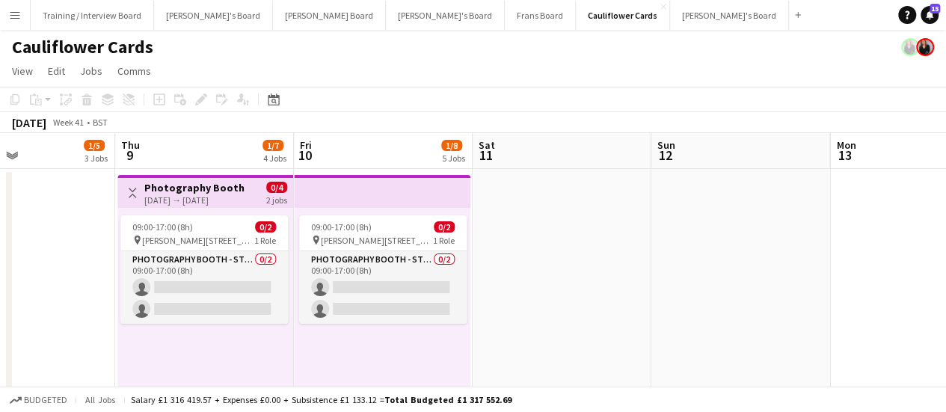
drag, startPoint x: 574, startPoint y: 253, endPoint x: 188, endPoint y: 236, distance: 386.2
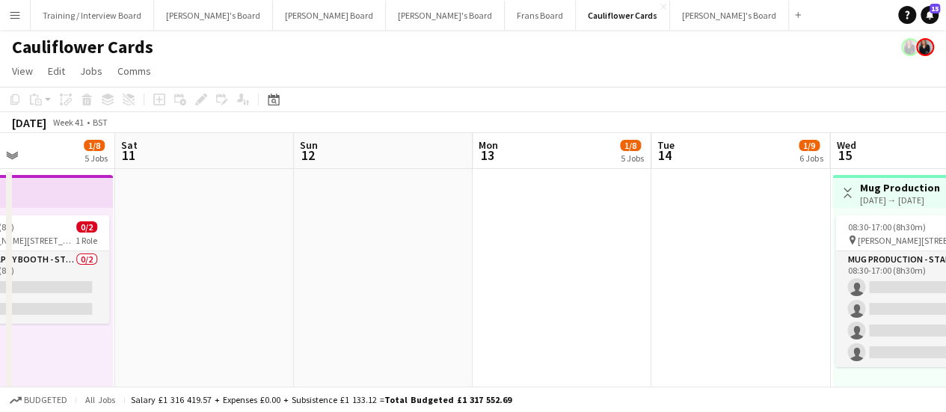
scroll to position [0, 372]
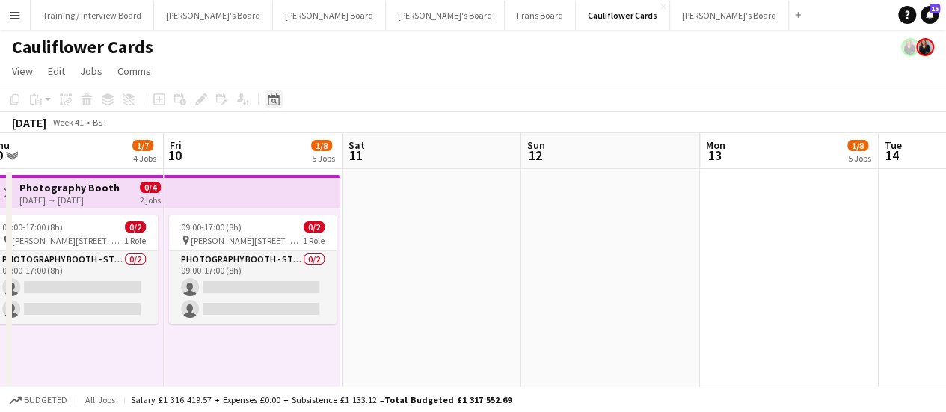
click at [279, 103] on icon at bounding box center [273, 99] width 11 height 12
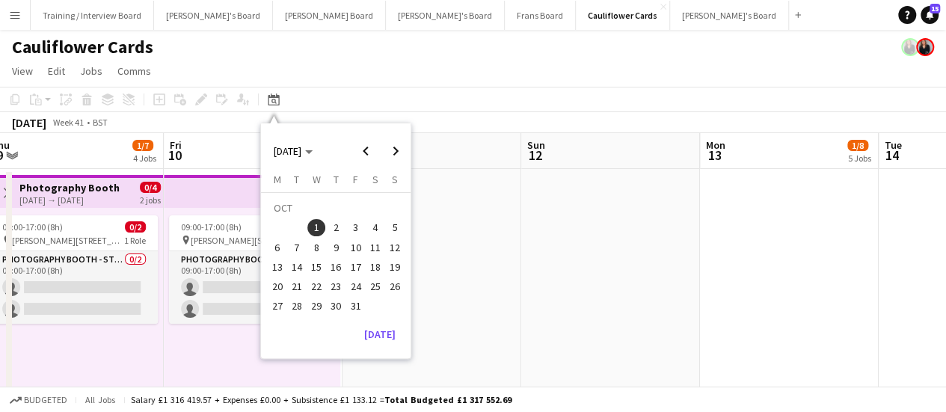
click at [301, 310] on span "28" at bounding box center [297, 307] width 18 height 18
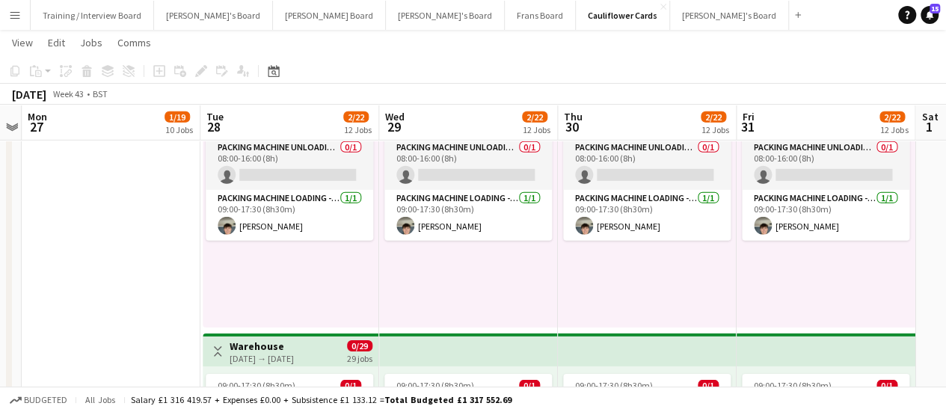
scroll to position [2261, 0]
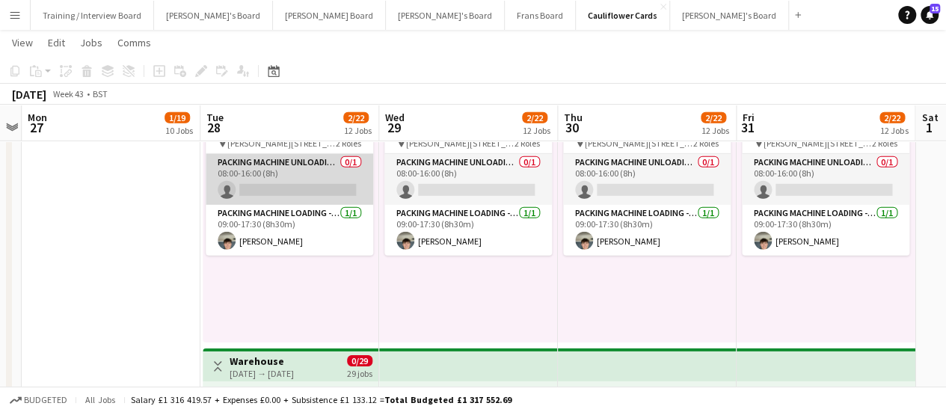
click at [333, 175] on app-card-role "Packing Machine Unloading - Start Date [DATE] 0/1 08:00-16:00 (8h) single-neutr…" at bounding box center [289, 179] width 167 height 51
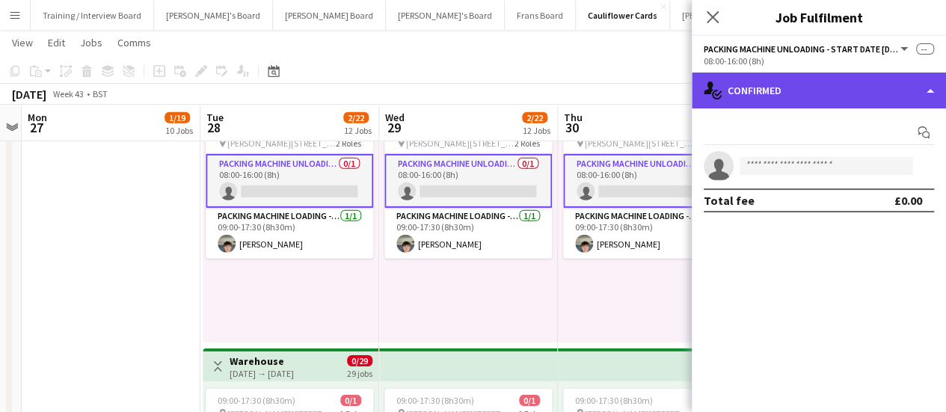
click at [807, 93] on div "single-neutral-actions-check-2 Confirmed" at bounding box center [819, 91] width 254 height 36
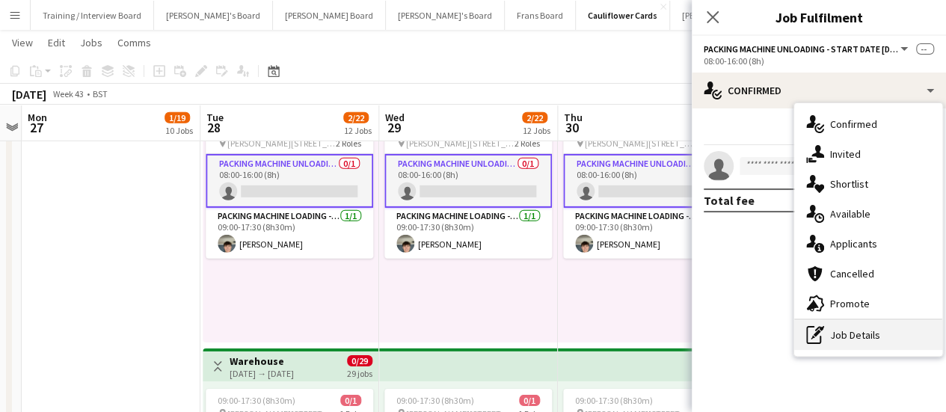
click at [877, 327] on div "pen-write Job Details" at bounding box center [868, 335] width 148 height 30
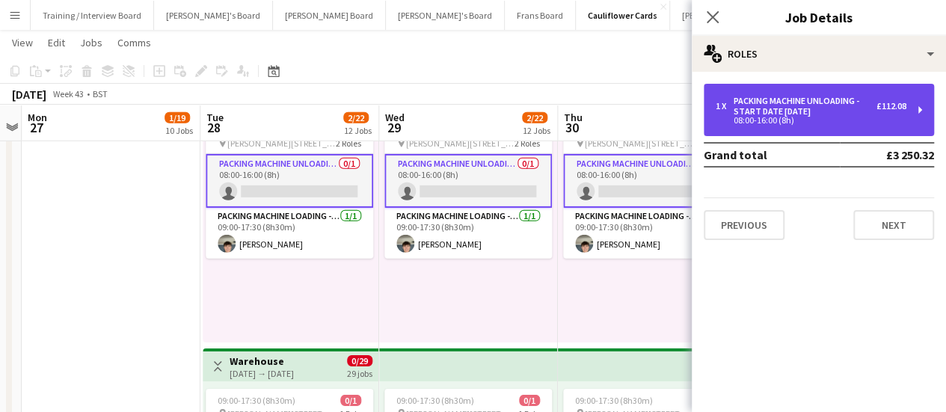
click at [813, 104] on div "Packing Machine Unloading - Start Date [DATE]" at bounding box center [804, 106] width 143 height 21
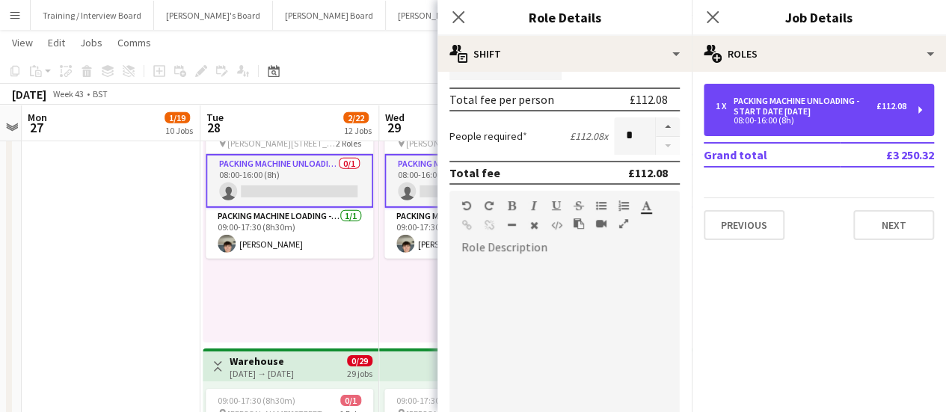
scroll to position [332, 0]
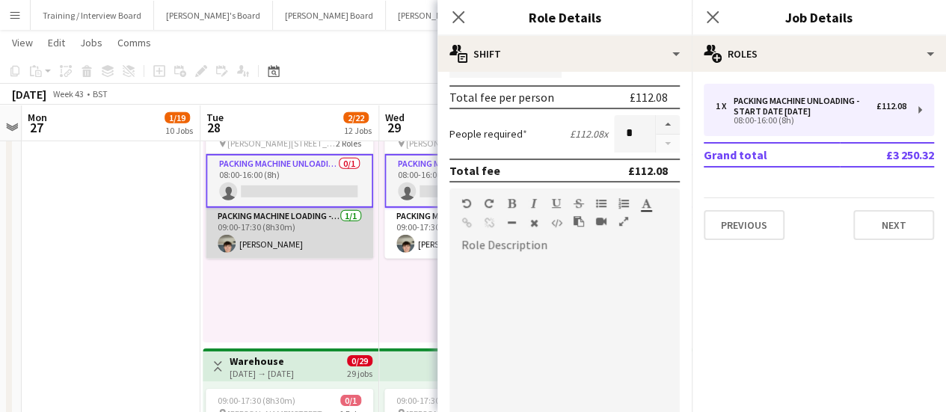
click at [296, 235] on app-card-role "Packing Machine Loading - Start Date [DATE] [DATE] 09:00-17:30 (8h30m) [PERSON_…" at bounding box center [289, 233] width 167 height 51
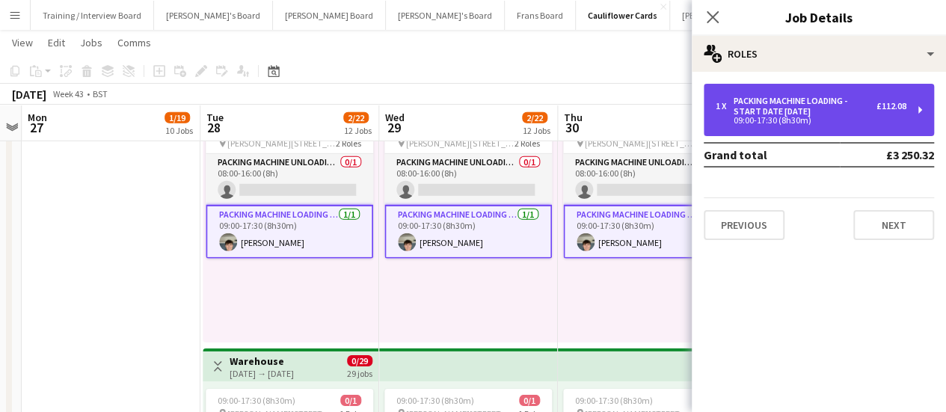
click at [782, 114] on div "Packing Machine Loading - Start Date [DATE]" at bounding box center [804, 106] width 143 height 21
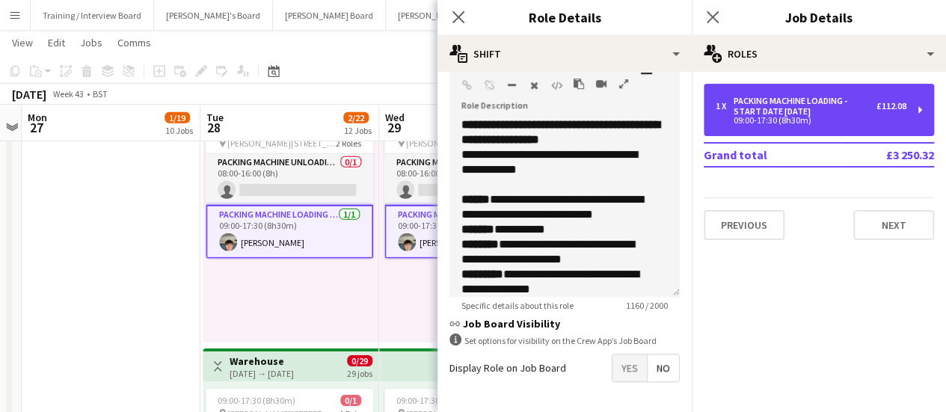
scroll to position [467, 0]
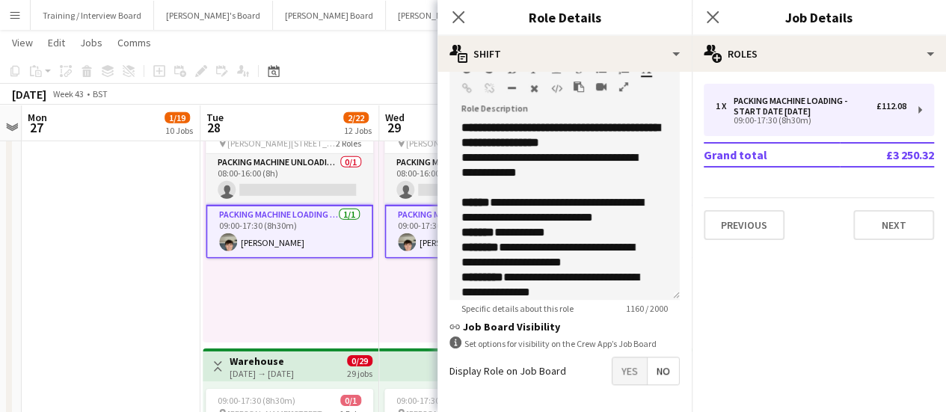
click at [286, 296] on div "08:00-17:30 (9h30m) 1/2 pin [PERSON_NAME][STREET_ADDRESS][PERSON_NAME][PERSON_N…" at bounding box center [291, 227] width 176 height 232
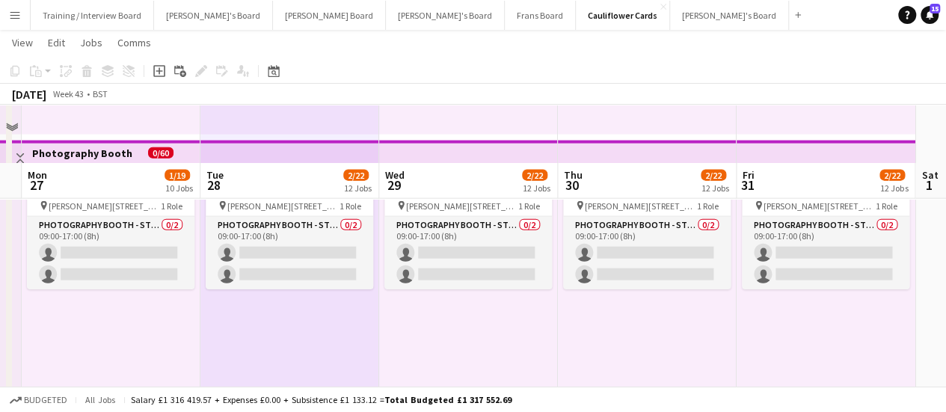
scroll to position [1590, 0]
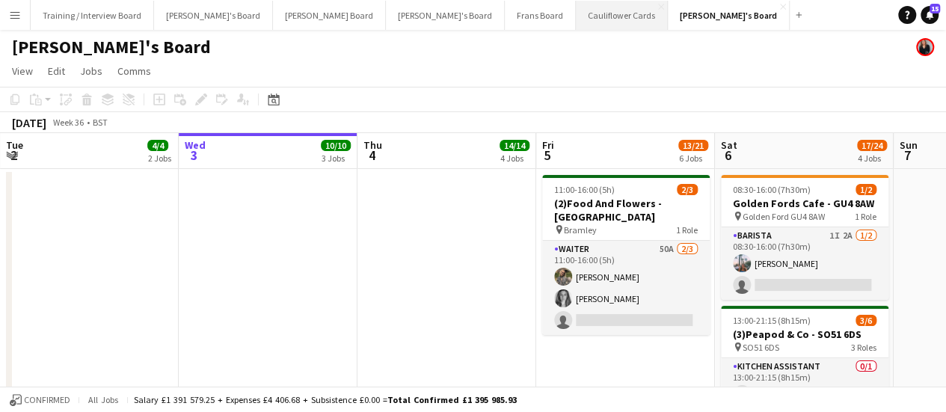
click at [576, 11] on button "Cauliflower Cards Close" at bounding box center [622, 15] width 92 height 29
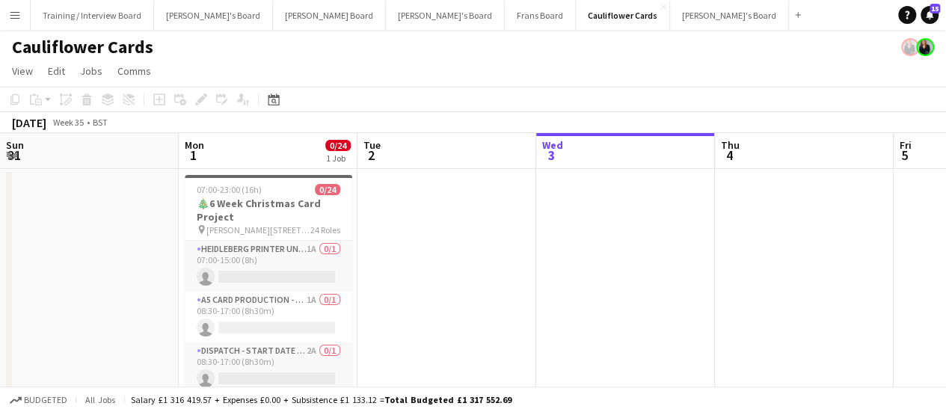
scroll to position [0, 476]
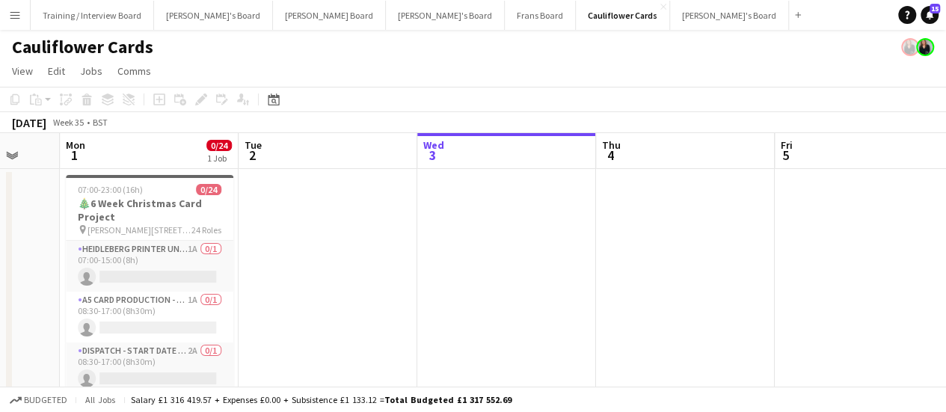
drag, startPoint x: 272, startPoint y: 225, endPoint x: 689, endPoint y: 307, distance: 425.1
click at [689, 307] on app-calendar-viewport "Fri 29 Sat 30 Sun 31 Mon 1 0/24 1 Job Tue 2 Wed 3 Thu 4 Fri 5 Sat 6 Sun 7 Mon 8…" at bounding box center [473, 279] width 946 height 293
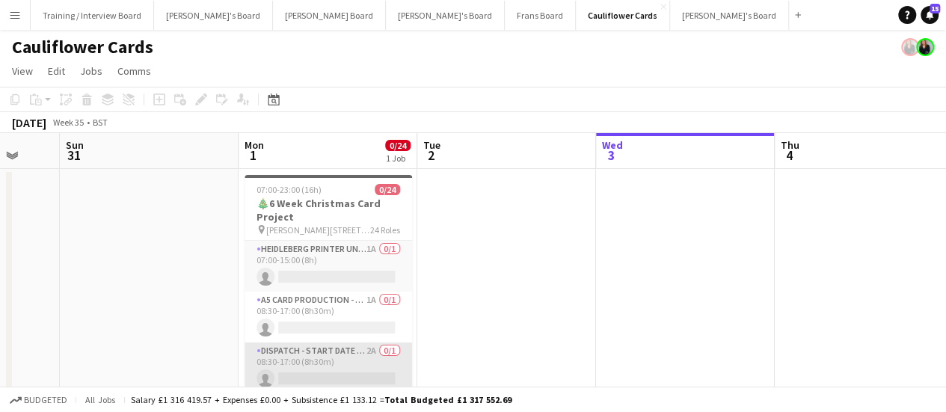
click at [357, 353] on app-card-role "Dispatch - Start Date [DATE] 2A 0/1 08:30-17:00 (8h30m) single-neutral-actions" at bounding box center [327, 367] width 167 height 51
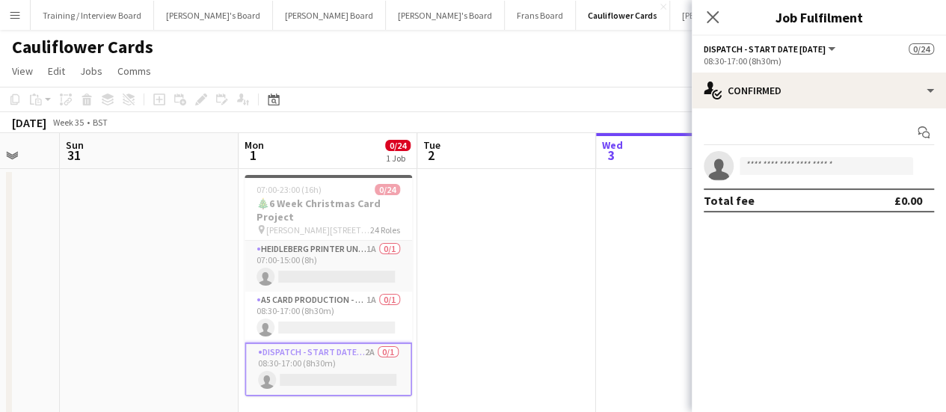
click at [591, 249] on app-date-cell at bounding box center [506, 297] width 179 height 257
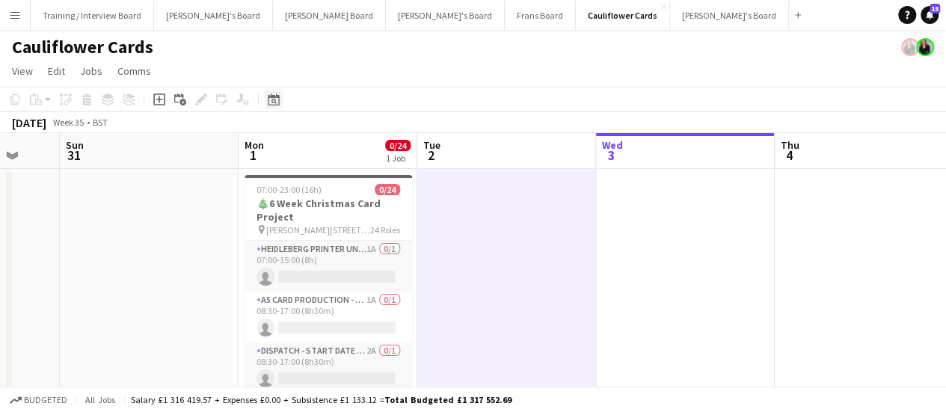
click at [280, 96] on div "Date picker" at bounding box center [274, 99] width 18 height 18
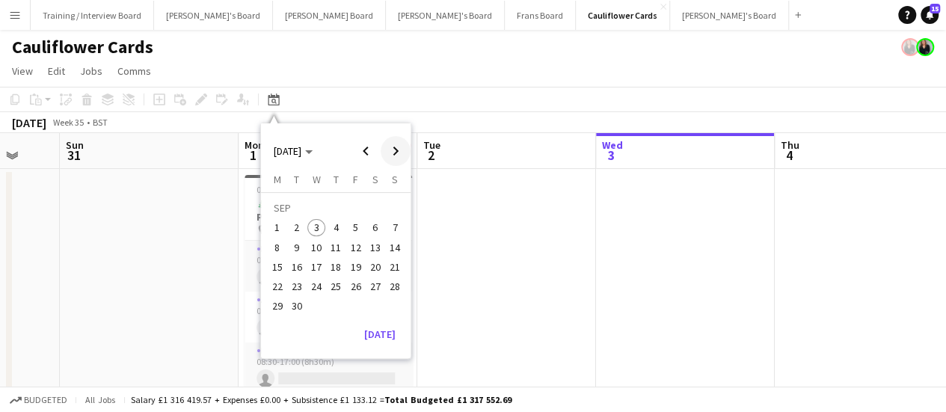
click at [400, 148] on span "Next month" at bounding box center [396, 151] width 30 height 30
click at [311, 230] on span "1" at bounding box center [316, 228] width 18 height 18
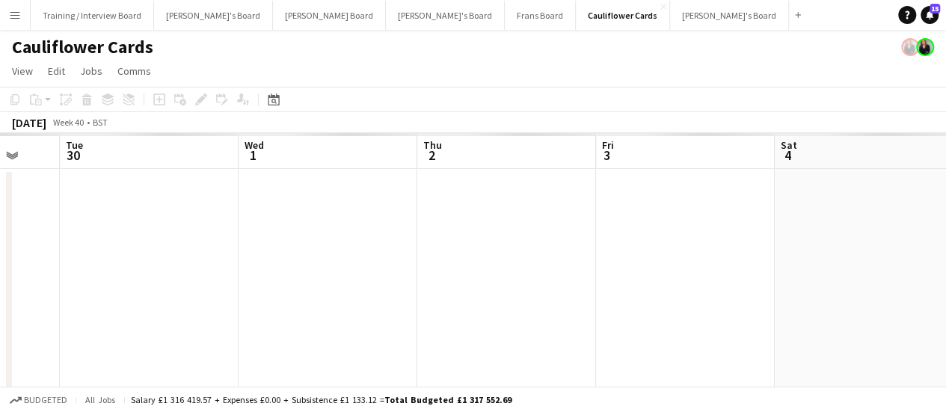
scroll to position [0, 514]
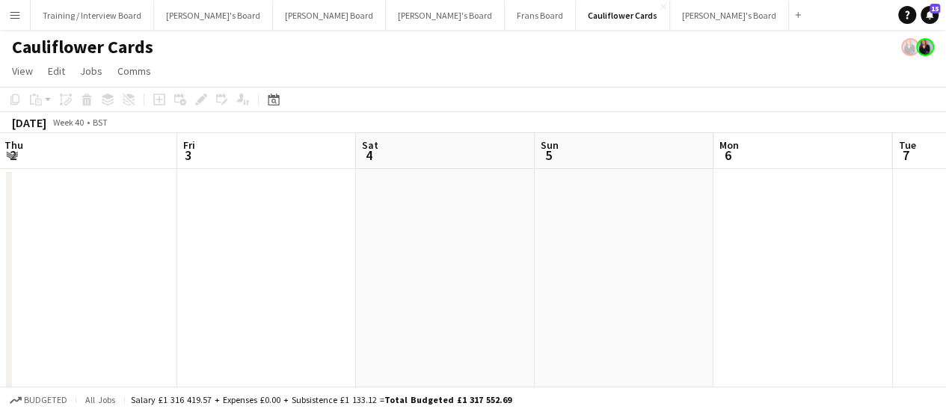
drag, startPoint x: 705, startPoint y: 337, endPoint x: 324, endPoint y: 256, distance: 389.0
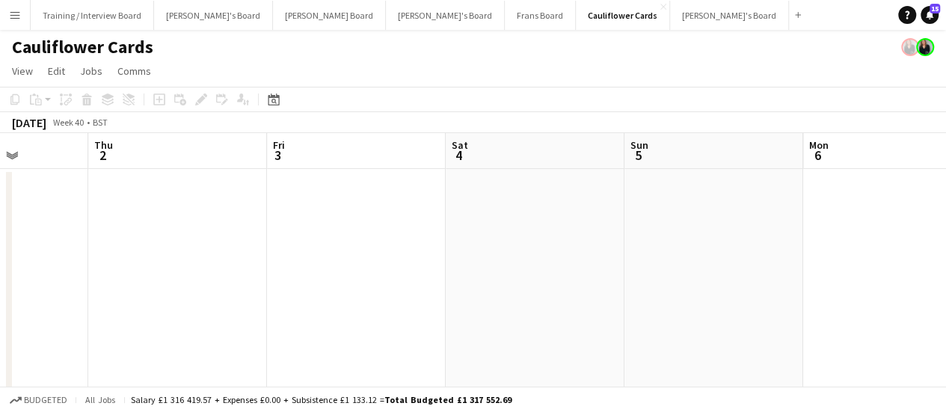
drag, startPoint x: 262, startPoint y: 262, endPoint x: 255, endPoint y: 261, distance: 7.5
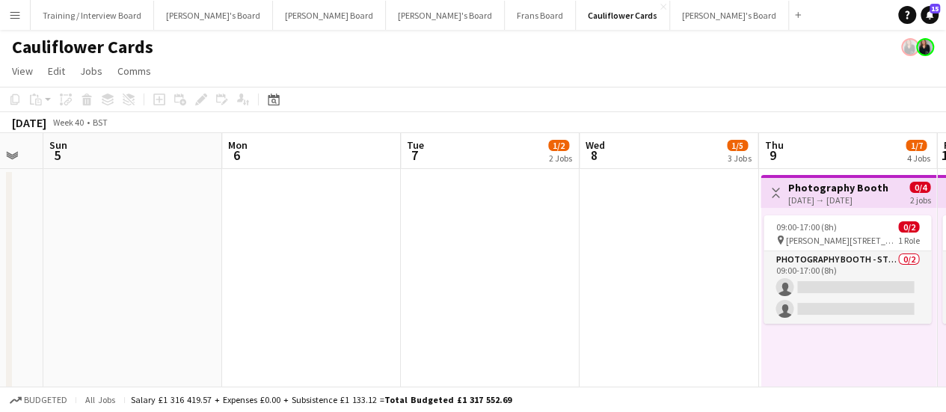
drag, startPoint x: 191, startPoint y: 289, endPoint x: 174, endPoint y: 288, distance: 17.2
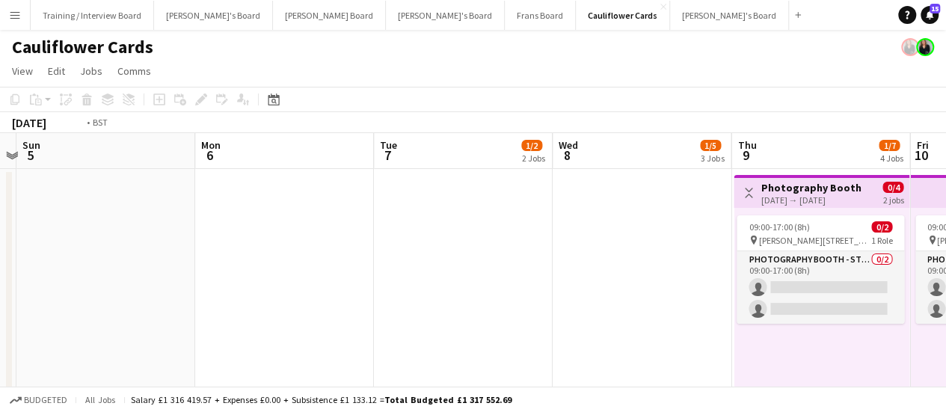
drag, startPoint x: 495, startPoint y: 310, endPoint x: 118, endPoint y: 281, distance: 377.9
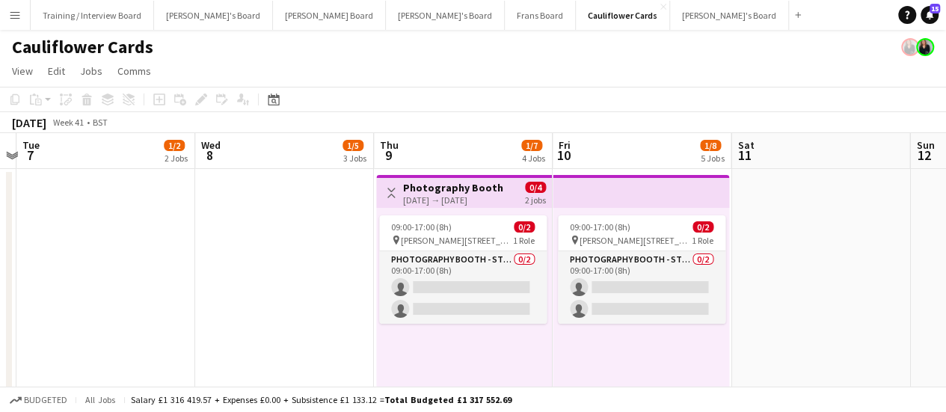
drag, startPoint x: 656, startPoint y: 268, endPoint x: 203, endPoint y: 289, distance: 453.5
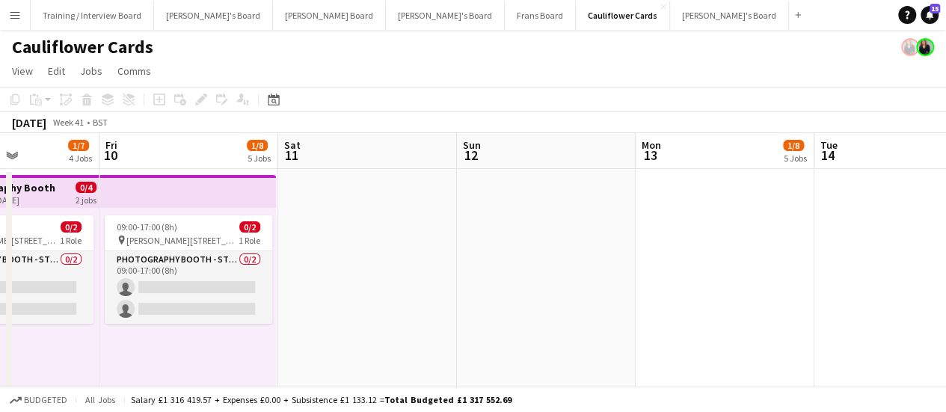
scroll to position [0, 703]
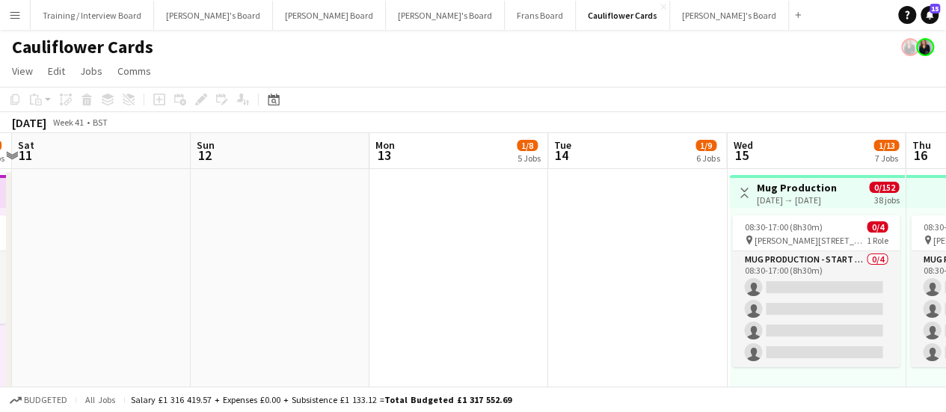
drag, startPoint x: 265, startPoint y: 259, endPoint x: 119, endPoint y: 252, distance: 146.0
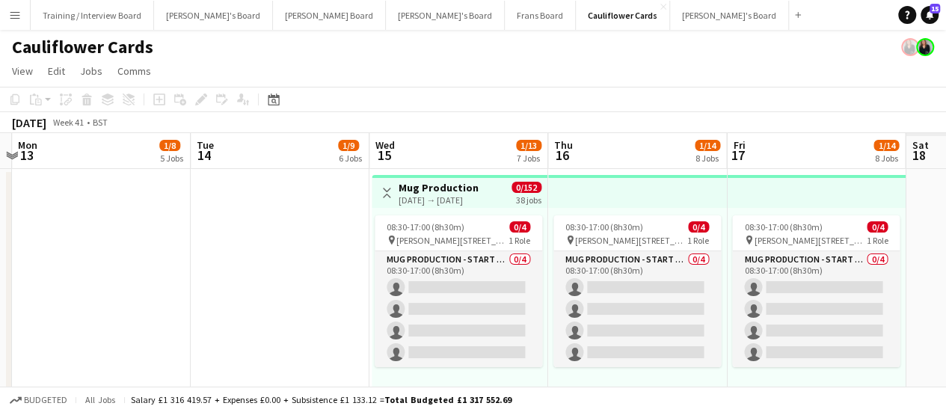
scroll to position [0, 537]
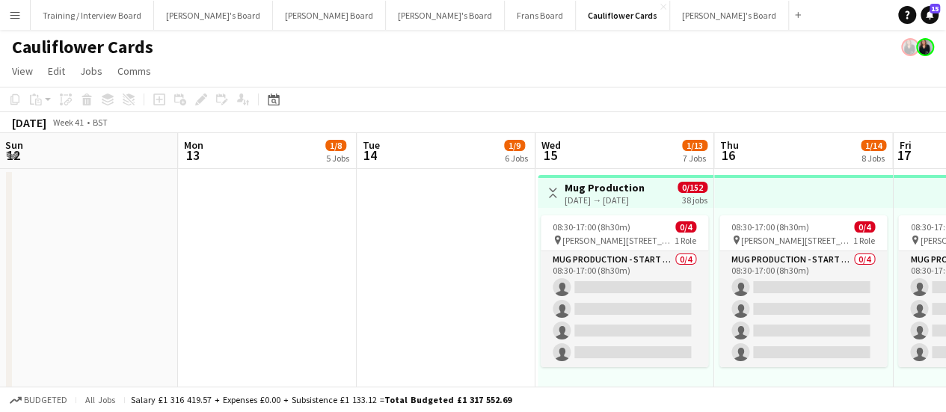
drag, startPoint x: 608, startPoint y: 268, endPoint x: 599, endPoint y: 268, distance: 9.0
click at [670, 15] on button "[PERSON_NAME]'s Board Close" at bounding box center [729, 15] width 119 height 29
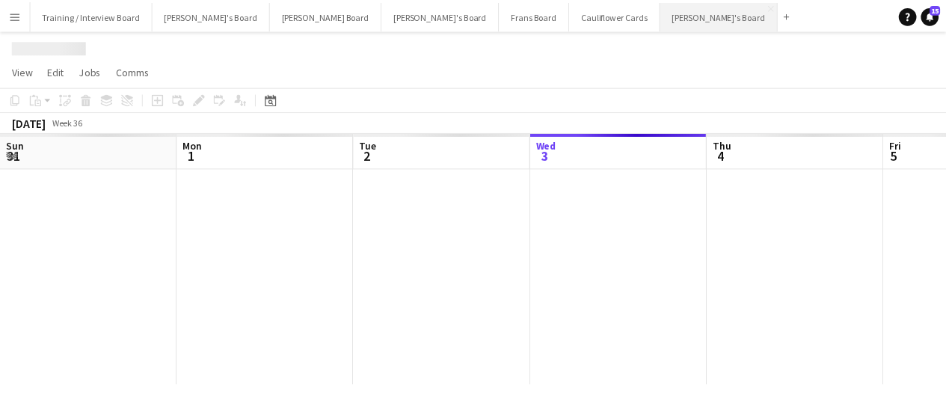
scroll to position [0, 357]
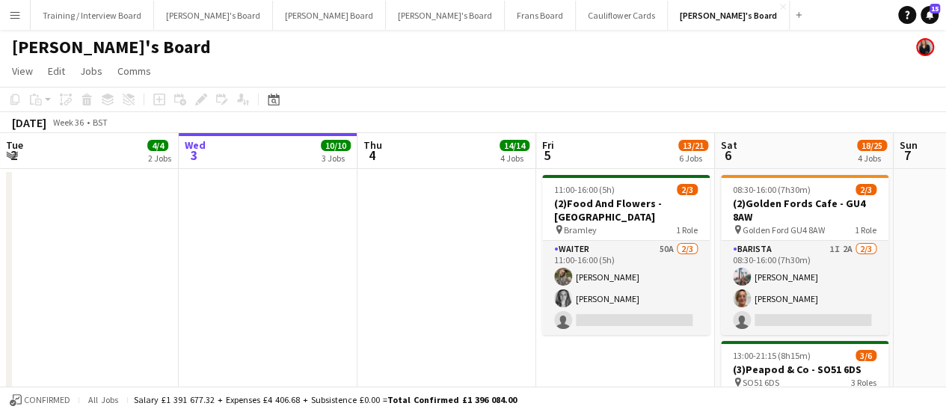
drag, startPoint x: 956, startPoint y: 150, endPoint x: 855, endPoint y: 39, distance: 150.3
click at [855, 39] on div "[PERSON_NAME]'s Board" at bounding box center [473, 44] width 946 height 28
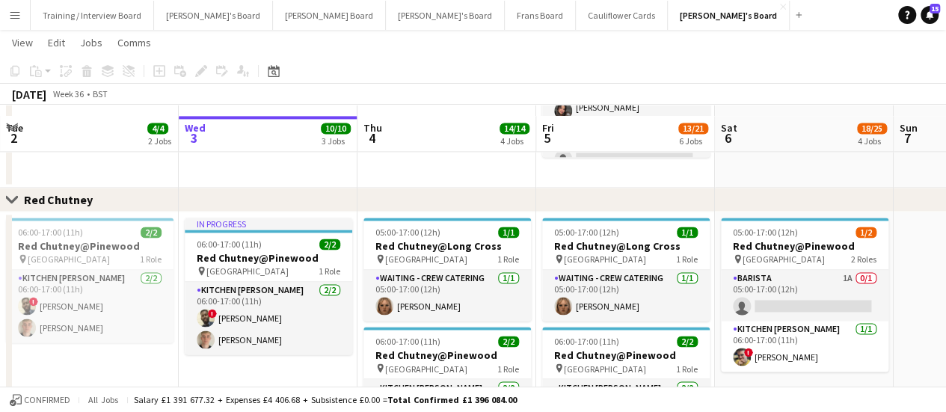
scroll to position [1129, 0]
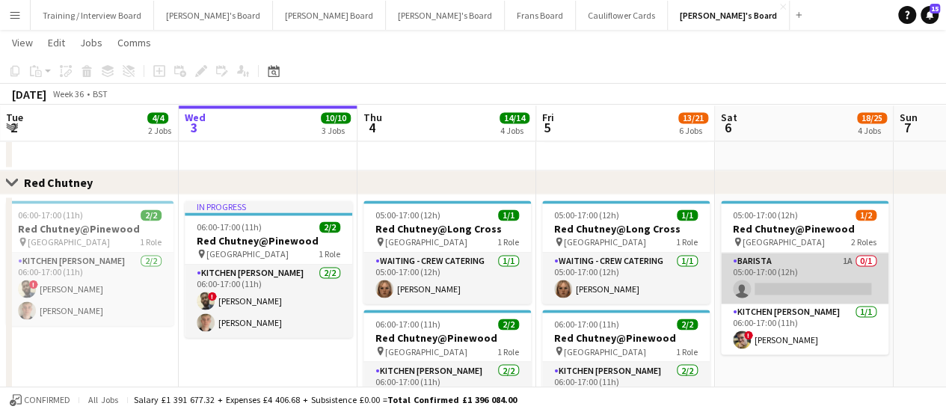
click at [843, 272] on app-card-role "Barista 1A 0/1 05:00-17:00 (12h) single-neutral-actions" at bounding box center [804, 278] width 167 height 51
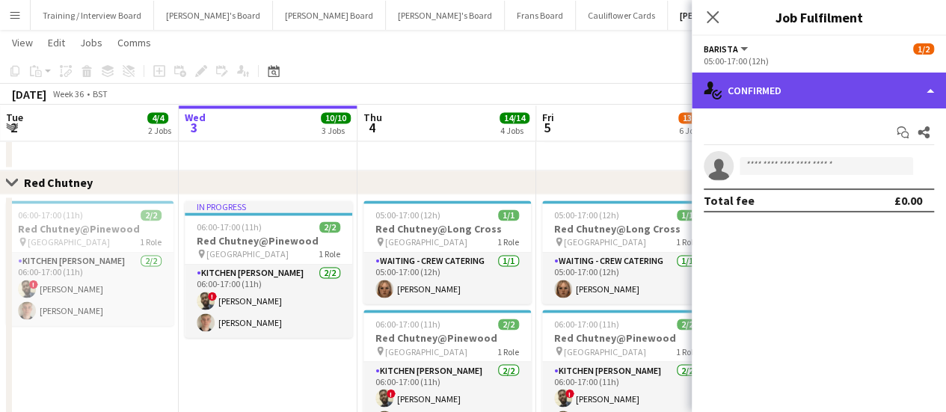
click at [860, 91] on div "single-neutral-actions-check-2 Confirmed" at bounding box center [819, 91] width 254 height 36
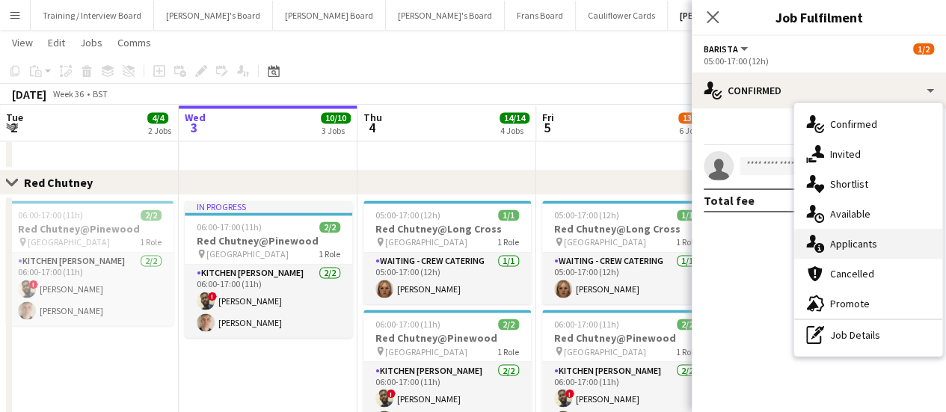
click at [865, 234] on div "single-neutral-actions-information Applicants" at bounding box center [868, 244] width 148 height 30
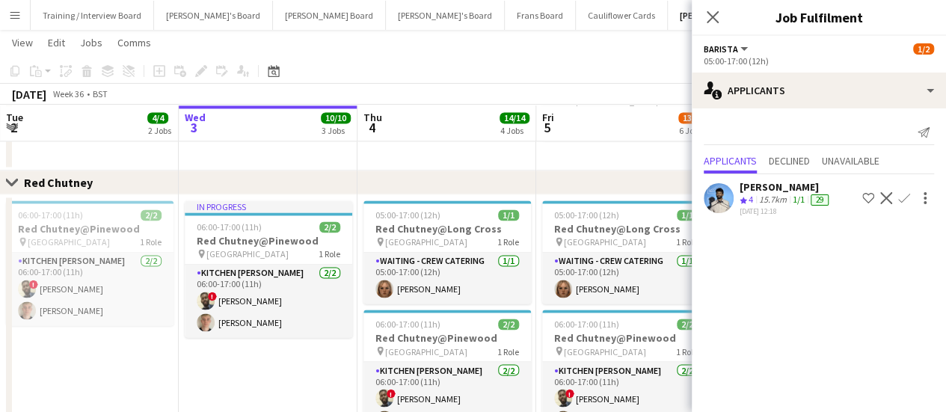
drag, startPoint x: 591, startPoint y: 159, endPoint x: 849, endPoint y: 192, distance: 260.8
drag, startPoint x: 849, startPoint y: 192, endPoint x: 869, endPoint y: 239, distance: 50.3
click at [869, 239] on mat-expansion-panel "users2 Applicants Send notification Applicants Declined Unavailable Akash Sudha…" at bounding box center [819, 260] width 254 height 304
click at [794, 208] on div "[DATE] 12:18" at bounding box center [785, 211] width 92 height 10
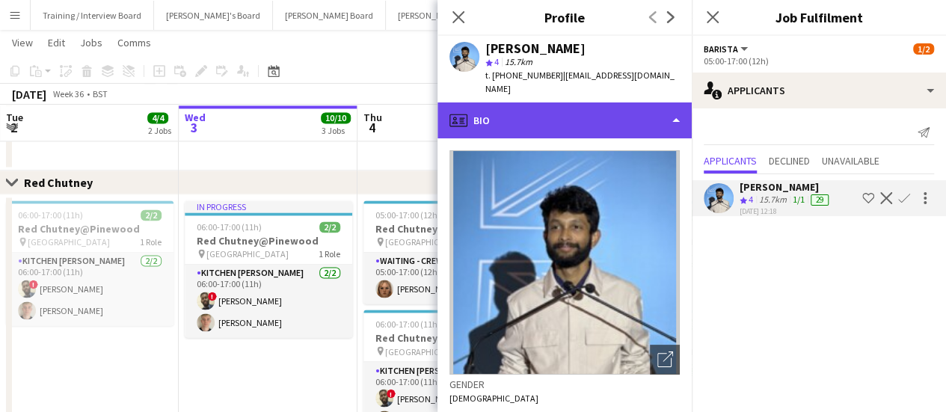
click at [644, 110] on div "profile Bio" at bounding box center [564, 120] width 254 height 36
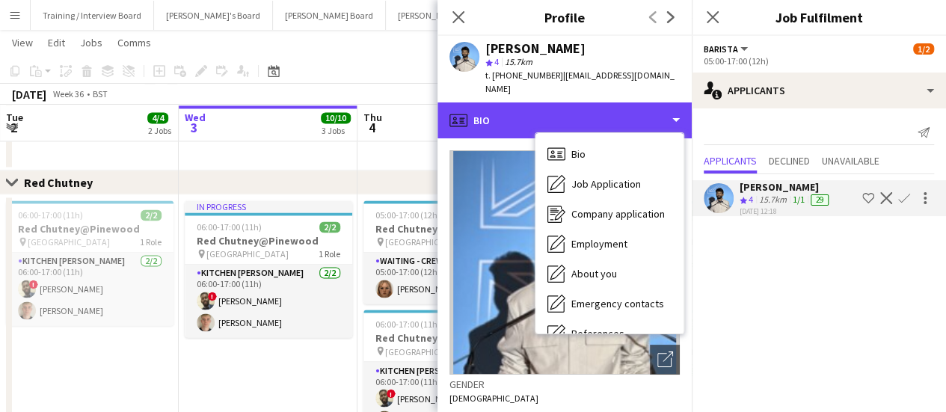
scroll to position [230, 0]
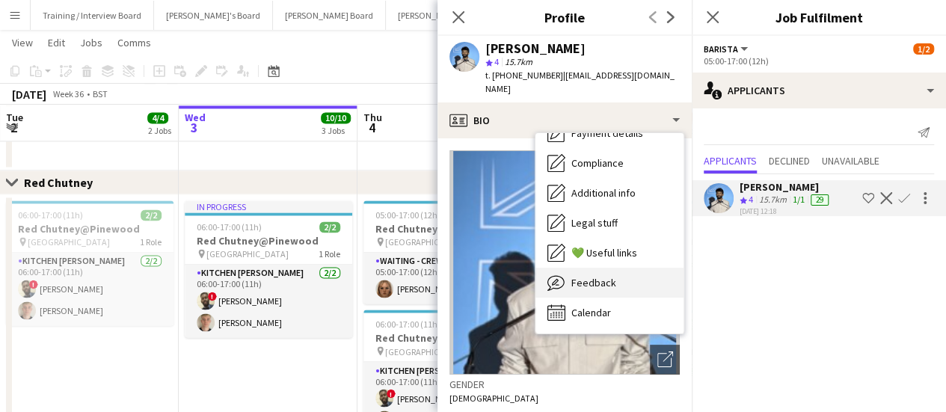
click at [653, 268] on div "Feedback Feedback" at bounding box center [609, 283] width 148 height 30
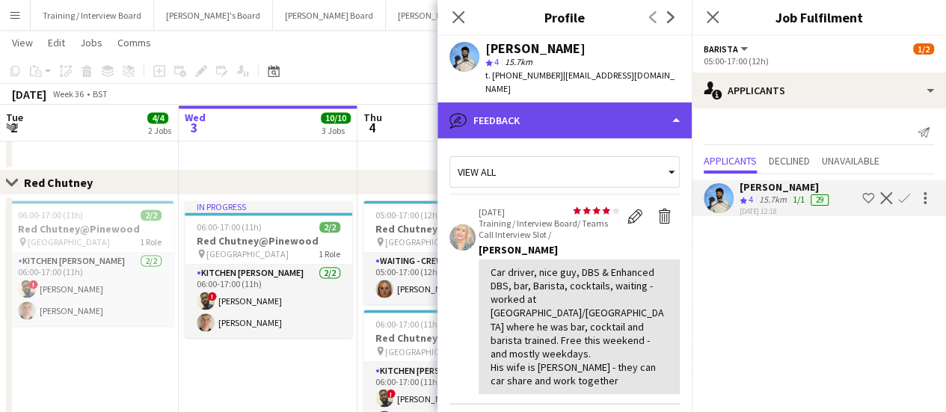
click at [602, 111] on div "bubble-pencil Feedback" at bounding box center [564, 120] width 254 height 36
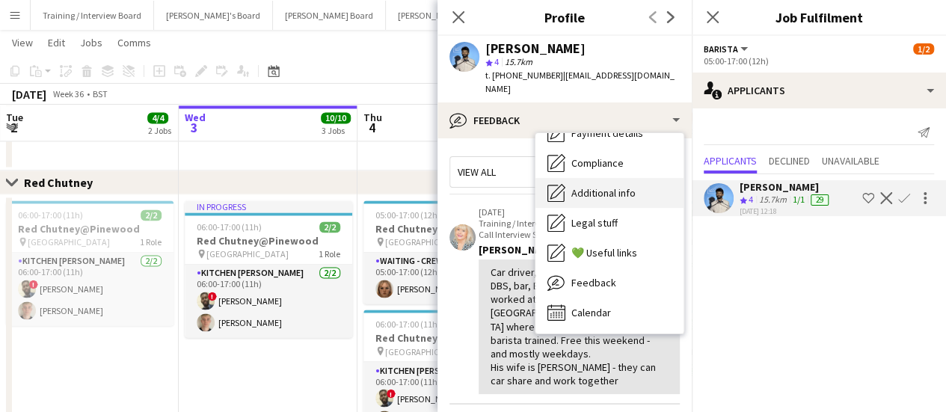
click at [624, 186] on span "Additional info" at bounding box center [603, 192] width 64 height 13
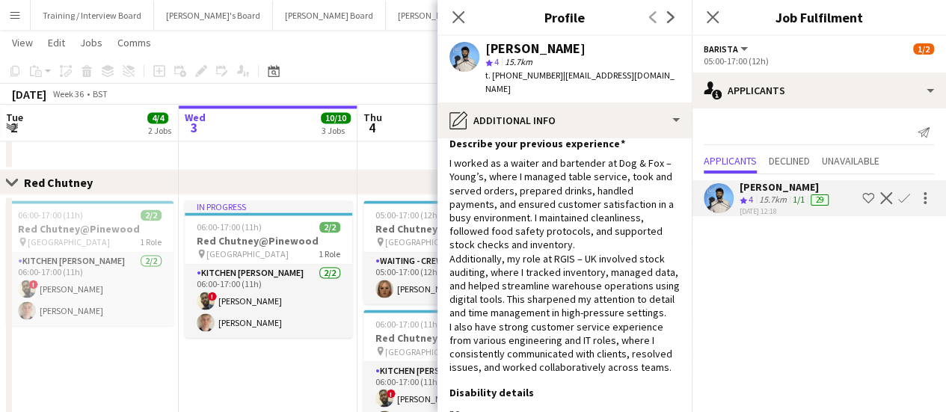
scroll to position [60, 0]
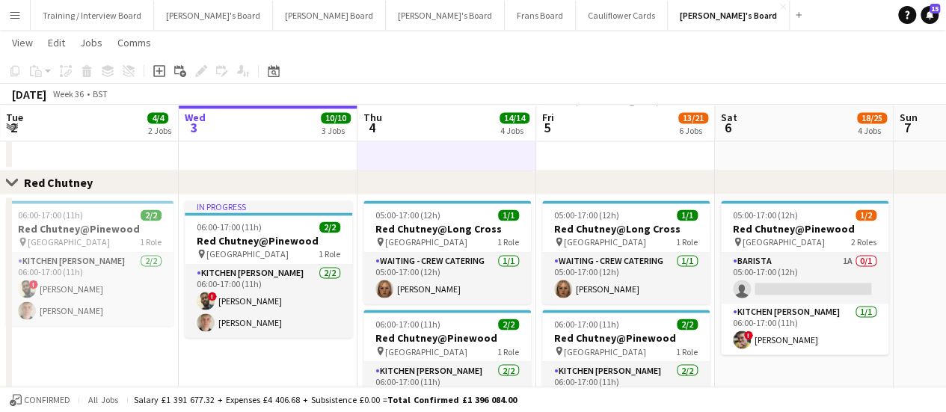
scroll to position [0, 470]
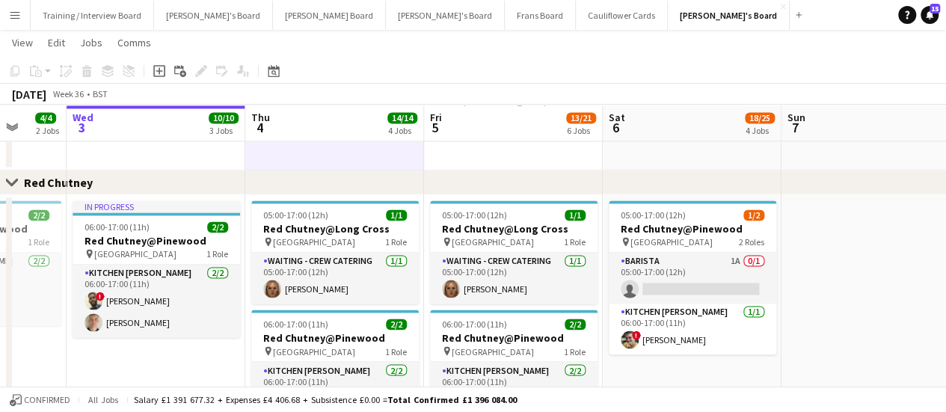
drag, startPoint x: 912, startPoint y: 321, endPoint x: 800, endPoint y: 280, distance: 119.2
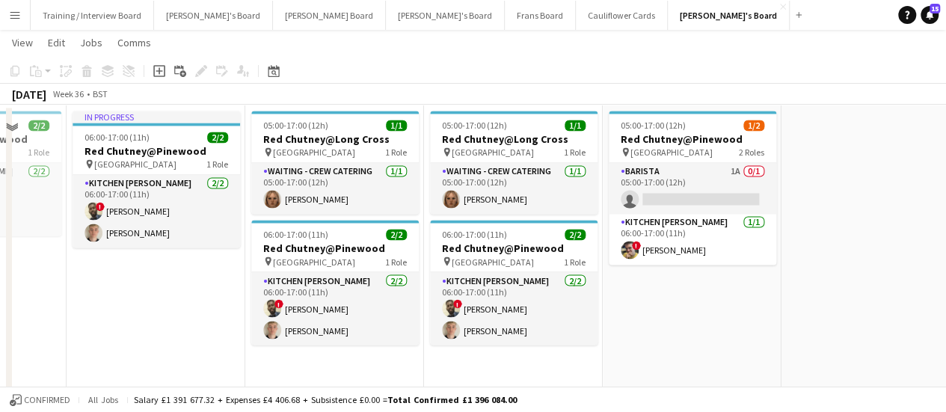
scroll to position [1145, 0]
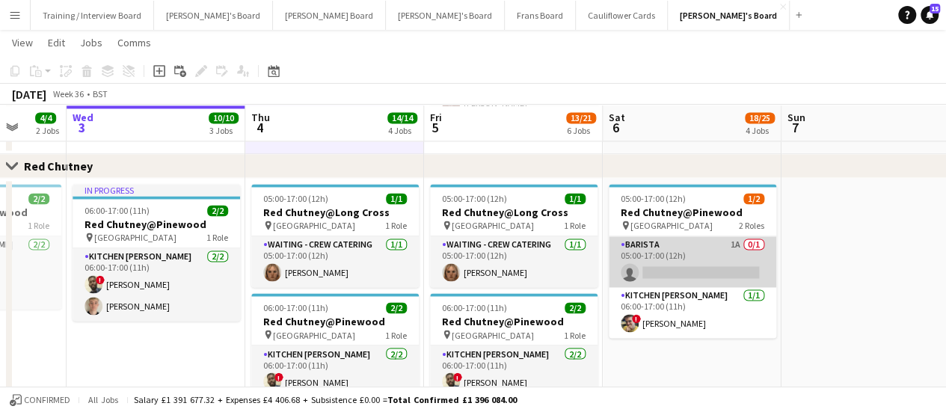
click at [706, 241] on app-card-role "Barista 1A 0/1 05:00-17:00 (12h) single-neutral-actions" at bounding box center [692, 261] width 167 height 51
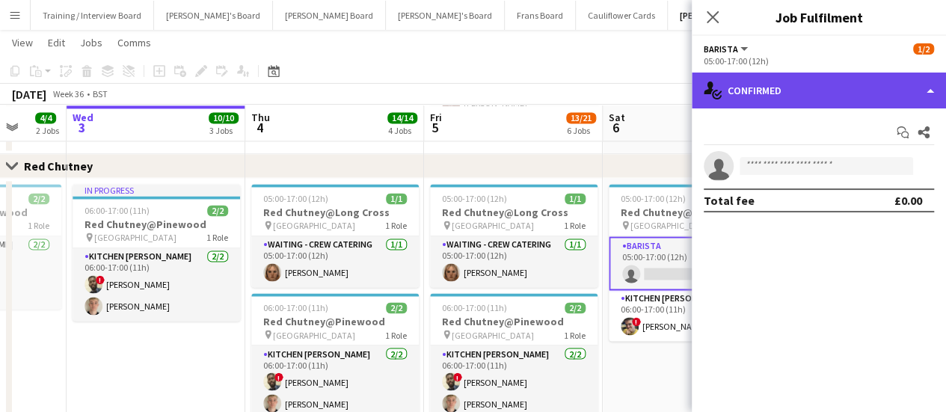
click at [848, 90] on div "single-neutral-actions-check-2 Confirmed" at bounding box center [819, 91] width 254 height 36
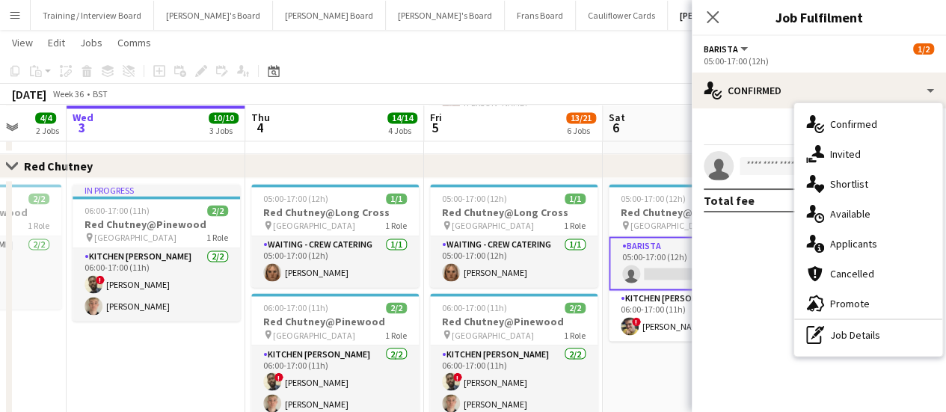
click at [878, 319] on hr at bounding box center [868, 319] width 148 height 1
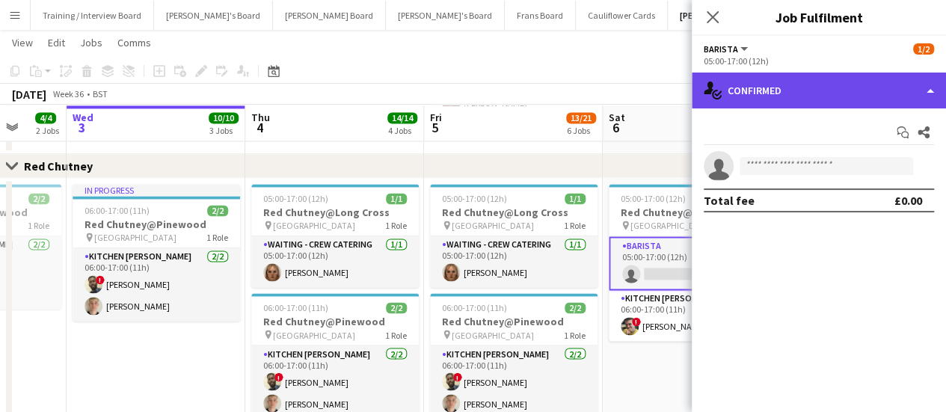
click at [842, 96] on div "single-neutral-actions-check-2 Confirmed" at bounding box center [819, 91] width 254 height 36
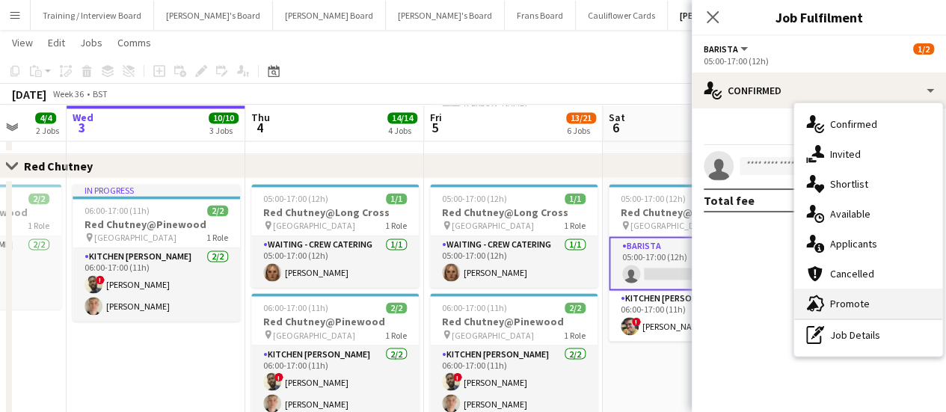
click at [859, 308] on span "Promote" at bounding box center [850, 303] width 40 height 13
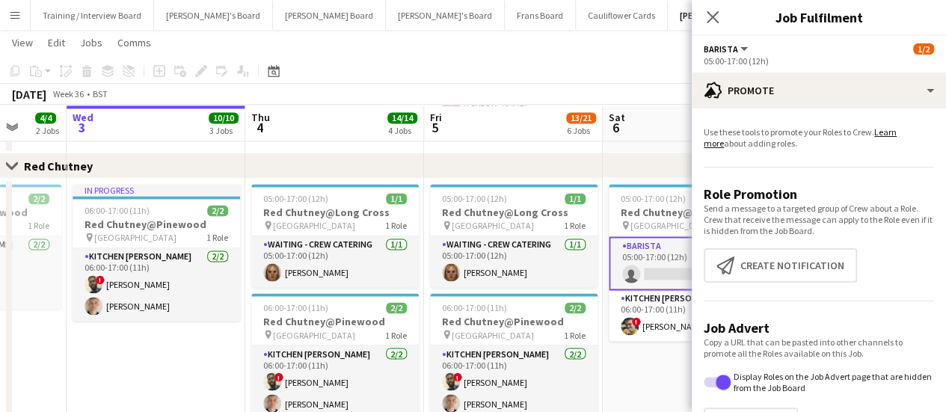
click at [609, 155] on div "Close set Red Chutney" at bounding box center [473, 166] width 946 height 24
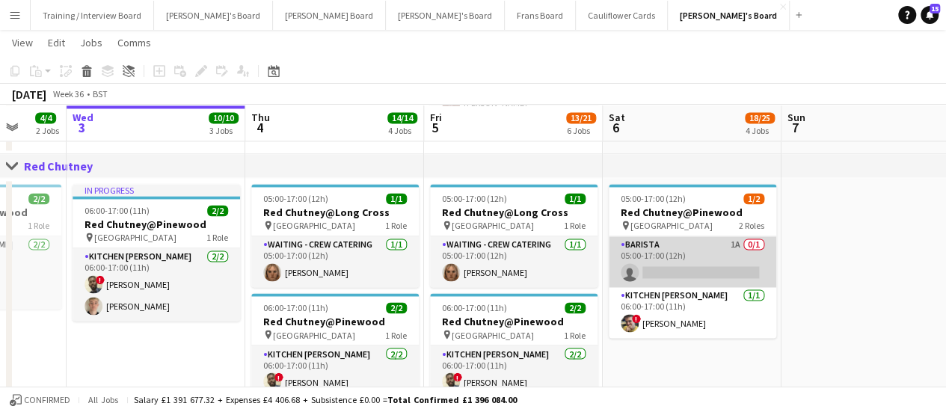
click at [719, 262] on app-card-role "Barista 1A 0/1 05:00-17:00 (12h) single-neutral-actions" at bounding box center [692, 261] width 167 height 51
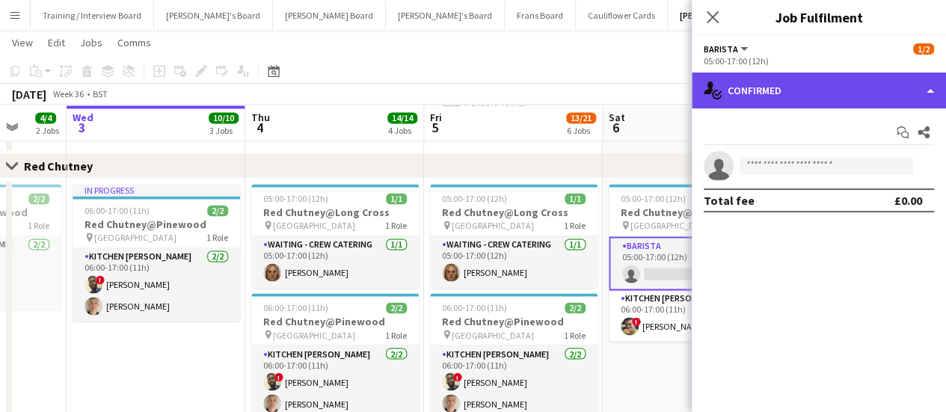
click at [857, 95] on div "single-neutral-actions-check-2 Confirmed" at bounding box center [819, 91] width 254 height 36
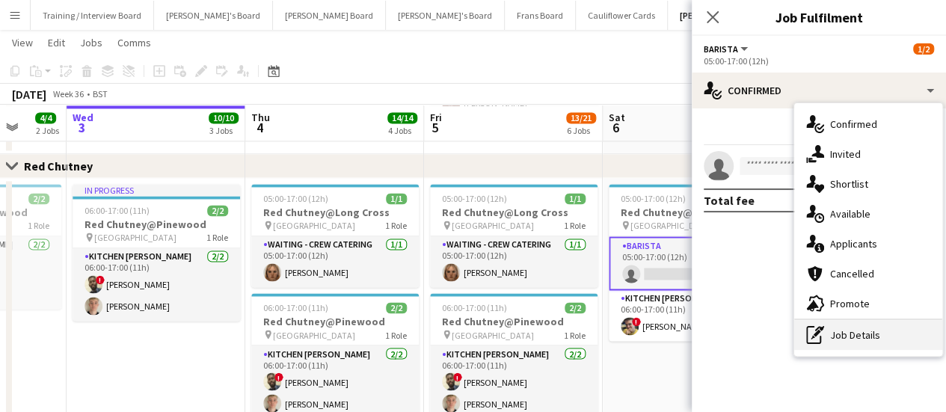
click at [873, 333] on div "pen-write Job Details" at bounding box center [868, 335] width 148 height 30
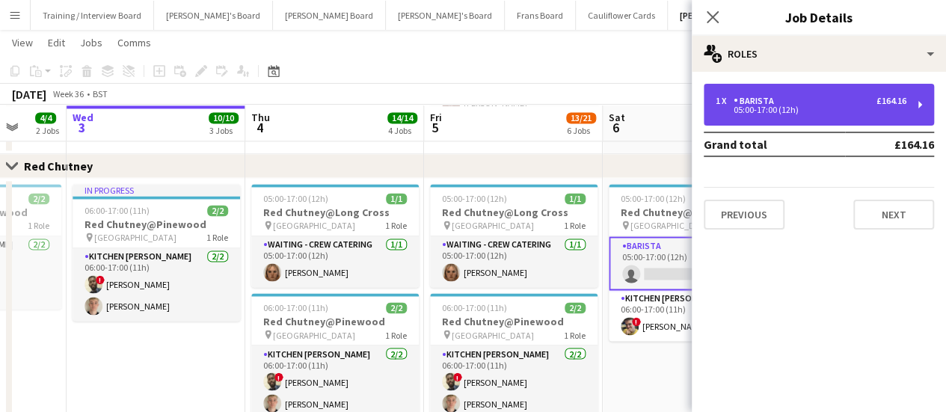
click at [849, 117] on div "1 x Barista £164.16 05:00-17:00 (12h)" at bounding box center [819, 105] width 230 height 42
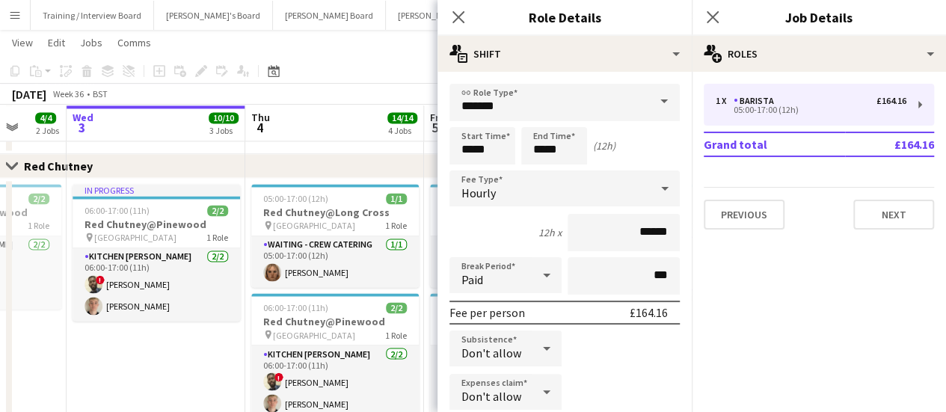
click at [360, 157] on div "Close set Red Chutney" at bounding box center [473, 166] width 946 height 24
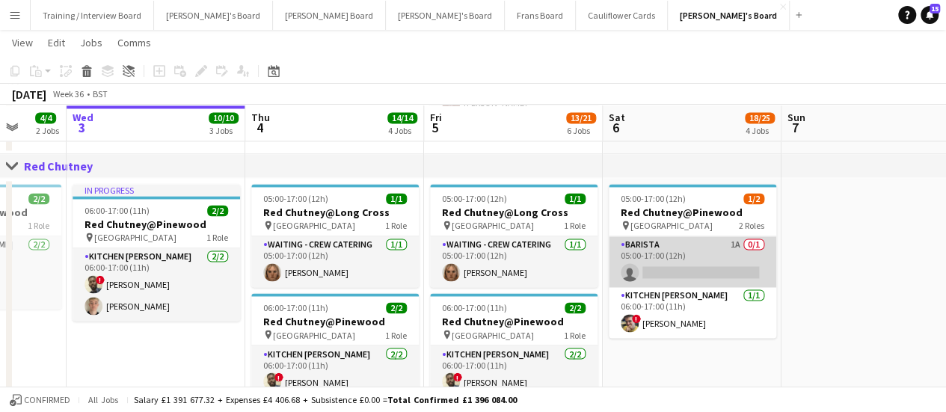
click at [689, 262] on app-card-role "Barista 1A 0/1 05:00-17:00 (12h) single-neutral-actions" at bounding box center [692, 261] width 167 height 51
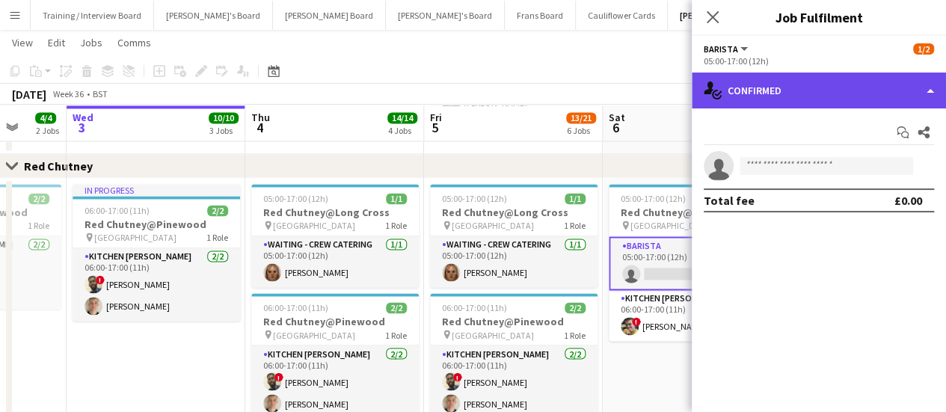
click at [909, 92] on div "single-neutral-actions-check-2 Confirmed" at bounding box center [819, 91] width 254 height 36
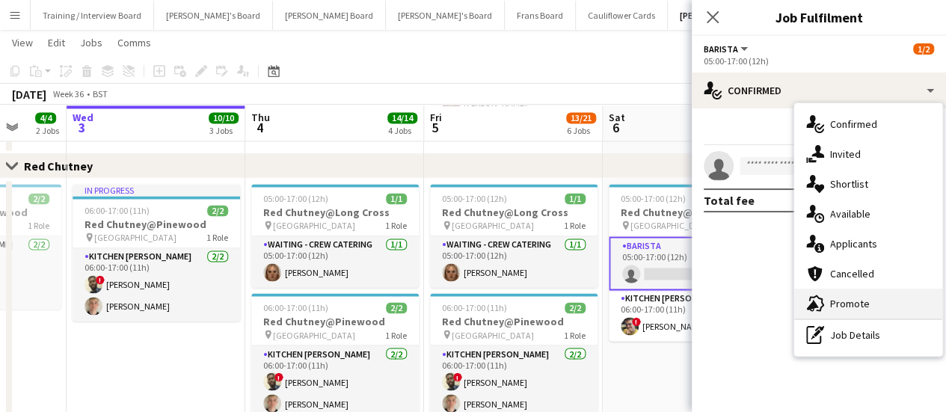
click at [834, 303] on span "Promote" at bounding box center [850, 303] width 40 height 13
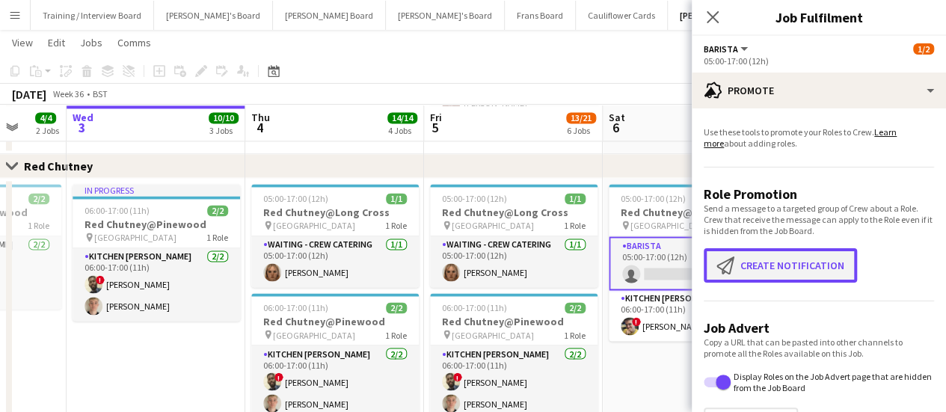
click at [739, 265] on app-icon "Create notification" at bounding box center [728, 265] width 24 height 18
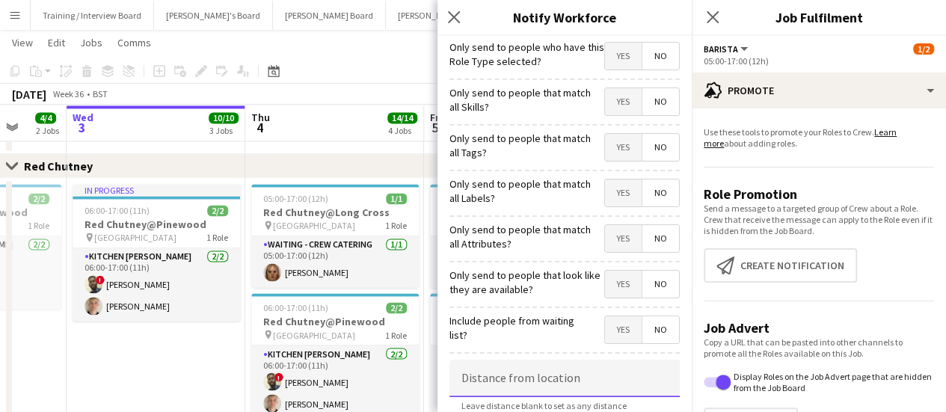
click at [499, 374] on input at bounding box center [564, 378] width 230 height 37
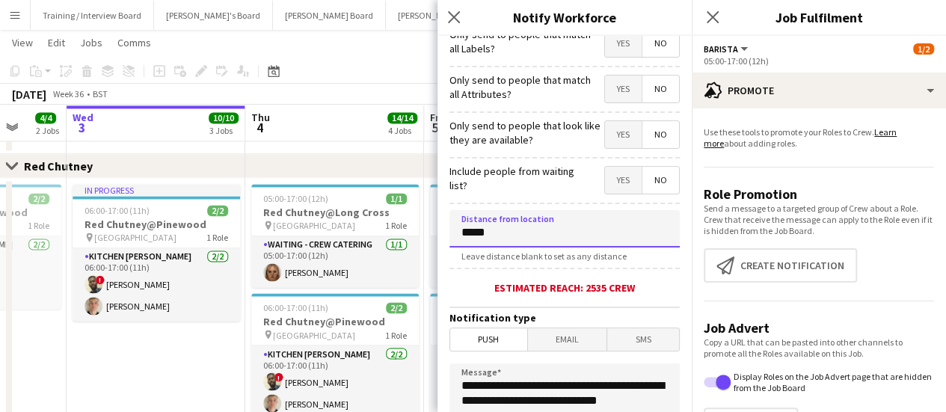
scroll to position [263, 0]
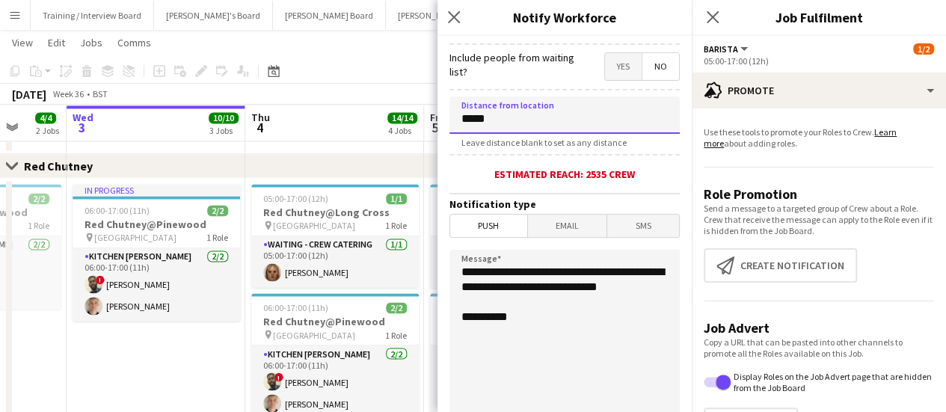
type input "*****"
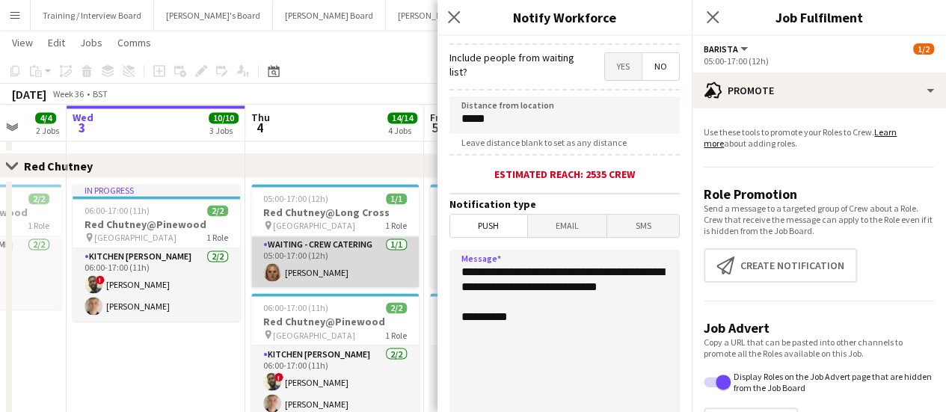
drag, startPoint x: 532, startPoint y: 298, endPoint x: 414, endPoint y: 237, distance: 133.1
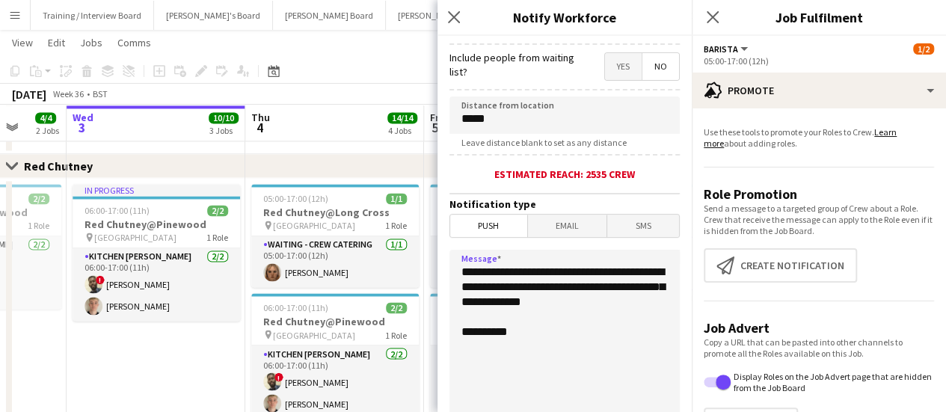
scroll to position [411, 0]
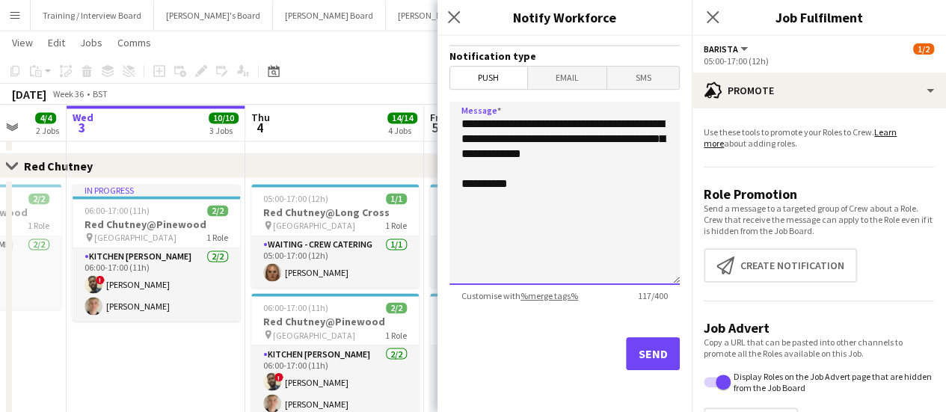
type textarea "**********"
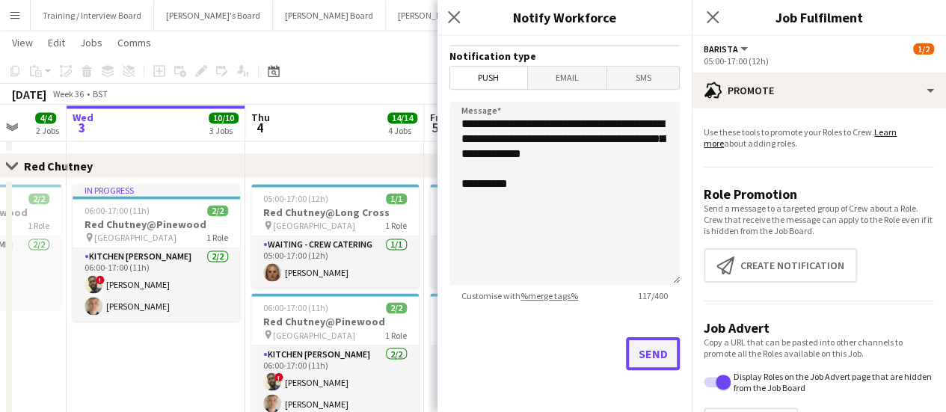
click at [652, 349] on button "Send" at bounding box center [653, 353] width 54 height 33
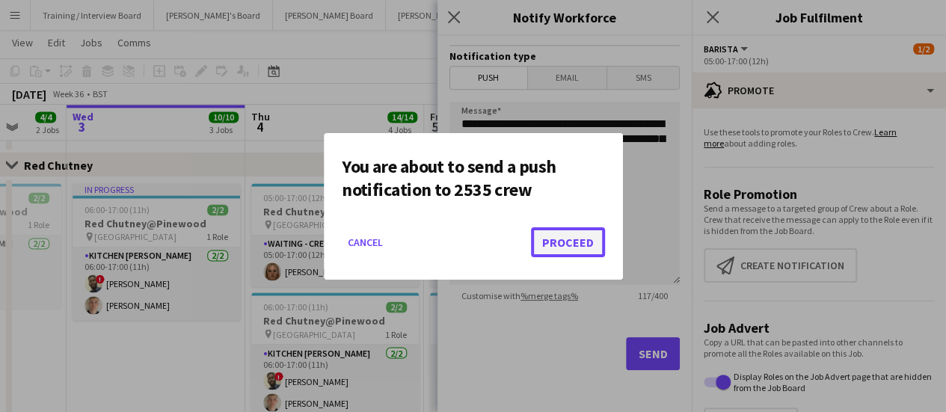
click at [562, 237] on button "Proceed" at bounding box center [568, 242] width 74 height 30
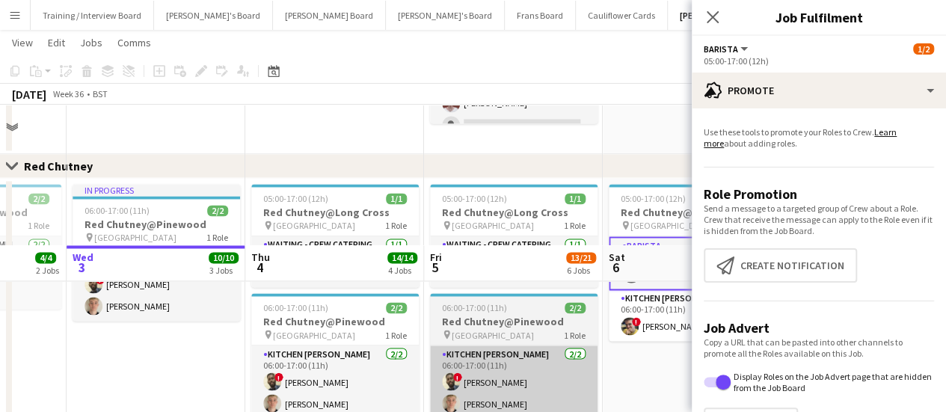
scroll to position [1290, 0]
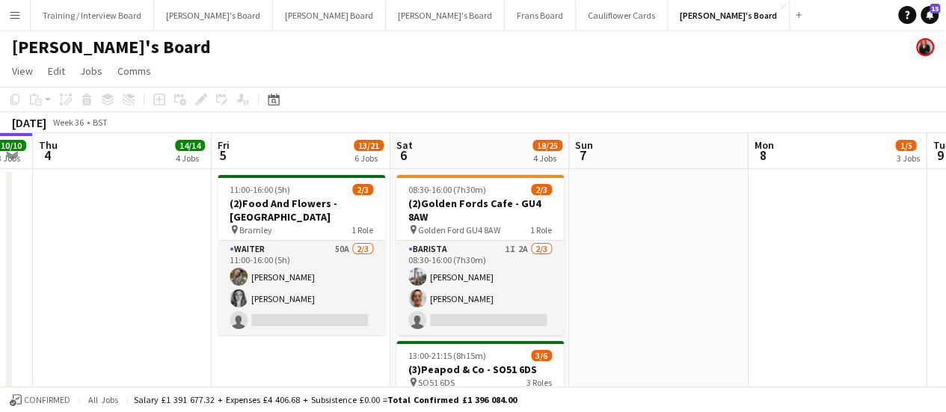
scroll to position [0, 694]
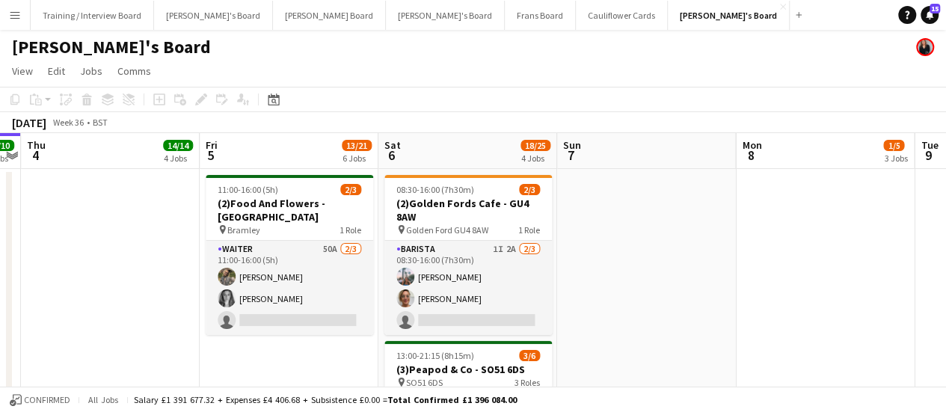
drag, startPoint x: 785, startPoint y: 300, endPoint x: 449, endPoint y: 283, distance: 336.9
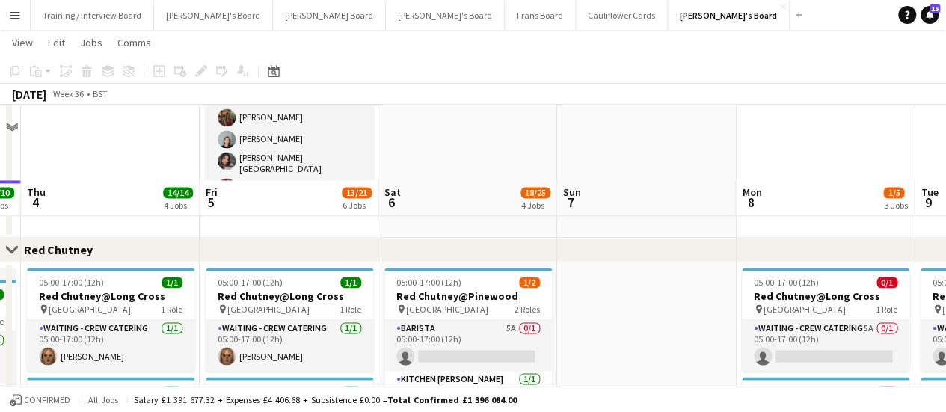
scroll to position [1144, 0]
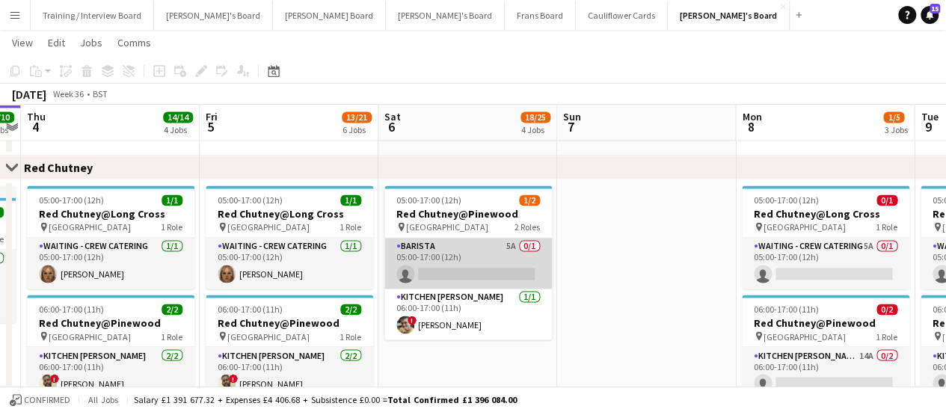
click at [521, 252] on app-card-role "Barista 5A 0/1 05:00-17:00 (12h) single-neutral-actions" at bounding box center [467, 263] width 167 height 51
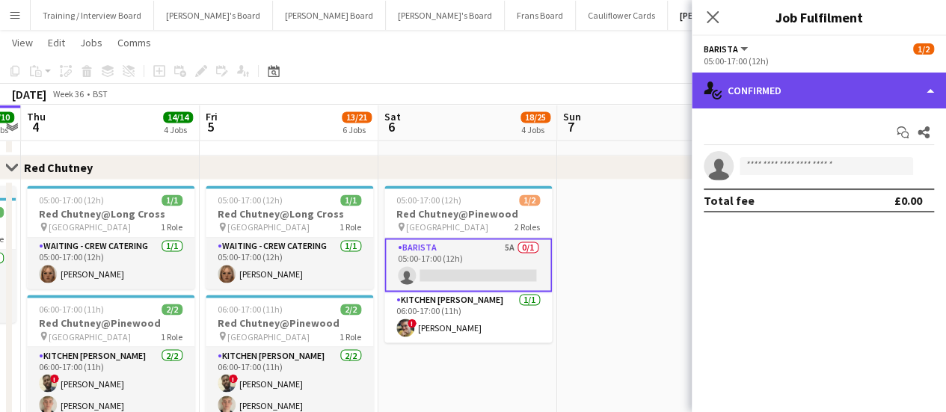
click at [807, 87] on div "single-neutral-actions-check-2 Confirmed" at bounding box center [819, 91] width 254 height 36
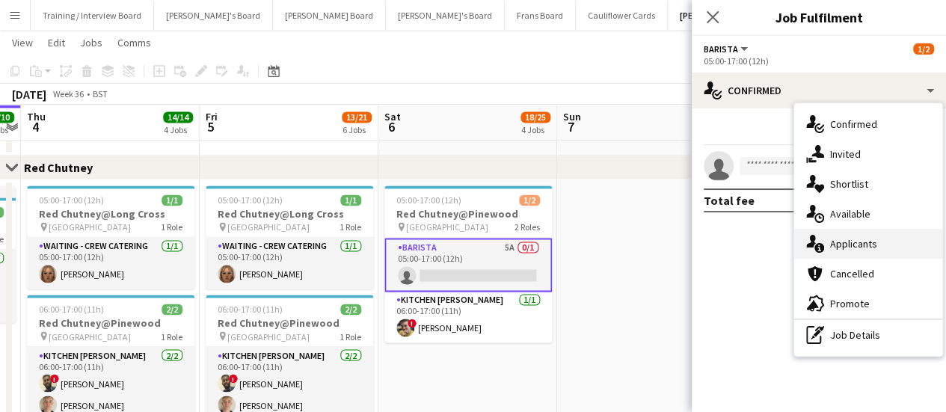
click at [870, 238] on span "Applicants" at bounding box center [853, 243] width 47 height 13
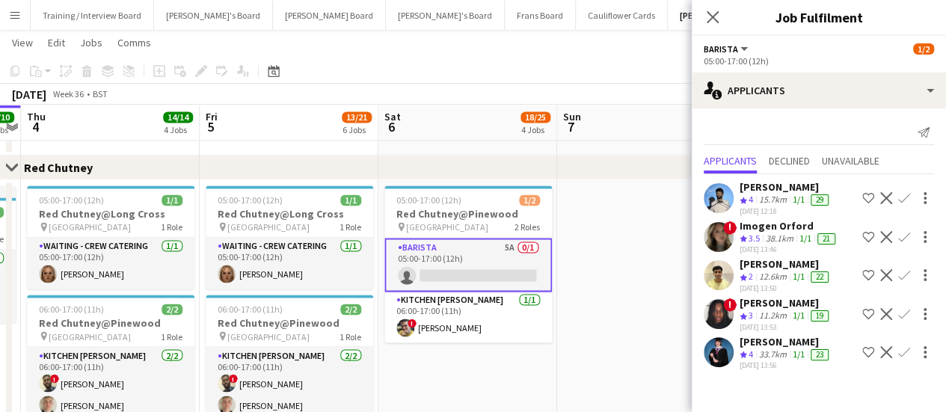
click at [905, 346] on app-icon "Confirm" at bounding box center [904, 352] width 12 height 12
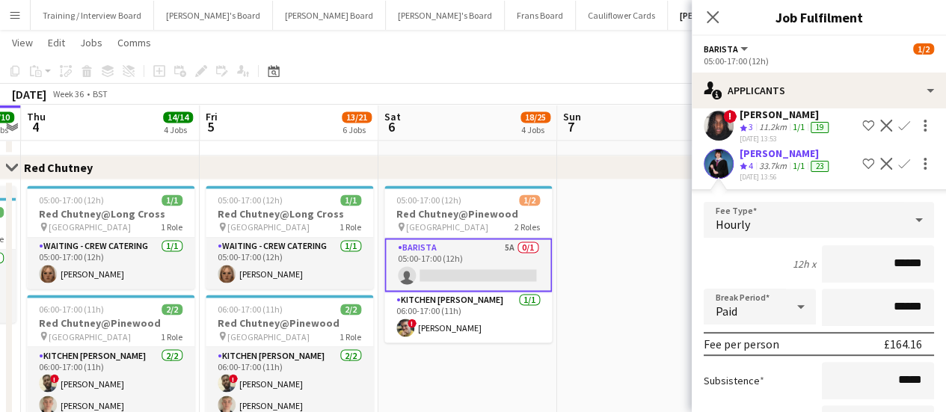
scroll to position [309, 0]
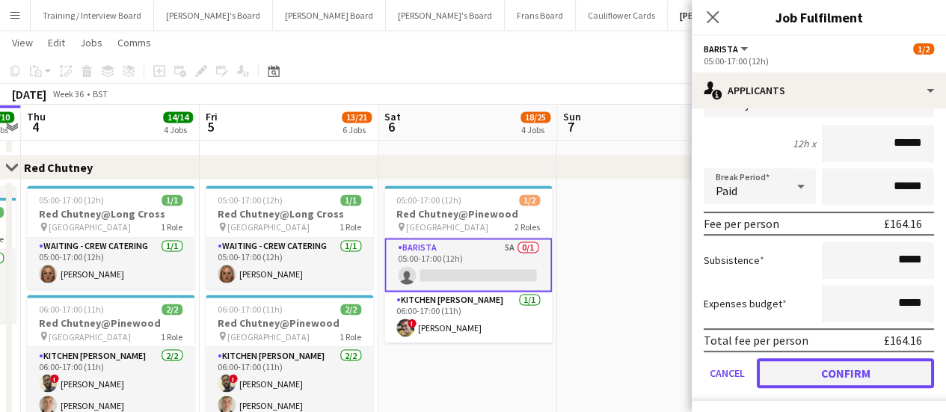
click at [798, 366] on button "Confirm" at bounding box center [845, 373] width 177 height 30
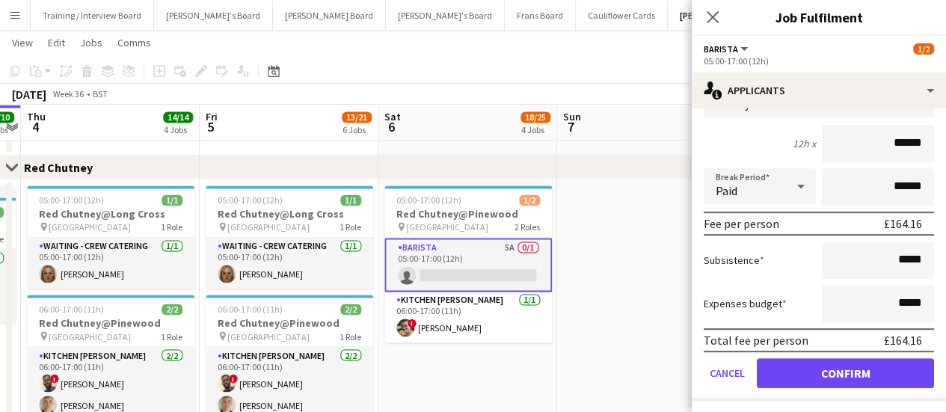
scroll to position [0, 0]
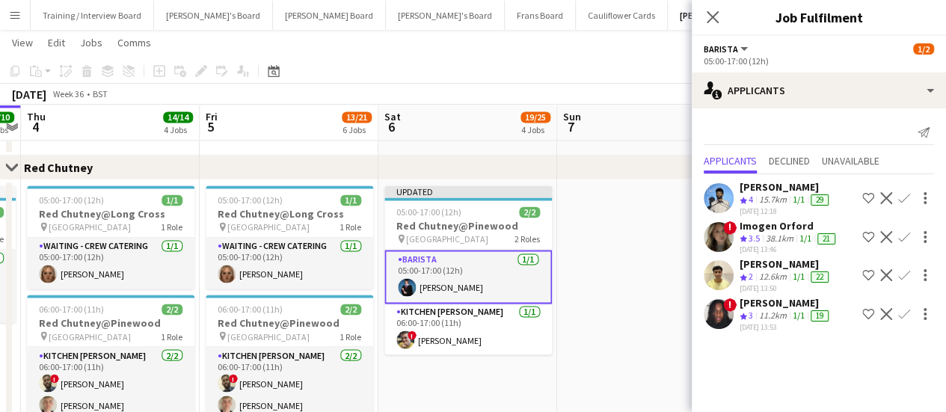
click at [458, 274] on app-card-role "Barista 1/1 05:00-17:00 (12h) Alfred Morris" at bounding box center [467, 277] width 167 height 54
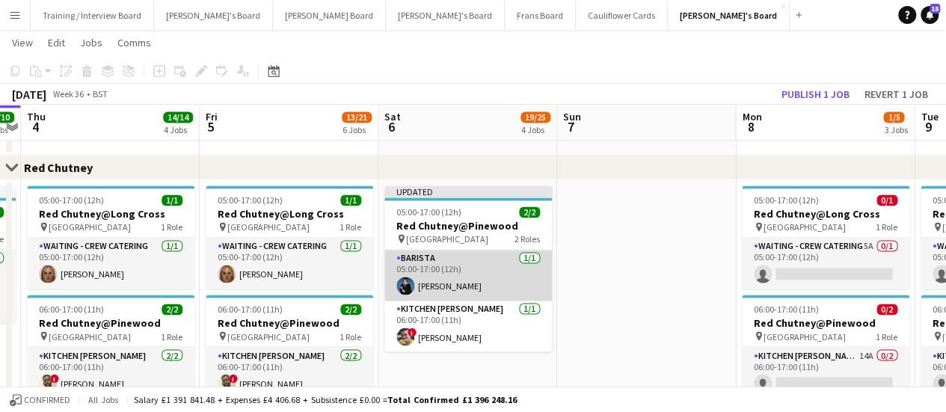
click at [438, 276] on app-card-role "Barista 1/1 05:00-17:00 (12h) Alfred Morris" at bounding box center [467, 275] width 167 height 51
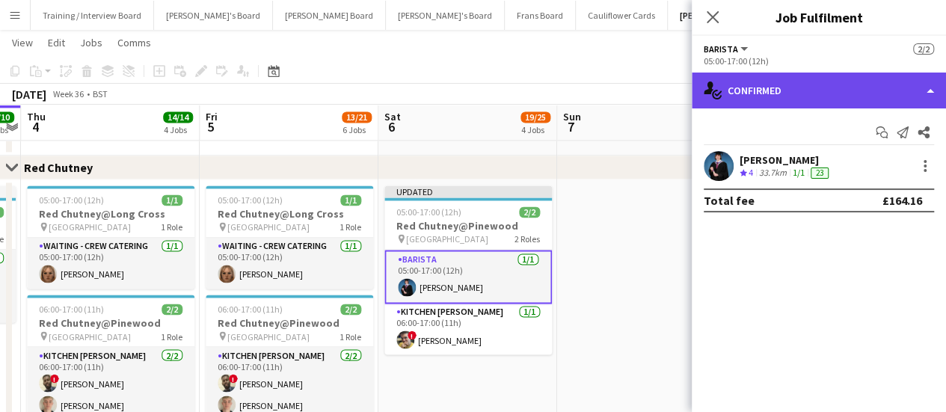
click at [789, 88] on div "single-neutral-actions-check-2 Confirmed" at bounding box center [819, 91] width 254 height 36
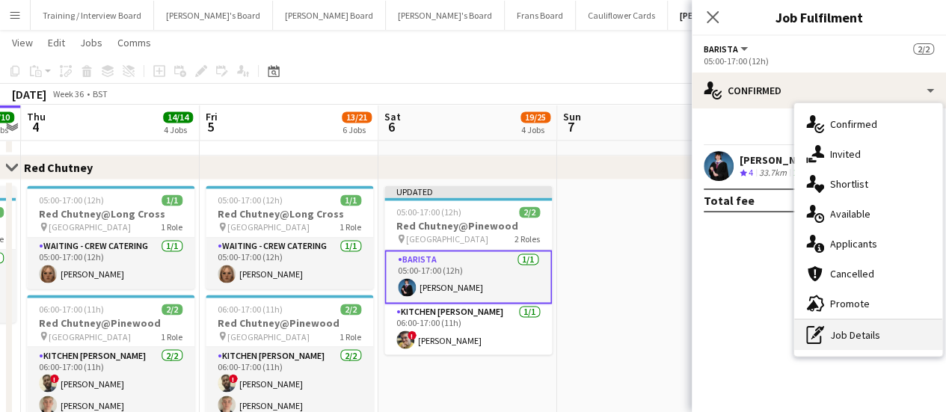
click at [870, 342] on div "pen-write Job Details" at bounding box center [868, 335] width 148 height 30
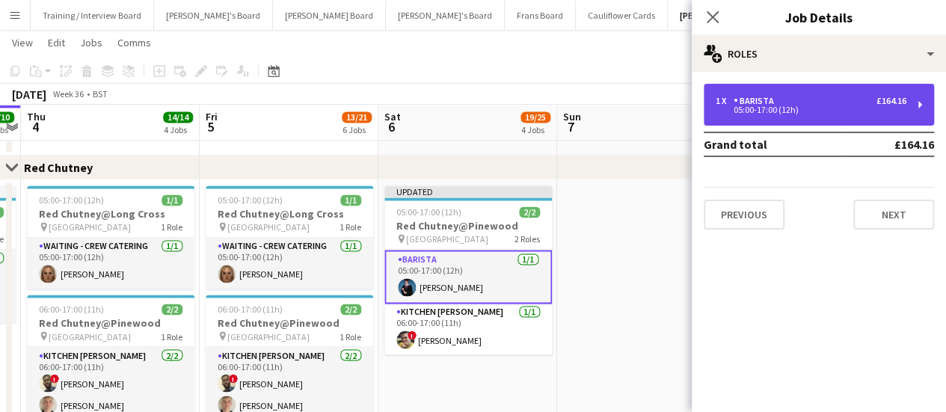
click at [796, 106] on div "05:00-17:00 (12h)" at bounding box center [811, 109] width 191 height 7
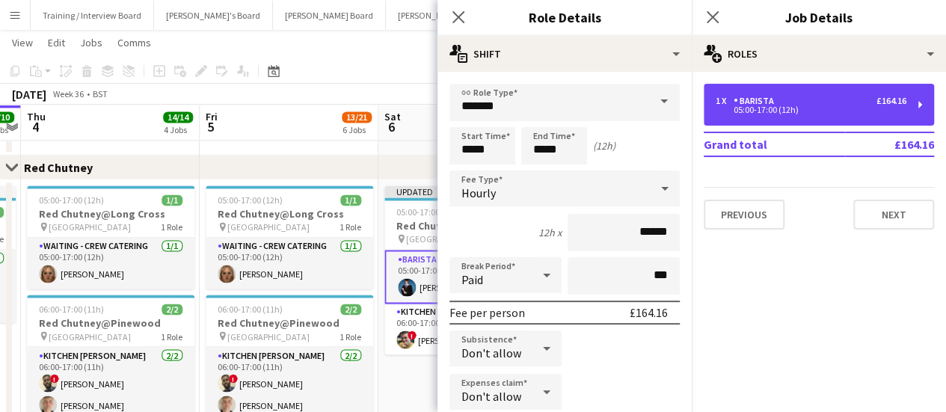
scroll to position [160, 0]
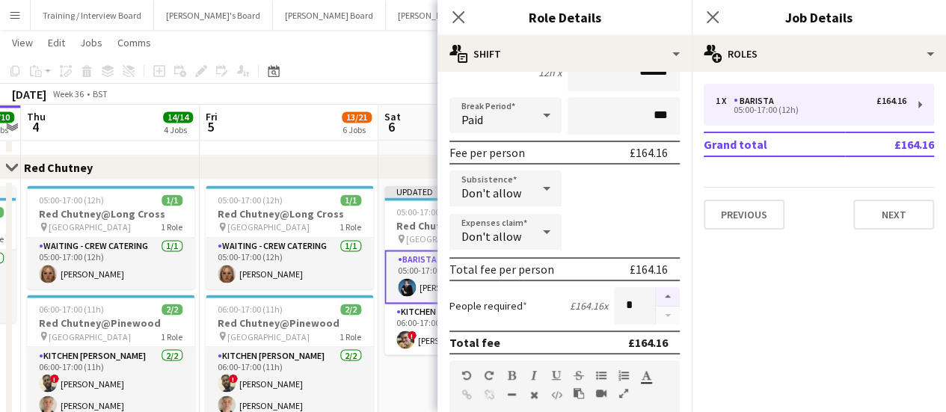
click at [656, 298] on button "button" at bounding box center [668, 296] width 24 height 19
type input "*"
click at [401, 389] on app-date-cell "Updated 05:00-17:00 (12h) 2/2 Red Chutney@Pinewood pin Pinewood Studios 2 Roles…" at bounding box center [467, 322] width 179 height 286
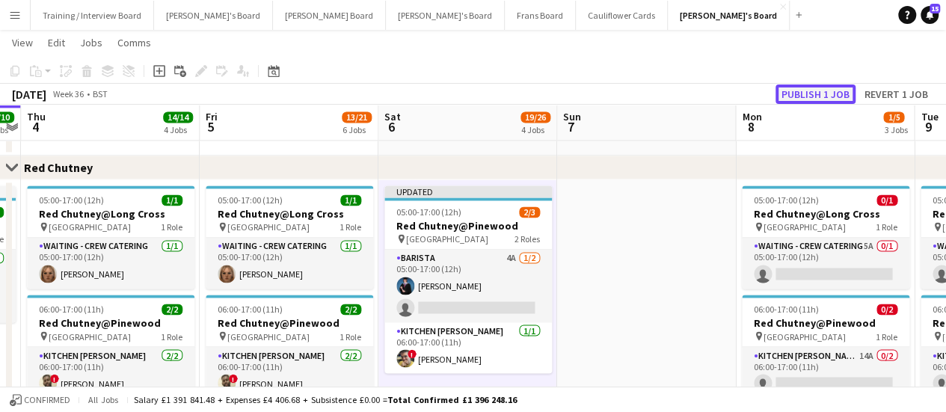
click at [796, 86] on button "Publish 1 job" at bounding box center [815, 93] width 80 height 19
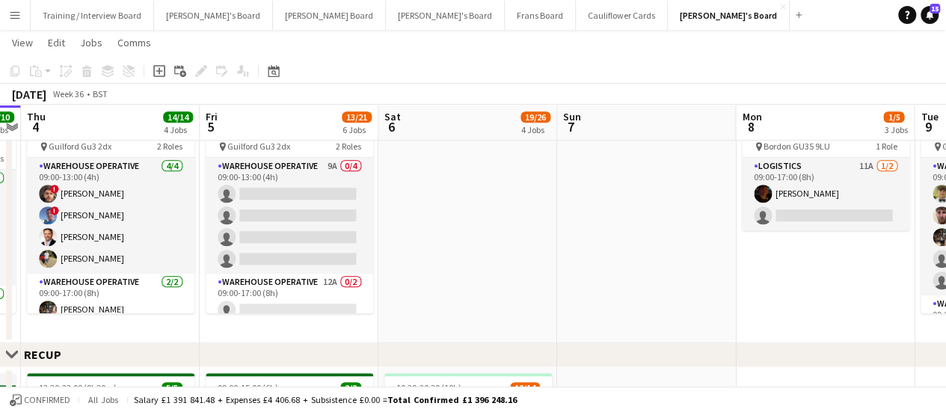
scroll to position [528, 0]
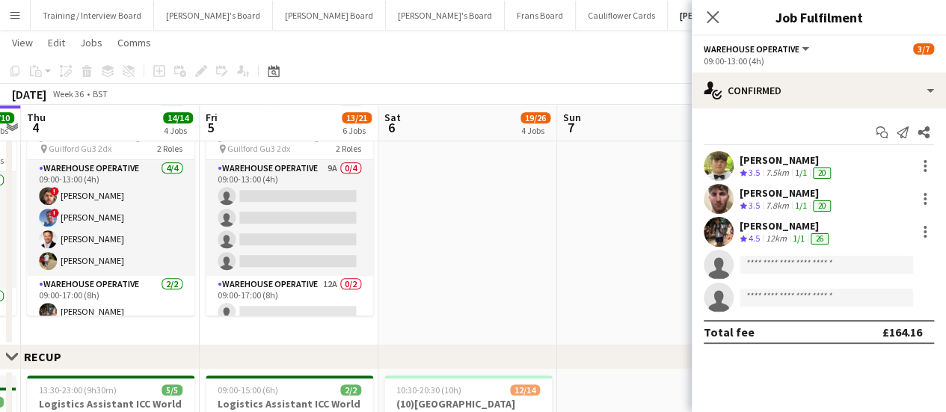
click at [601, 203] on app-date-cell at bounding box center [646, 216] width 179 height 257
